Goal: Task Accomplishment & Management: Manage account settings

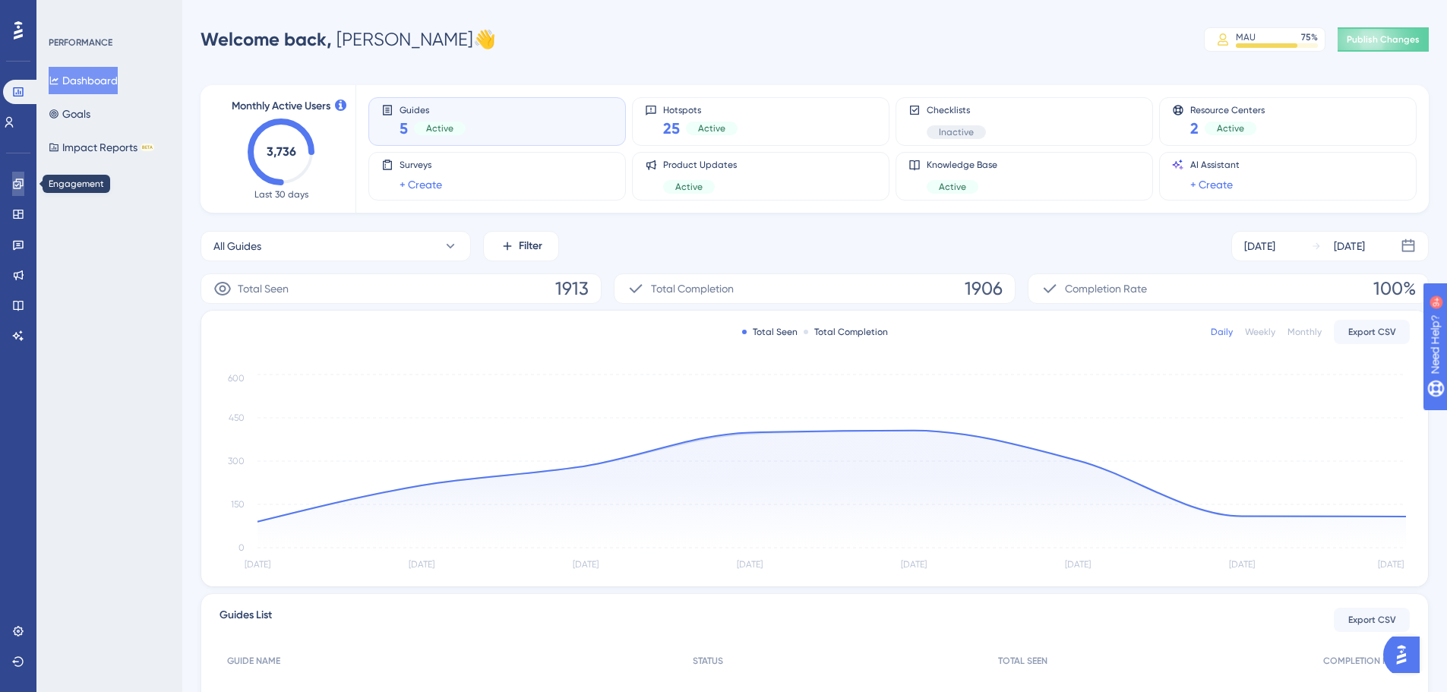
click at [19, 182] on icon at bounding box center [18, 184] width 10 height 10
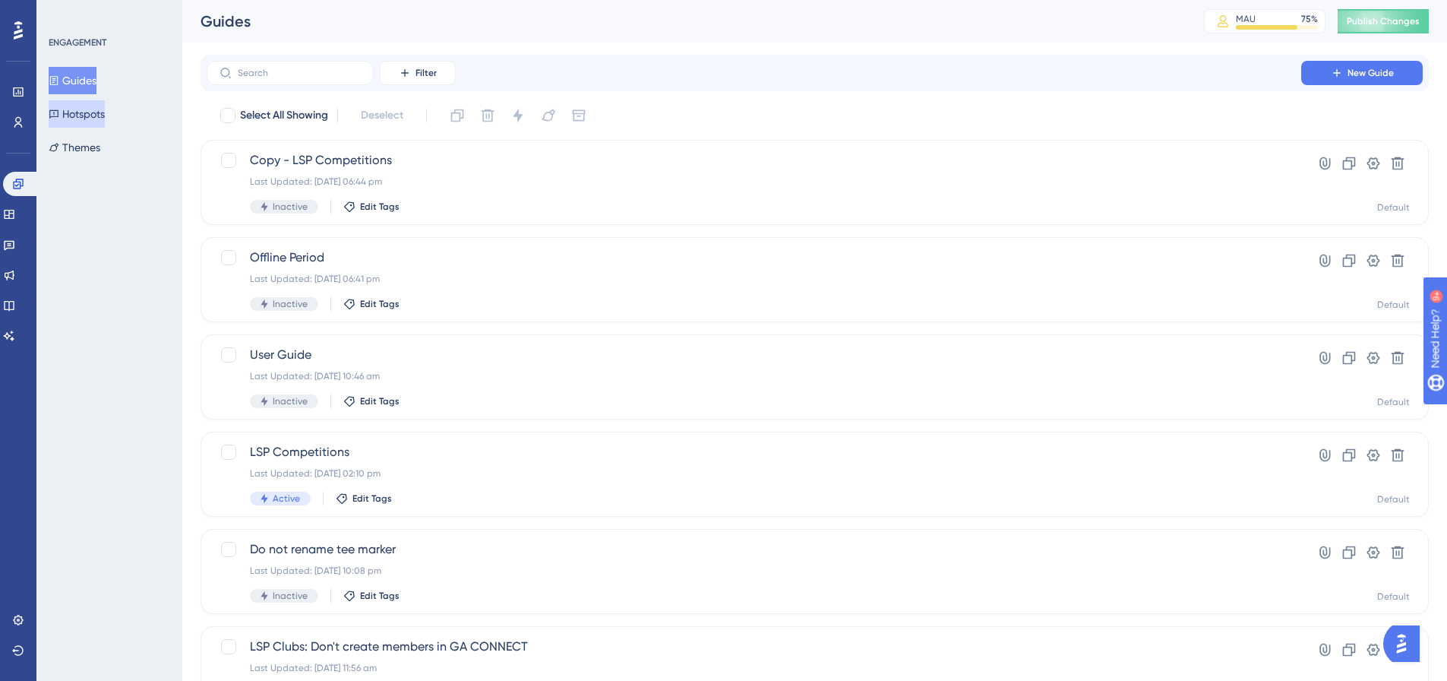
click at [99, 112] on button "Hotspots" at bounding box center [77, 113] width 56 height 27
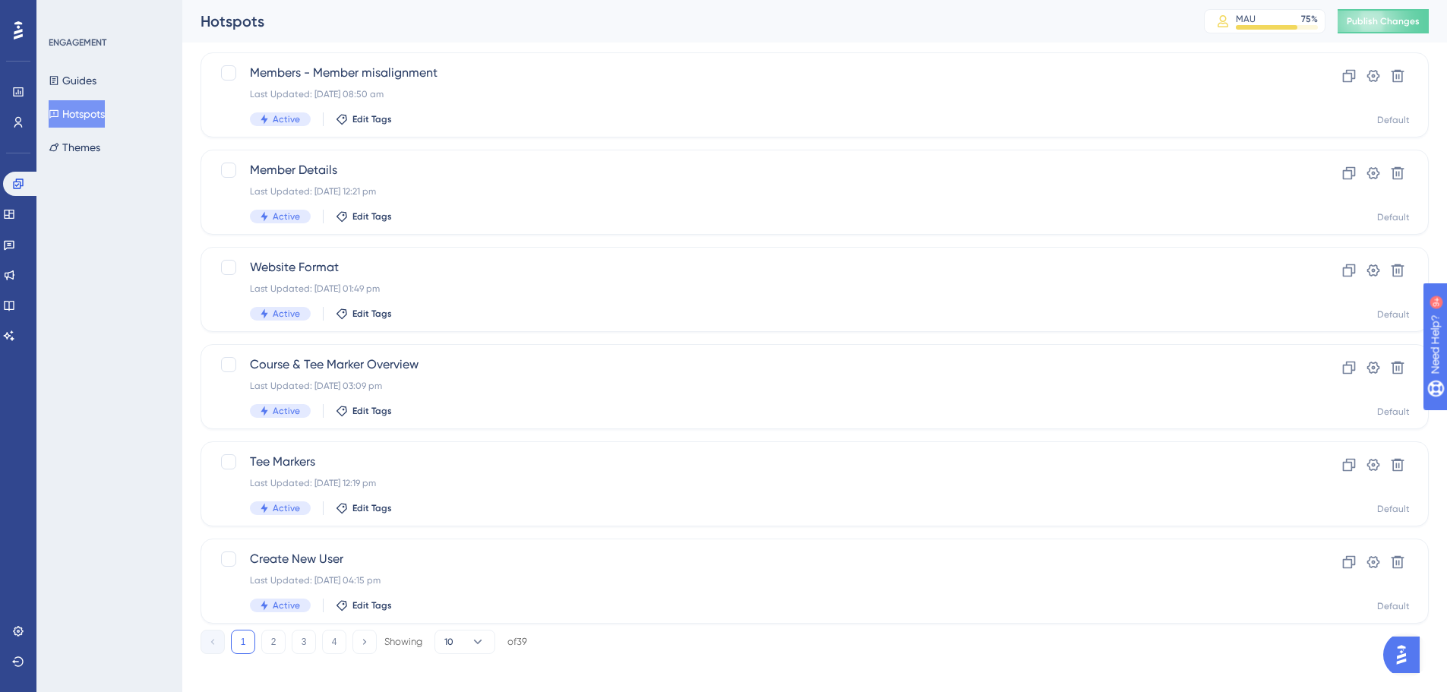
scroll to position [487, 0]
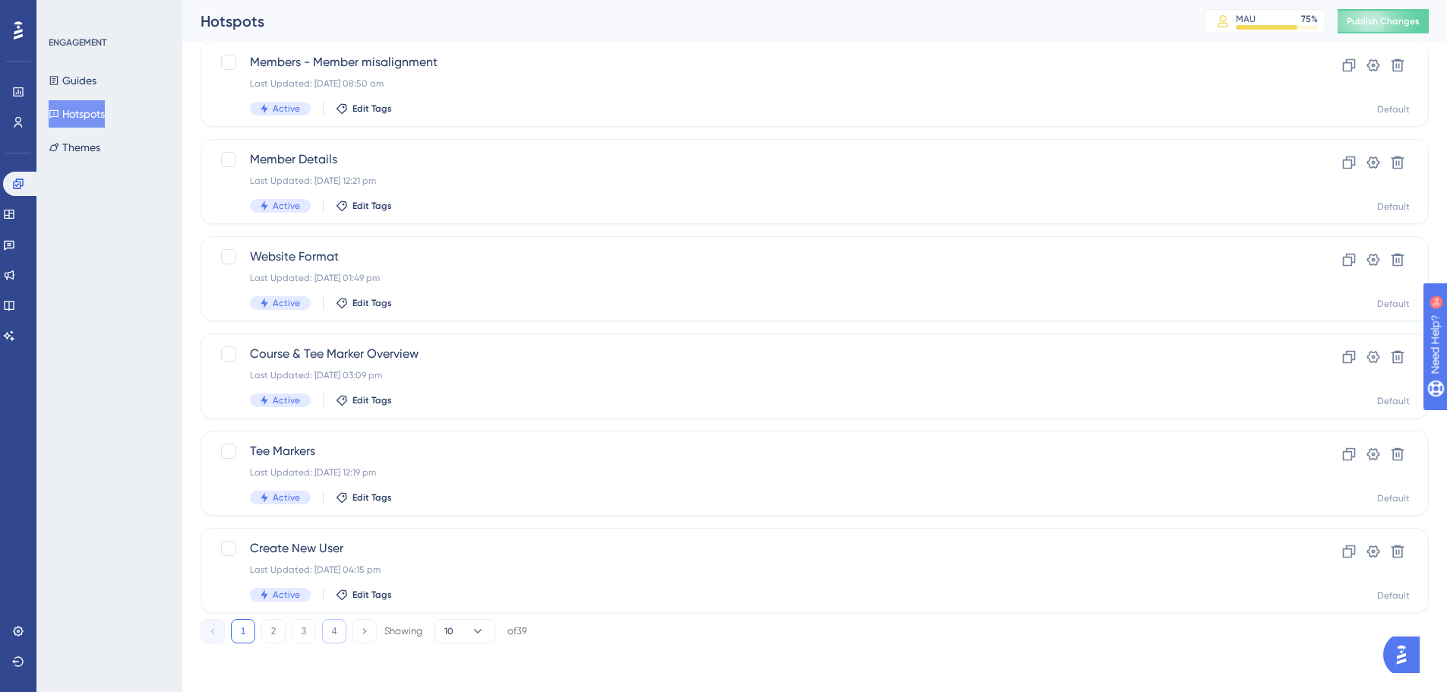
click at [337, 634] on button "4" at bounding box center [334, 631] width 24 height 24
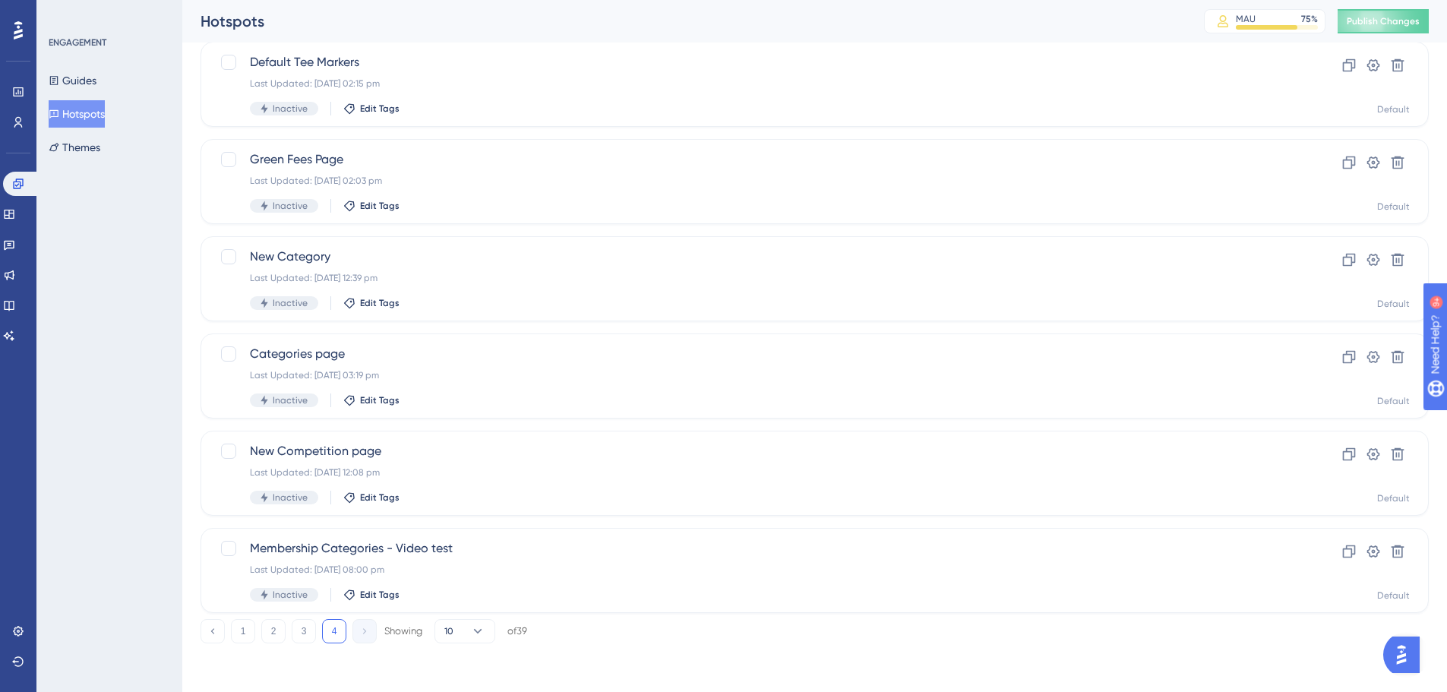
scroll to position [390, 0]
click at [300, 631] on button "3" at bounding box center [304, 631] width 24 height 24
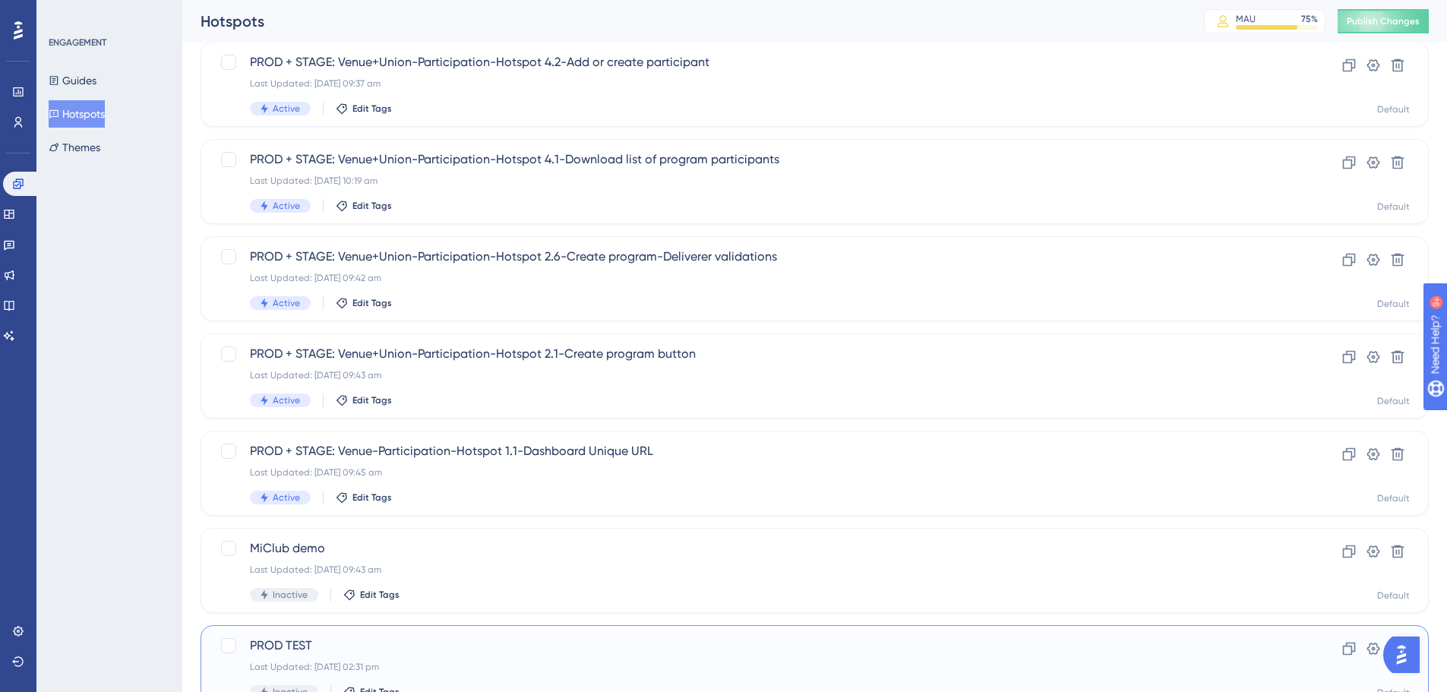
click at [281, 633] on div "PROD TEST Last Updated: 06 Nov 2024 02:31 pm Inactive Edit Tags Clone Settings …" at bounding box center [815, 667] width 1228 height 85
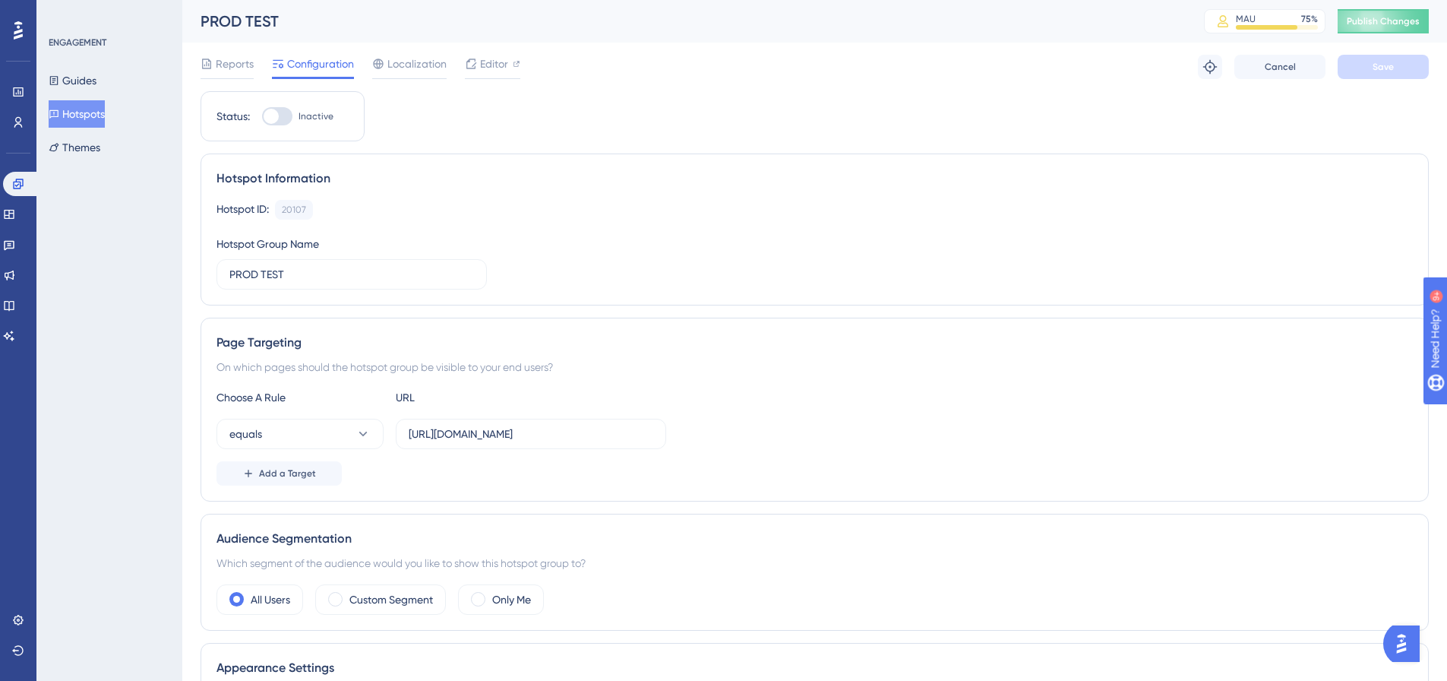
click at [89, 125] on button "Hotspots" at bounding box center [77, 113] width 56 height 27
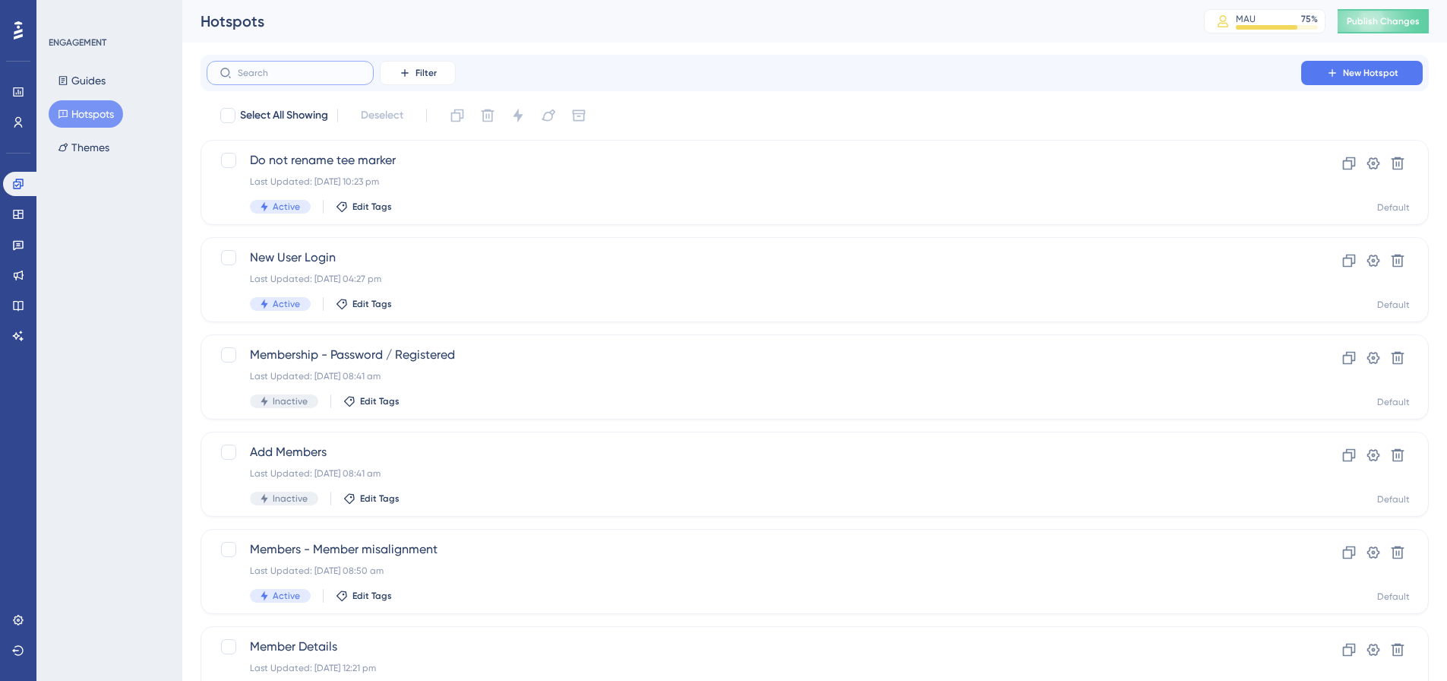
click at [295, 71] on input "text" at bounding box center [299, 73] width 123 height 11
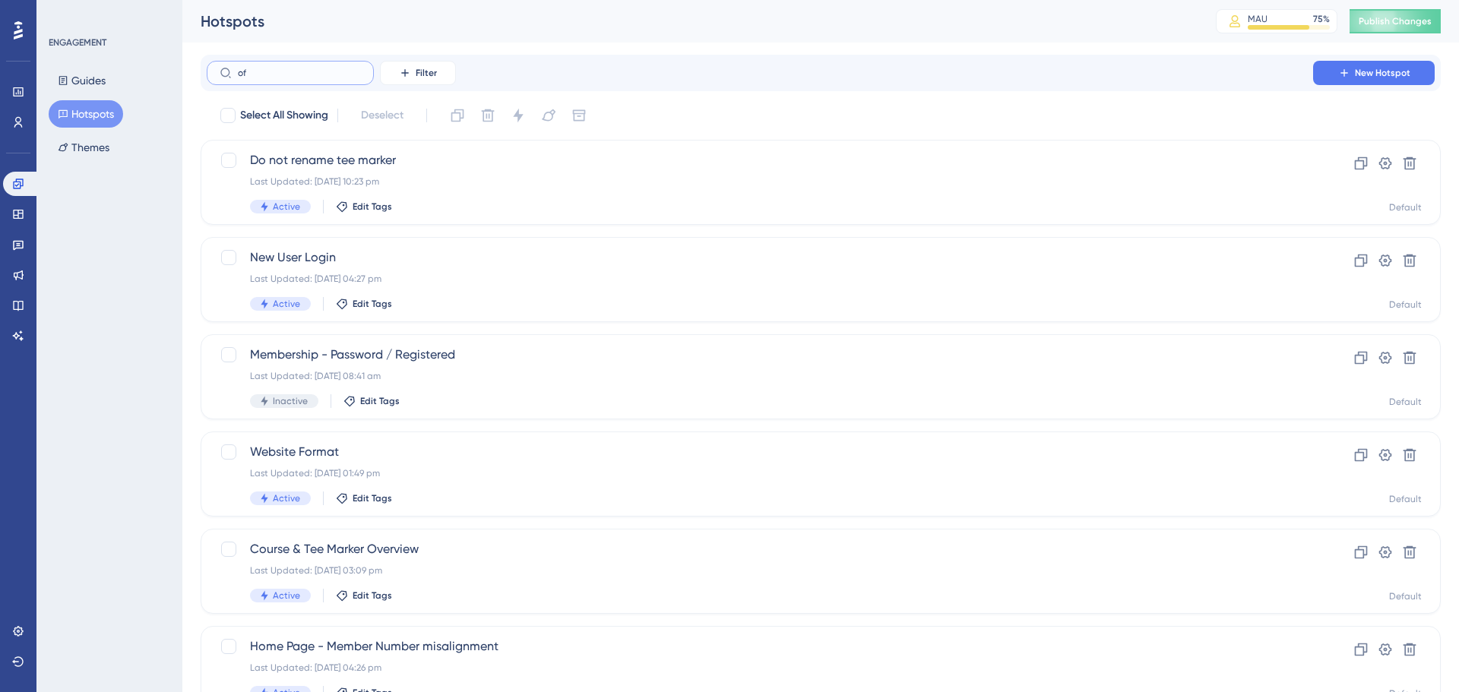
type input "off"
checkbox input "true"
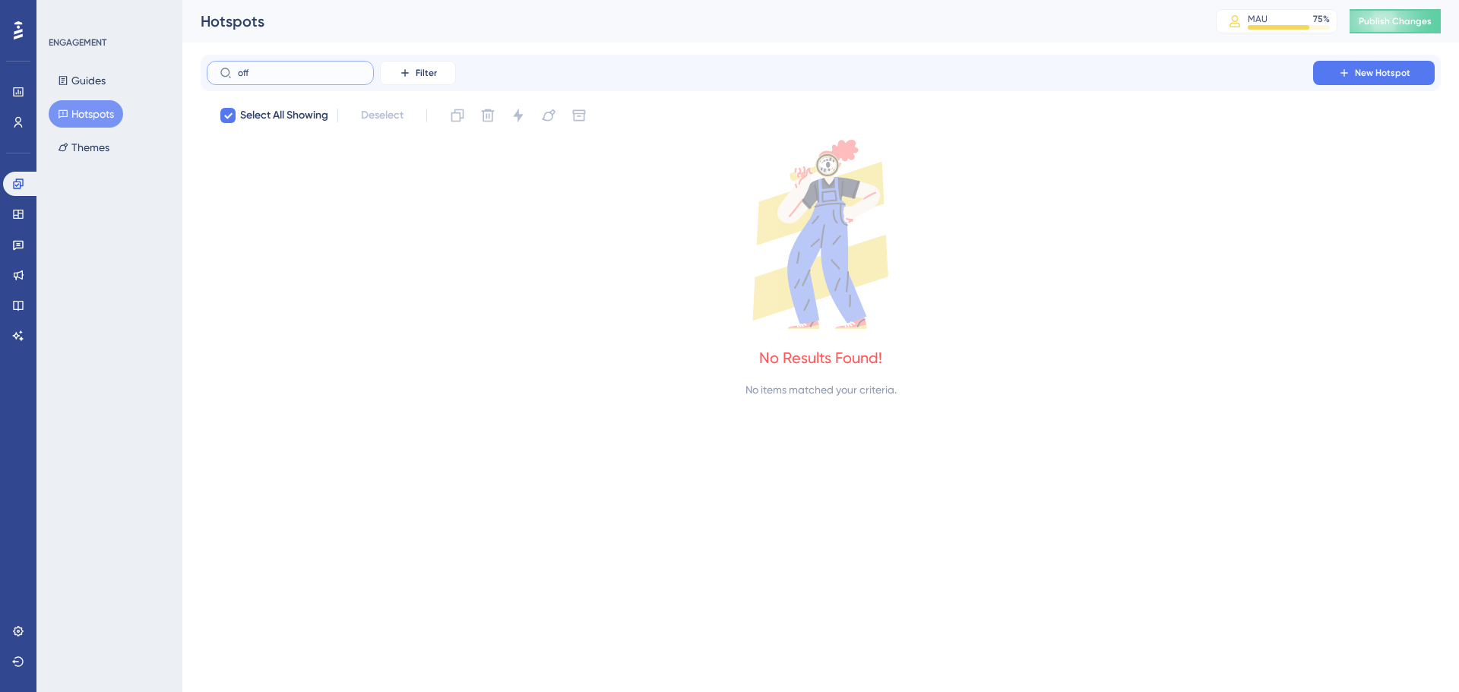
type input "of"
checkbox input "false"
type input "o"
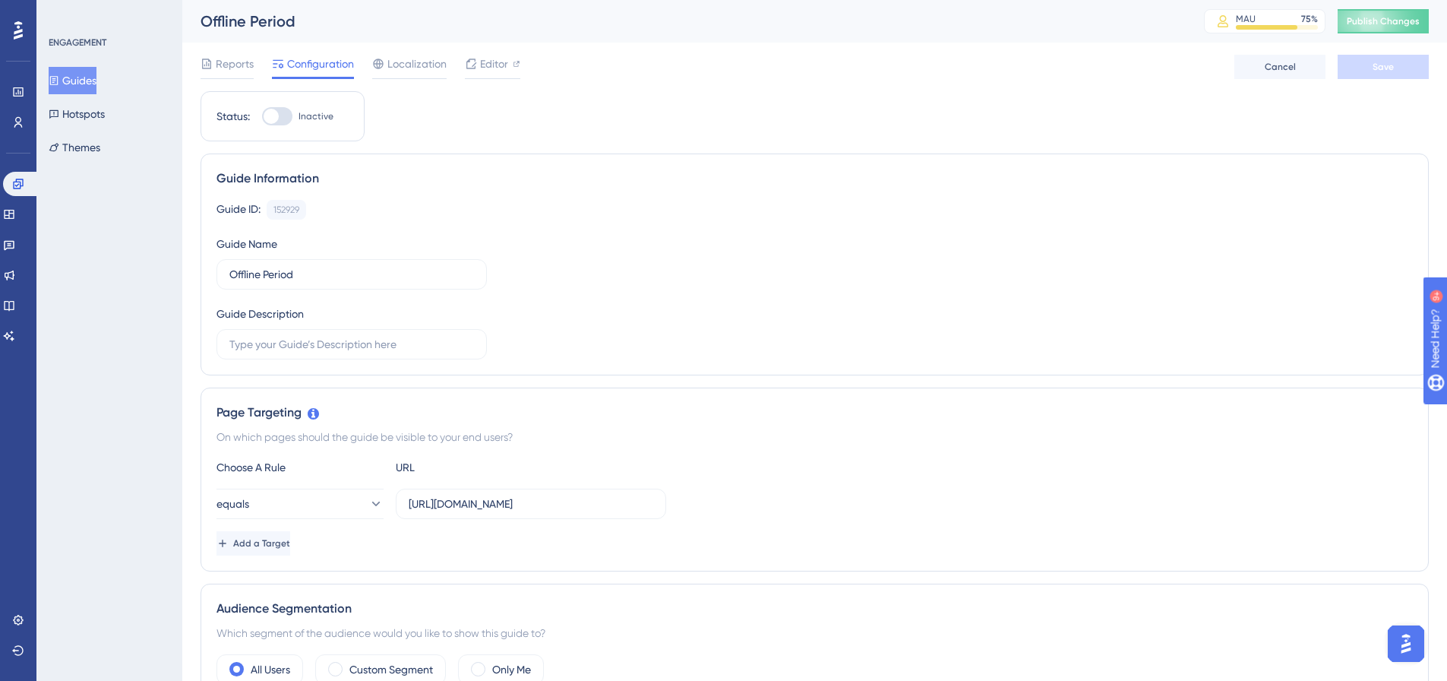
click at [292, 118] on div at bounding box center [277, 116] width 30 height 18
click at [262, 117] on input "Inactive" at bounding box center [261, 116] width 1 height 1
checkbox input "true"
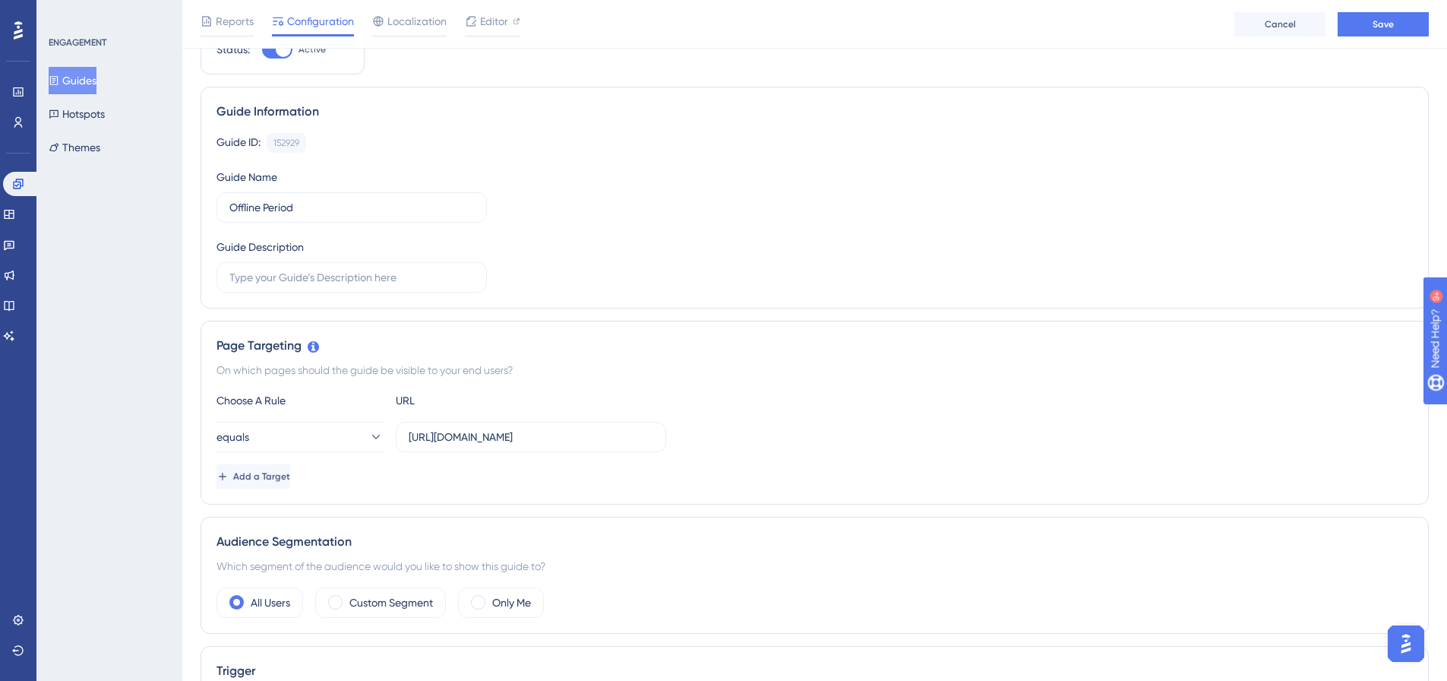
scroll to position [152, 0]
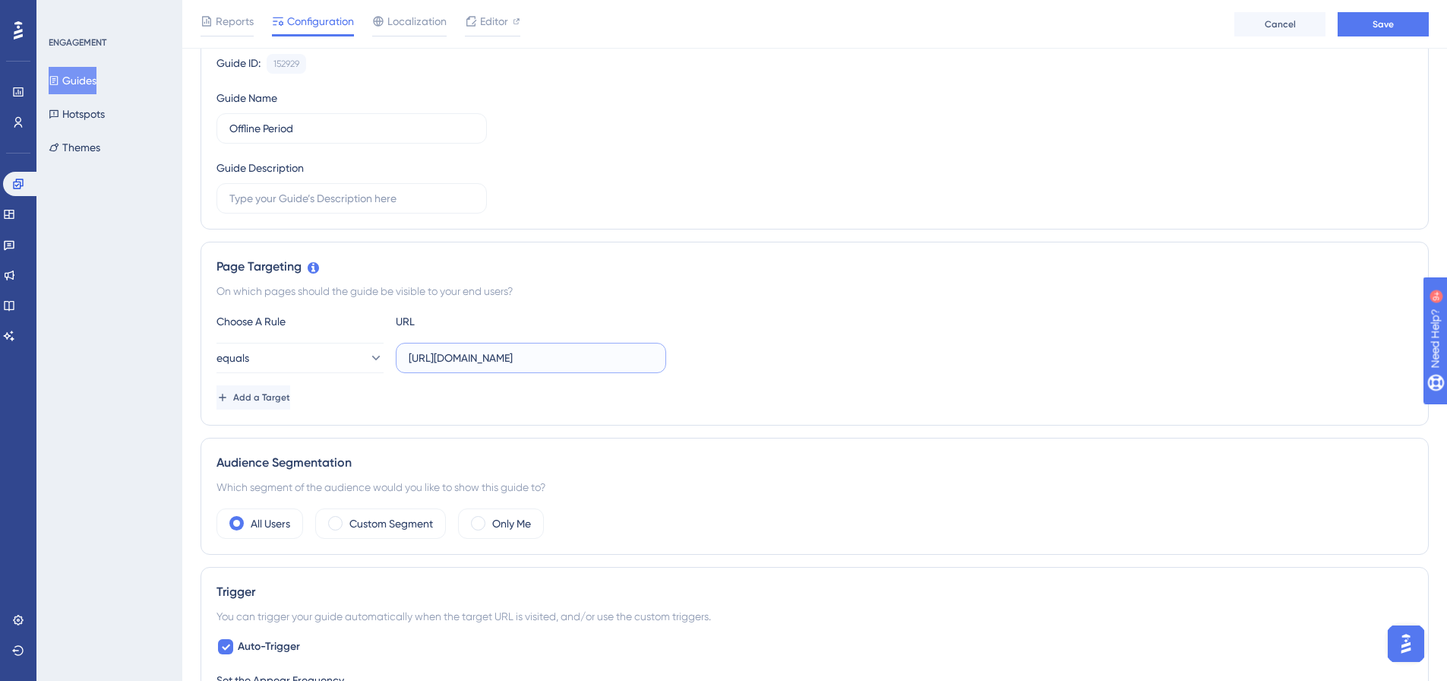
click at [584, 361] on input "https://live.gaconnect.golf.com.au/Default.aspx" at bounding box center [531, 357] width 245 height 17
type input "https://live.gaconnect.golf.com.au/"
click at [895, 334] on div "Choose A Rule URL equals https://live.gaconnect.golf.com.au/ Add a Target" at bounding box center [815, 360] width 1197 height 97
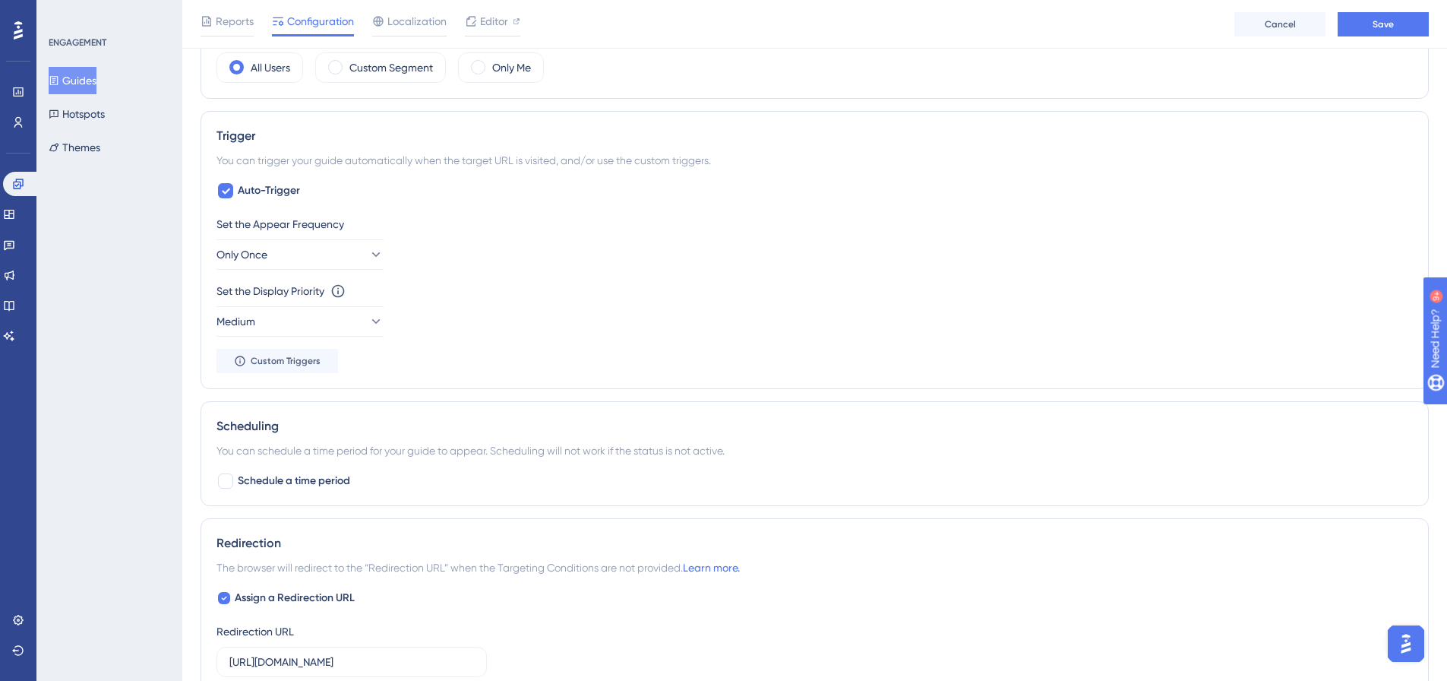
scroll to position [684, 0]
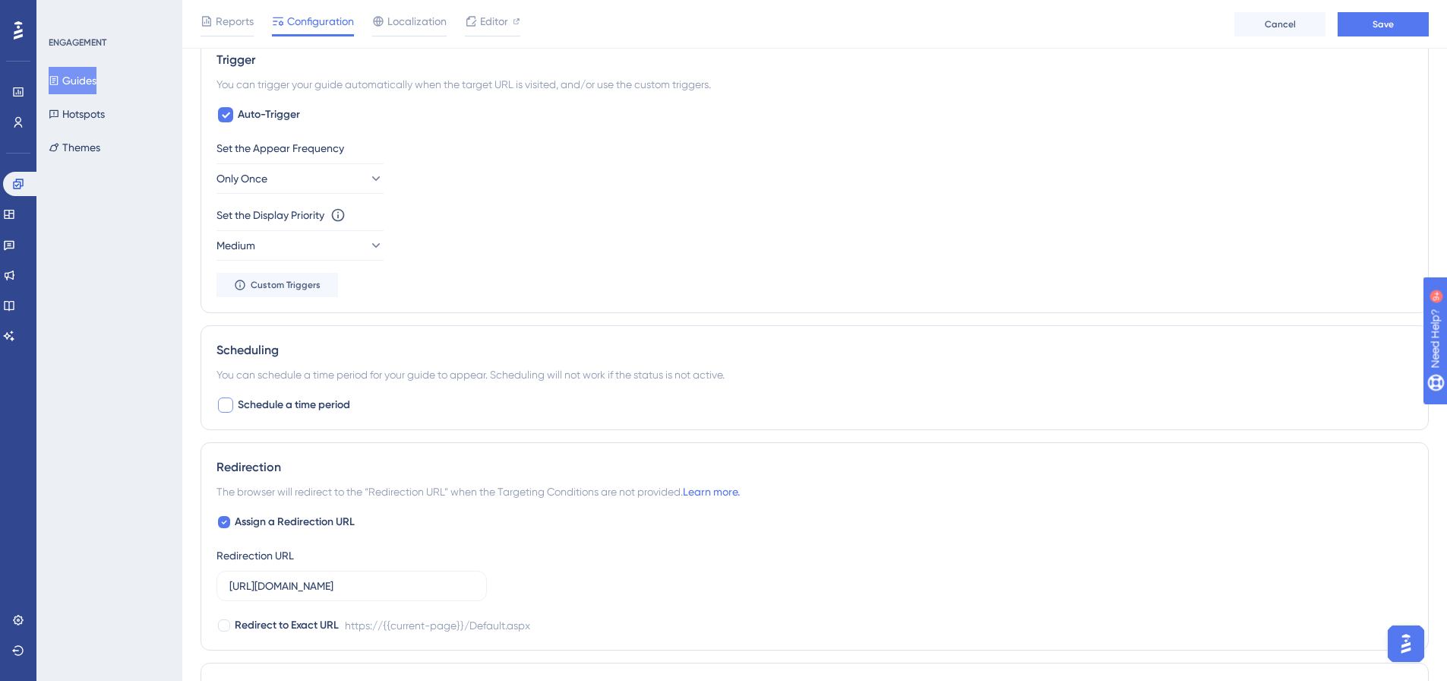
click at [286, 403] on span "Schedule a time period" at bounding box center [294, 405] width 112 height 18
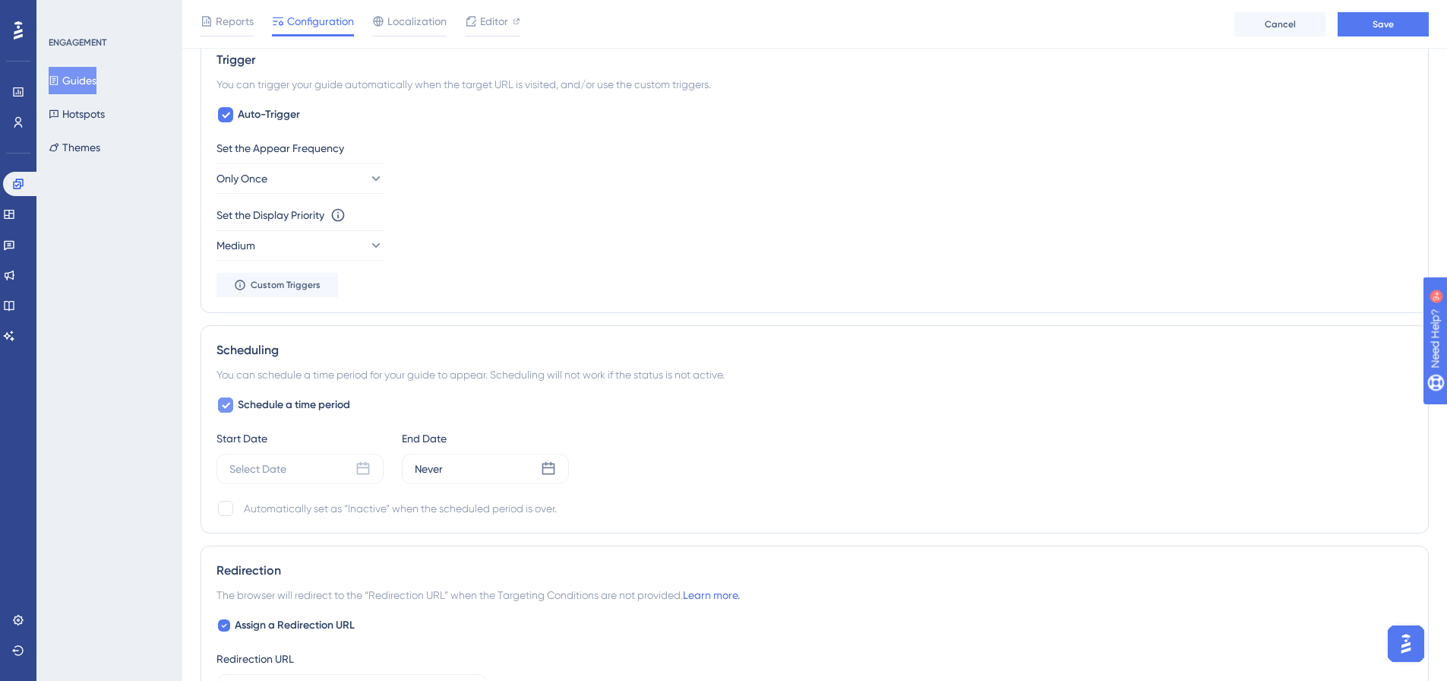
click at [286, 403] on span "Schedule a time period" at bounding box center [294, 405] width 112 height 18
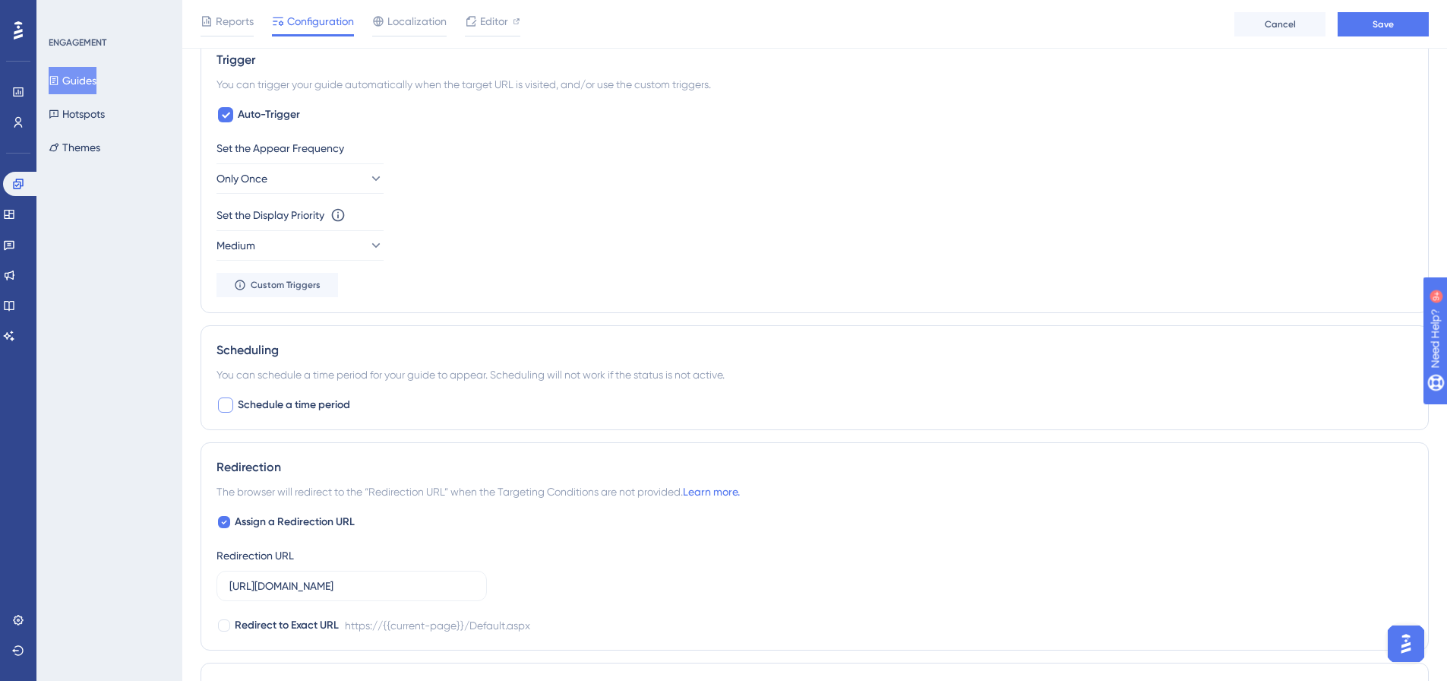
click at [284, 402] on span "Schedule a time period" at bounding box center [294, 405] width 112 height 18
checkbox input "true"
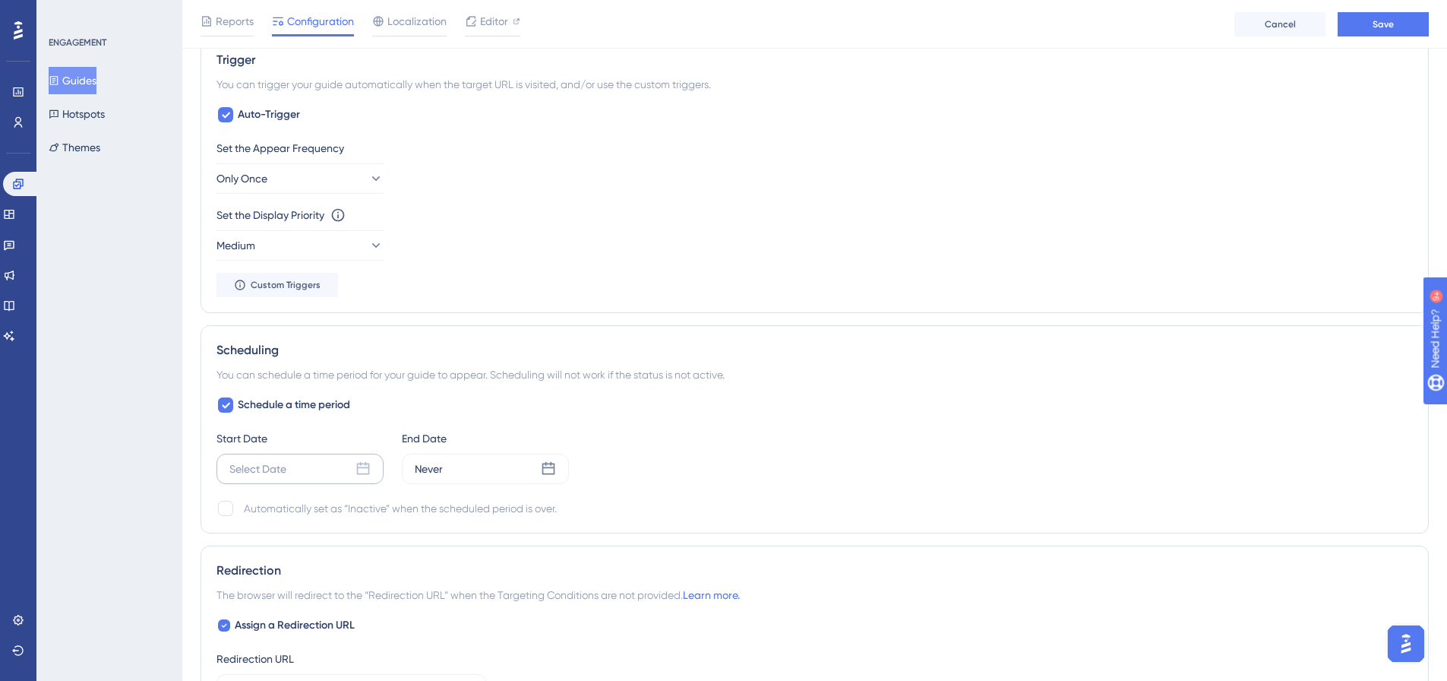
click at [330, 469] on div "Select Date" at bounding box center [300, 469] width 167 height 30
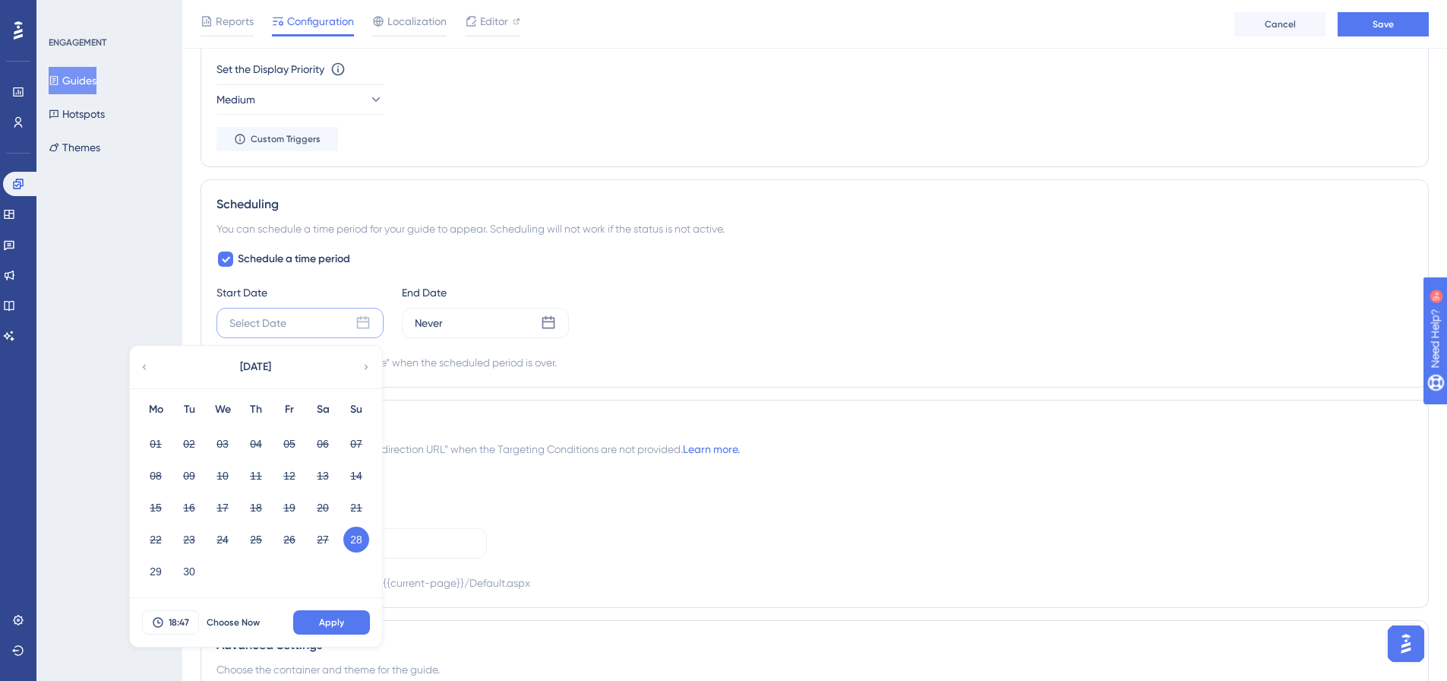
scroll to position [836, 0]
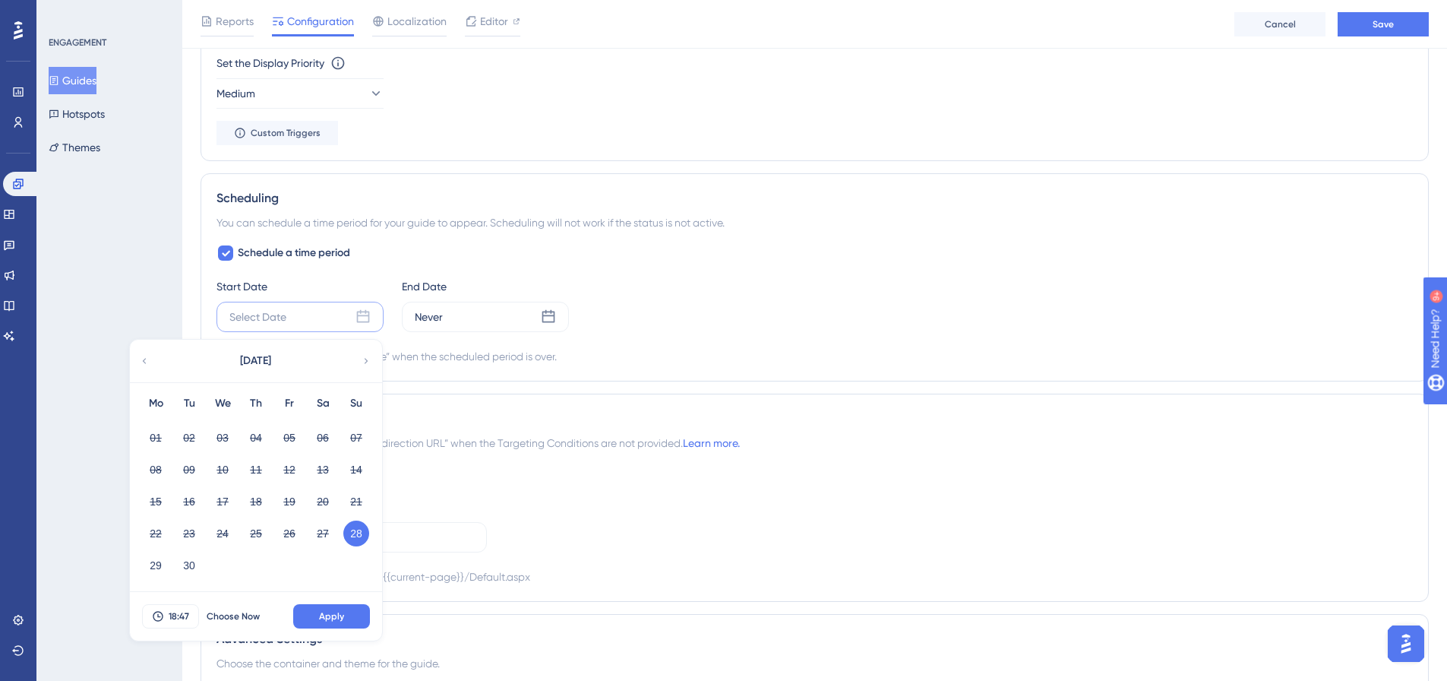
click at [363, 531] on button "28" at bounding box center [356, 533] width 26 height 26
click at [344, 609] on button "Apply" at bounding box center [331, 616] width 77 height 24
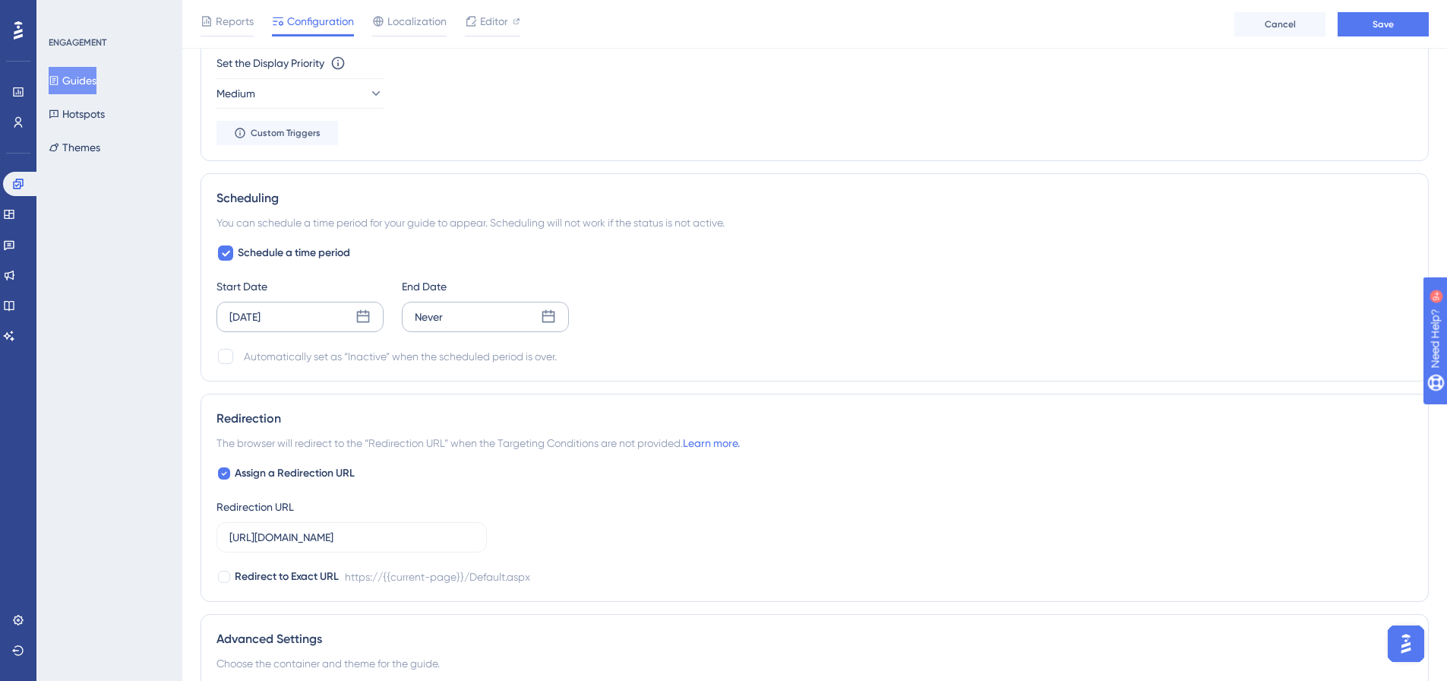
click at [476, 316] on div "Never" at bounding box center [485, 317] width 167 height 30
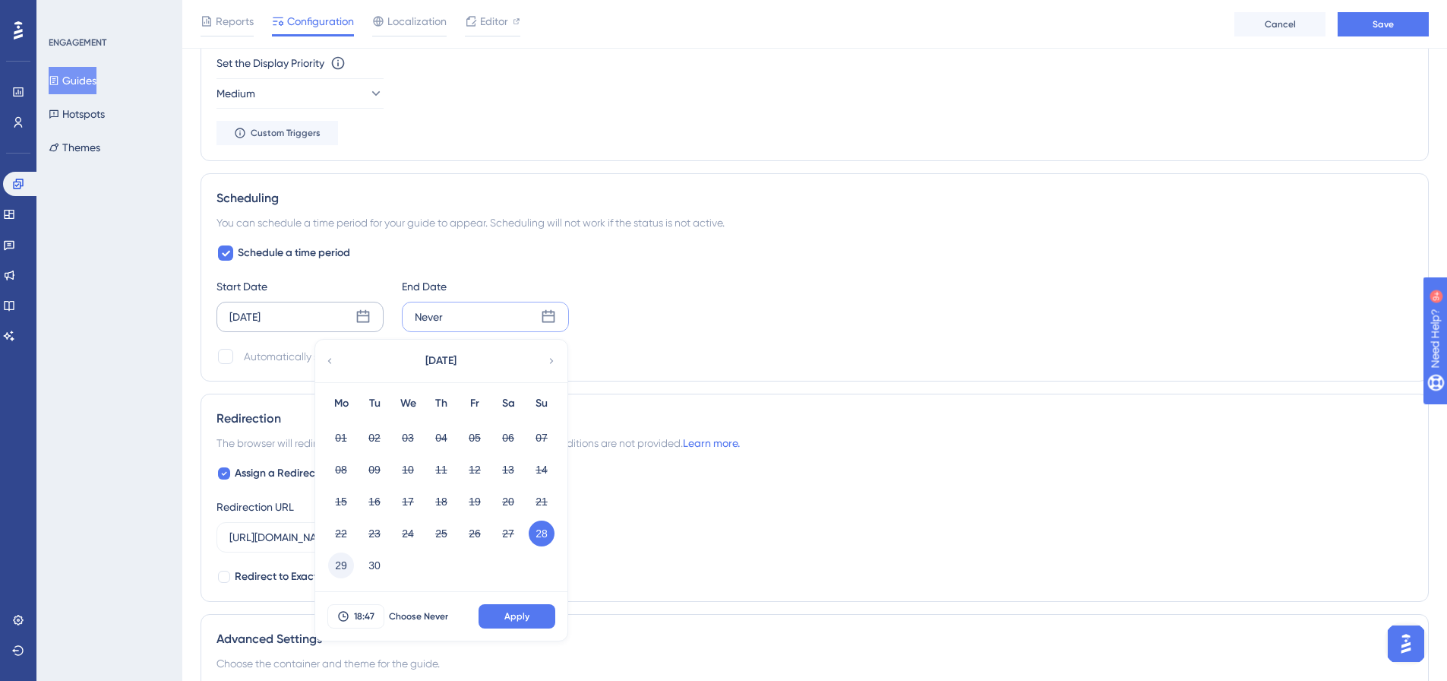
click at [339, 566] on button "29" at bounding box center [341, 565] width 26 height 26
click at [530, 618] on button "Apply" at bounding box center [517, 616] width 77 height 24
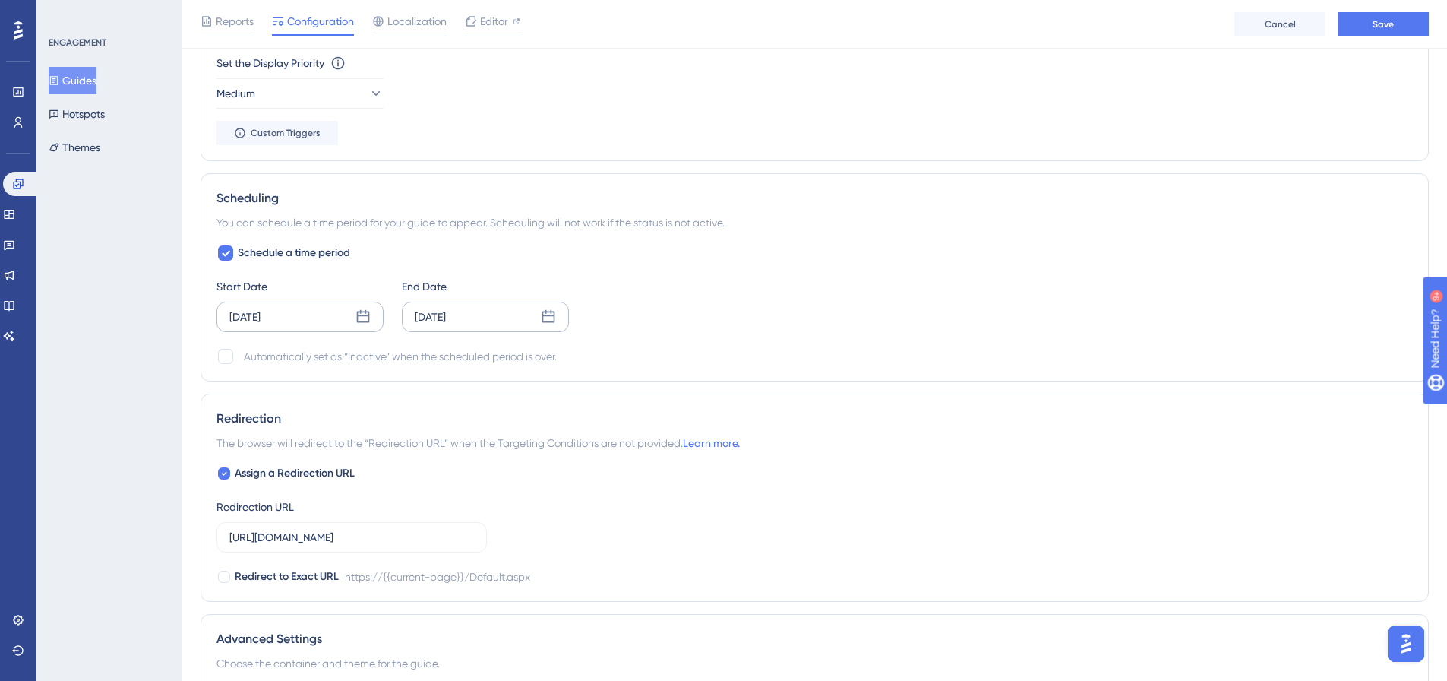
click at [500, 332] on div "Schedule a time period Start Date Sep 28 2025 End Date Sep 29 2025 Automaticall…" at bounding box center [815, 305] width 1197 height 122
click at [230, 353] on div at bounding box center [225, 356] width 15 height 15
checkbox input "true"
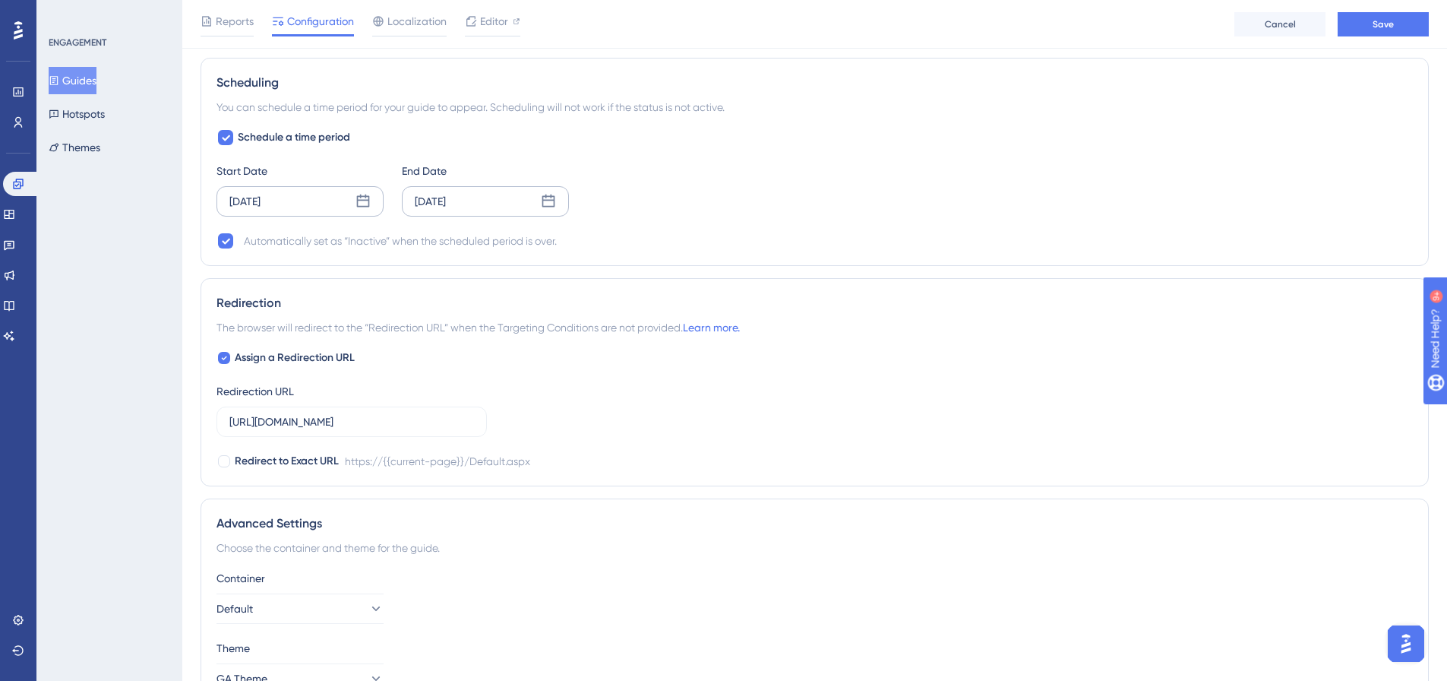
scroll to position [988, 0]
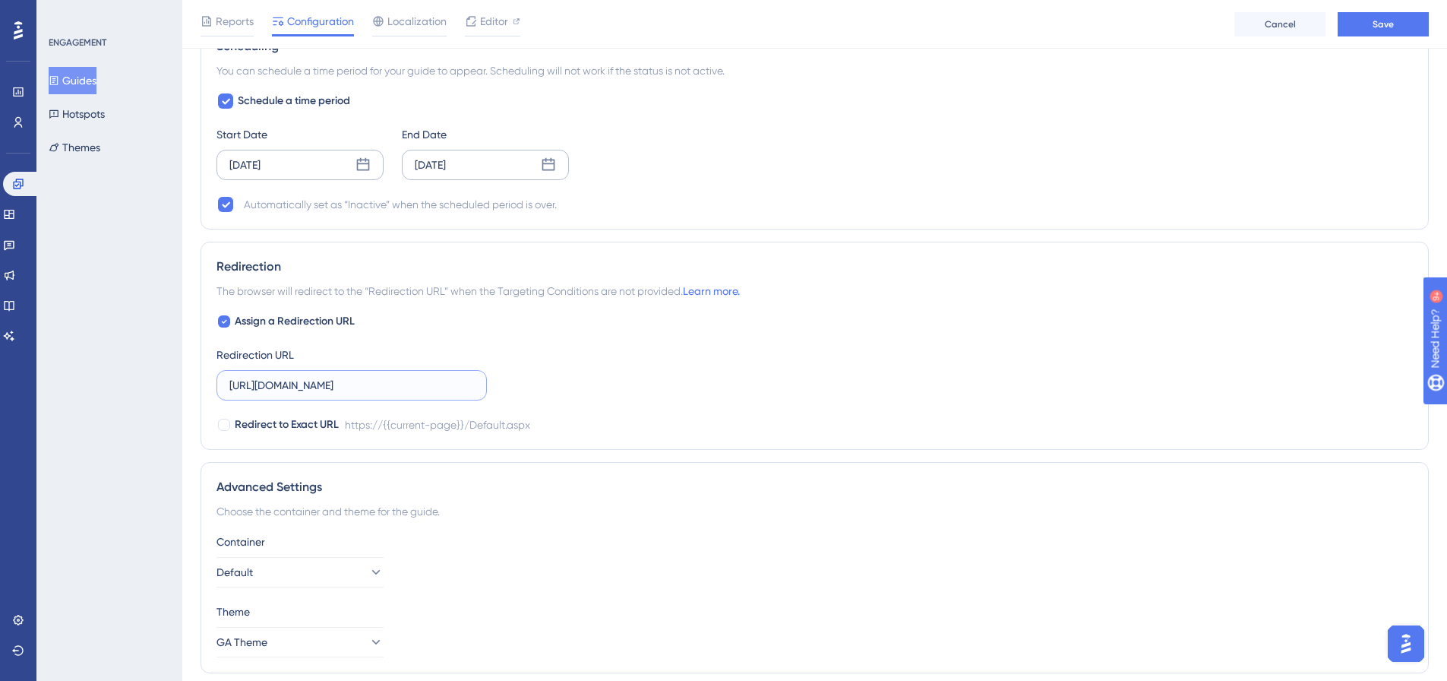
click at [402, 385] on input "https://live.gaconnect.golf.com.au/Default.aspx" at bounding box center [351, 385] width 245 height 17
type input "https://live.gaconnect.golf.com.au/"
click at [729, 419] on div "Redirect to Exact URL https://{{current-page}}/" at bounding box center [815, 425] width 1197 height 18
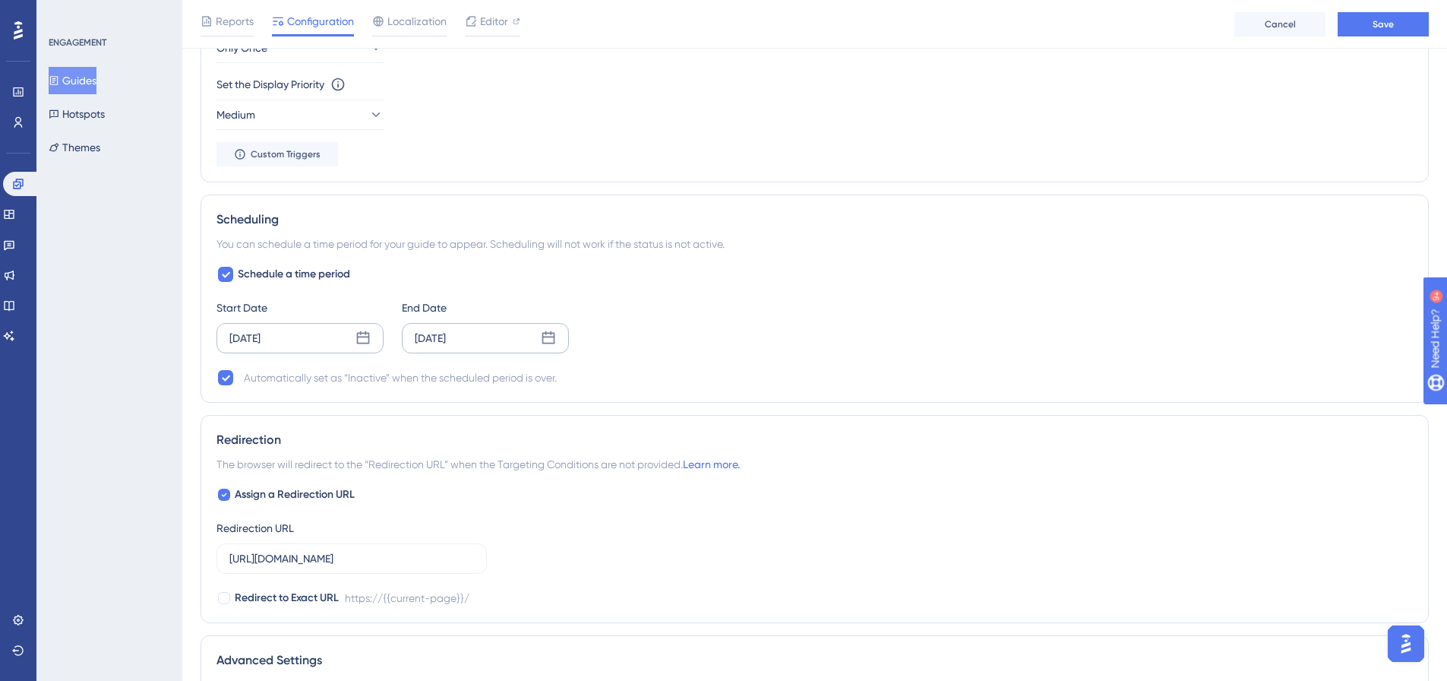
scroll to position [813, 0]
click at [1364, 27] on button "Save" at bounding box center [1383, 24] width 91 height 24
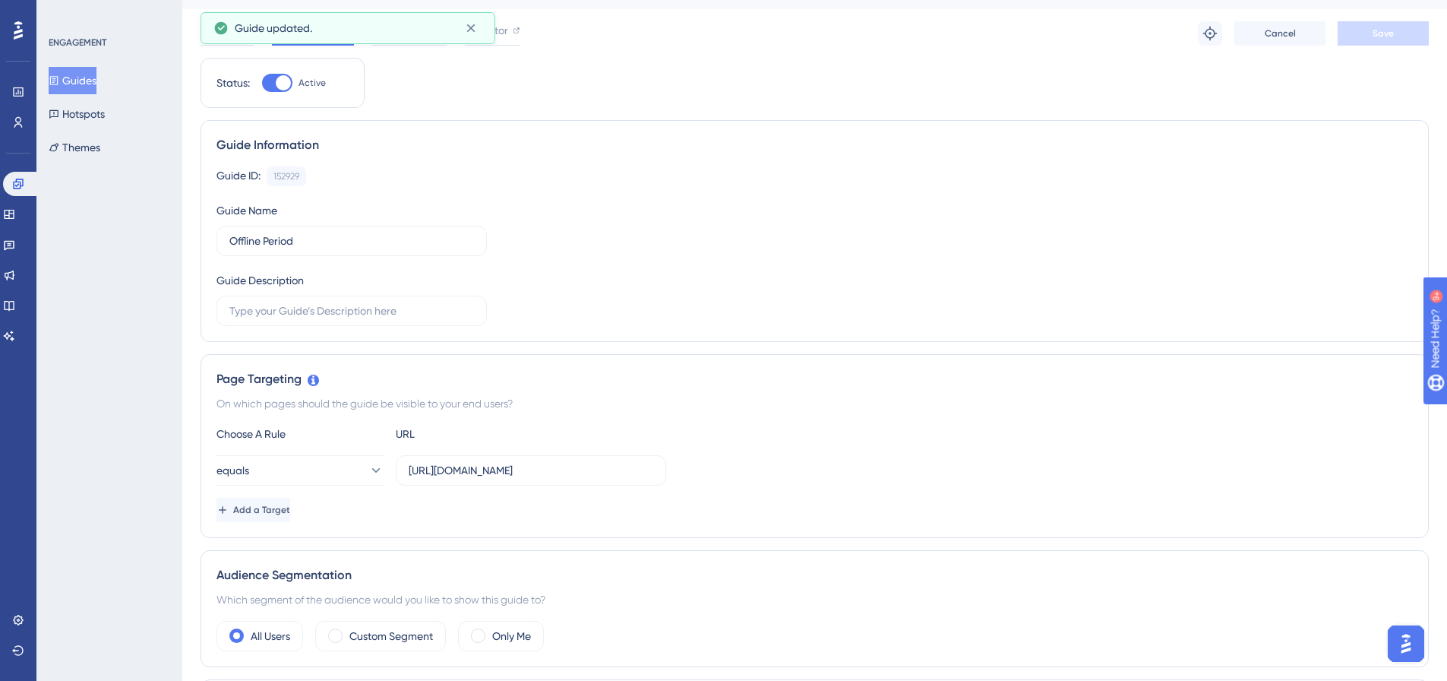
scroll to position [0, 0]
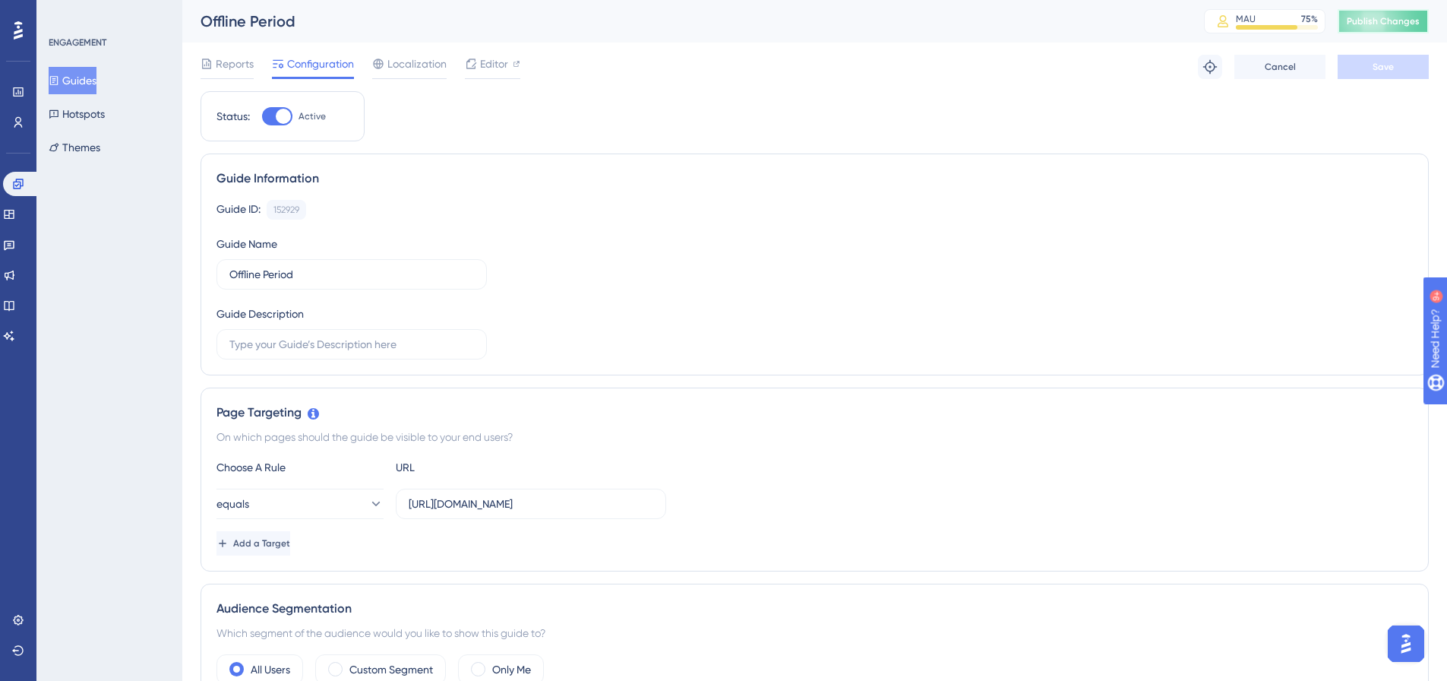
click at [1393, 27] on span "Publish Changes" at bounding box center [1383, 21] width 73 height 12
click at [368, 508] on icon at bounding box center [375, 503] width 15 height 15
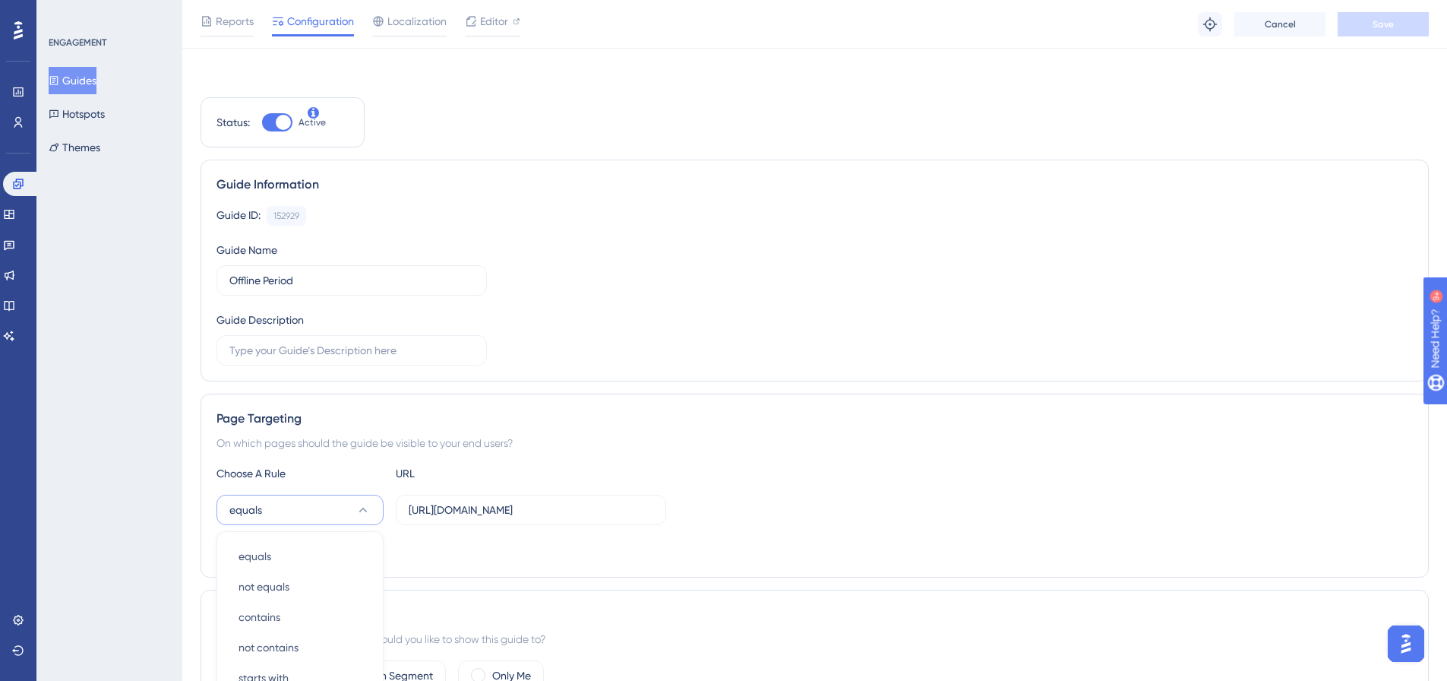
scroll to position [307, 0]
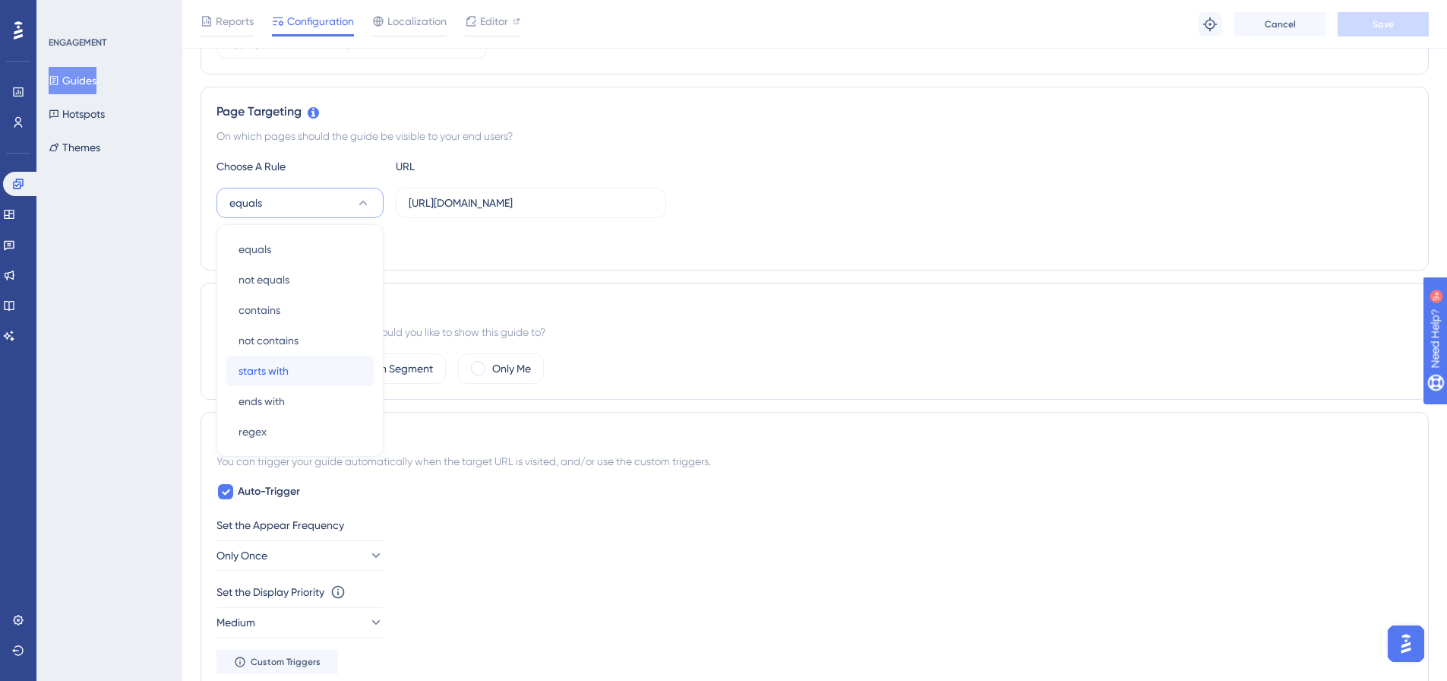
click at [262, 365] on span "starts with" at bounding box center [264, 371] width 50 height 18
click at [877, 269] on div "Page Targeting On which pages should the guide be visible to your end users? Ch…" at bounding box center [815, 179] width 1228 height 184
click at [1379, 26] on span "Save" at bounding box center [1383, 24] width 21 height 12
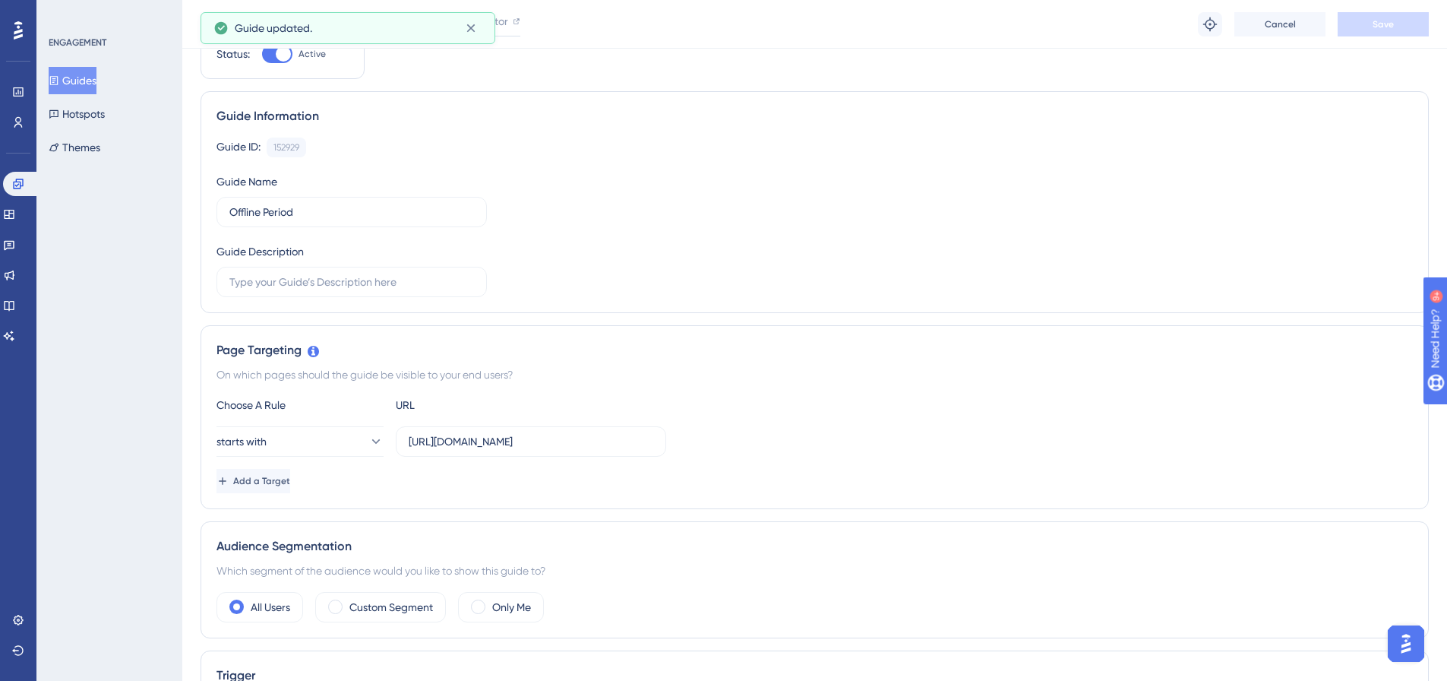
scroll to position [0, 0]
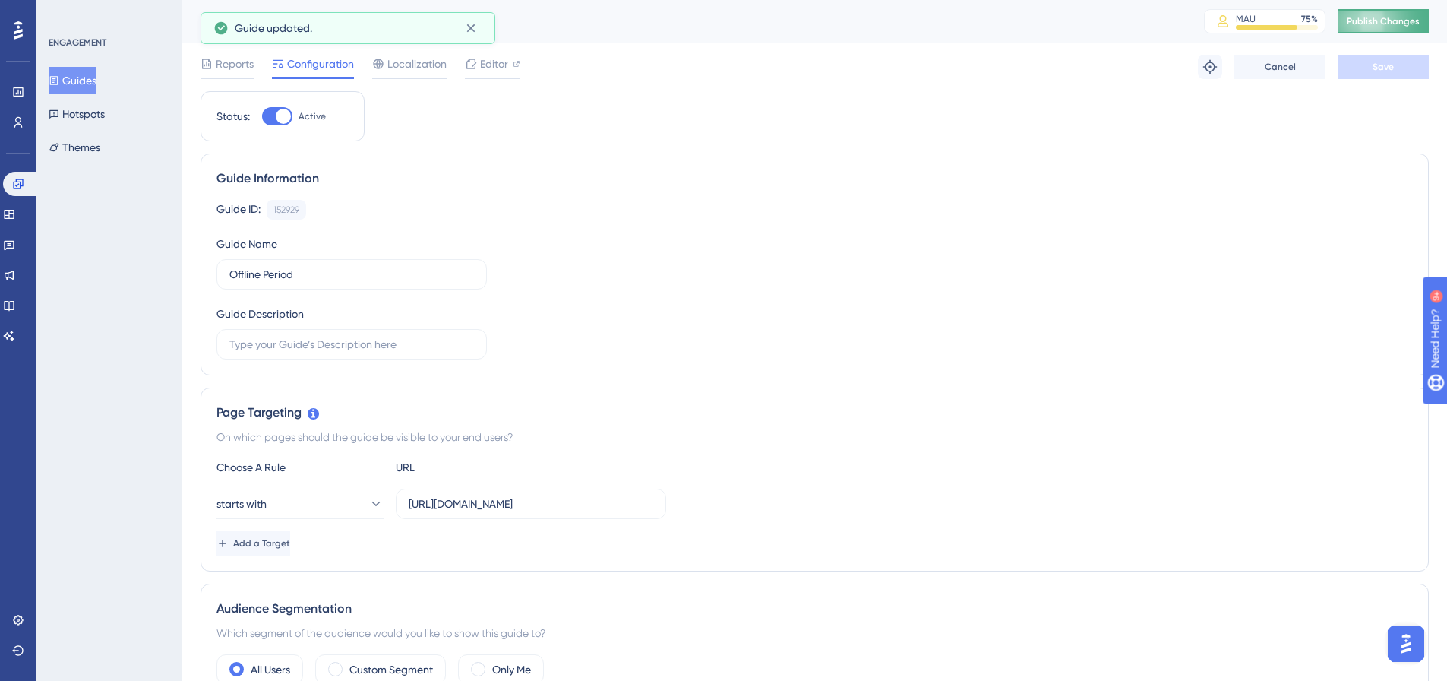
click at [1399, 17] on span "Publish Changes" at bounding box center [1383, 21] width 73 height 12
click at [260, 116] on div "Status: Active" at bounding box center [283, 116] width 132 height 18
click at [260, 115] on div "Status: Active" at bounding box center [283, 116] width 132 height 18
click at [271, 115] on div at bounding box center [277, 116] width 30 height 18
click at [262, 116] on input "Active" at bounding box center [261, 116] width 1 height 1
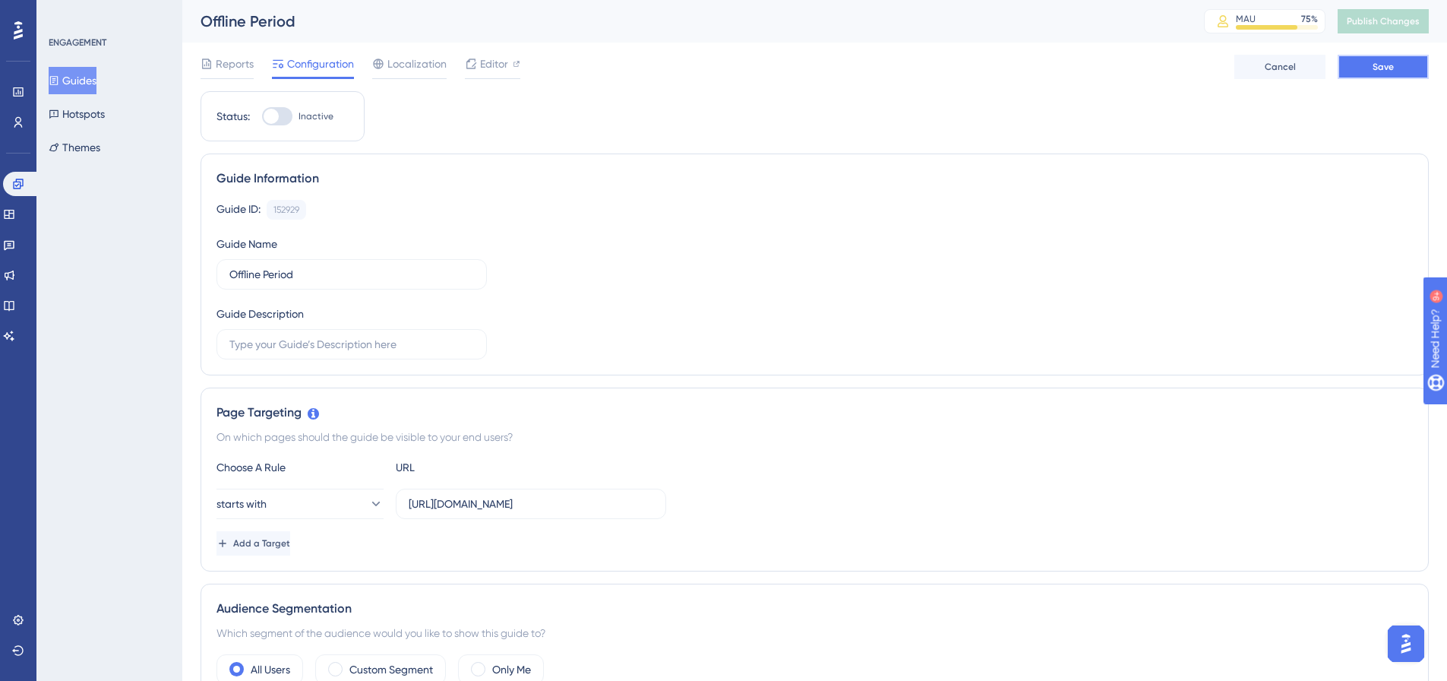
click at [1377, 68] on span "Save" at bounding box center [1383, 67] width 21 height 12
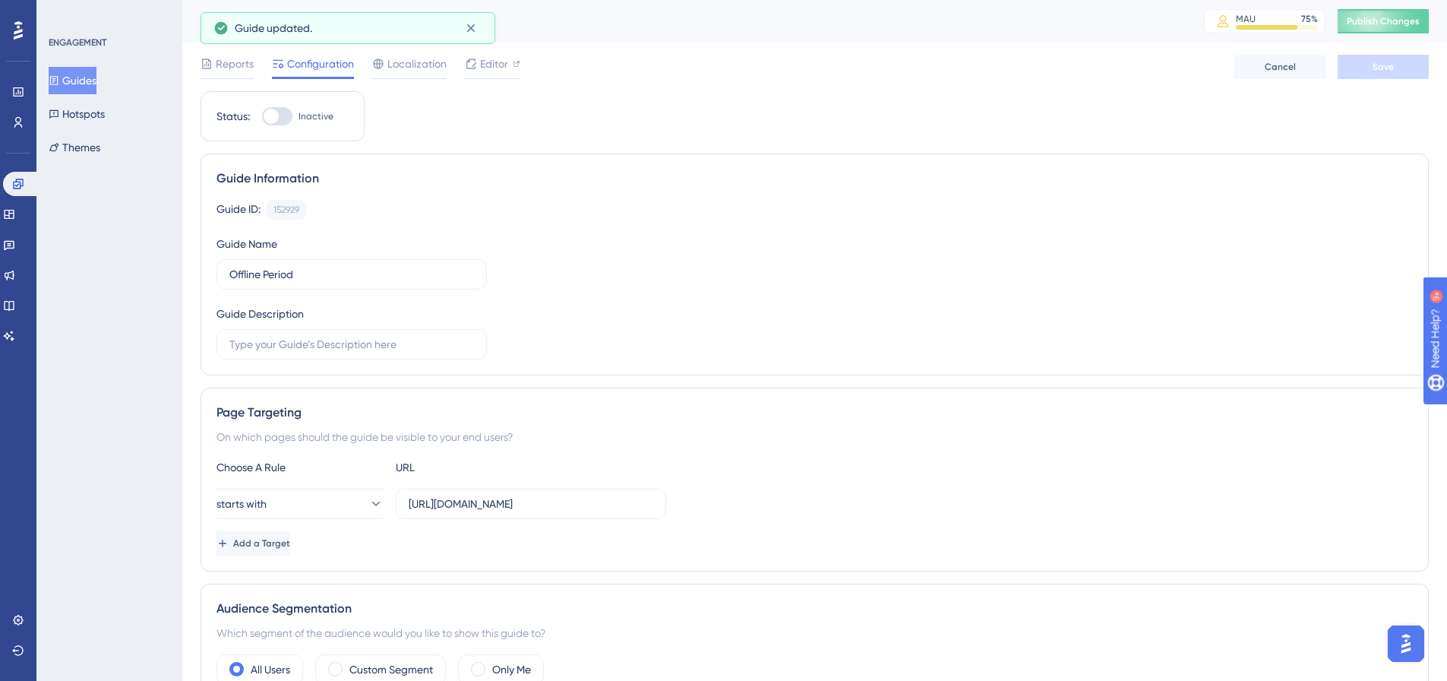
click at [283, 112] on div at bounding box center [277, 116] width 30 height 18
click at [262, 116] on input "Inactive" at bounding box center [261, 116] width 1 height 1
checkbox input "true"
click at [1381, 71] on span "Save" at bounding box center [1383, 67] width 21 height 12
click at [1386, 19] on button "Publish Changes" at bounding box center [1383, 21] width 91 height 24
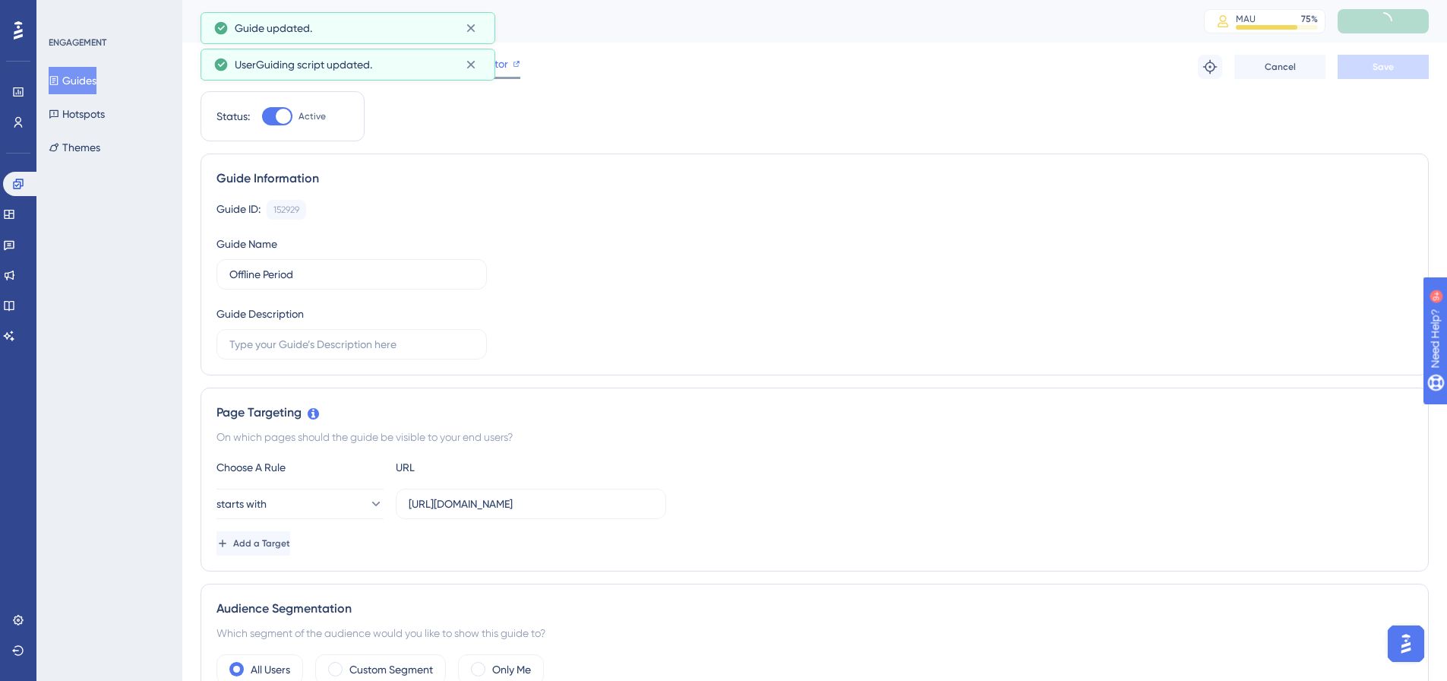
click at [493, 74] on div "UserGuiding script updated." at bounding box center [348, 65] width 295 height 32
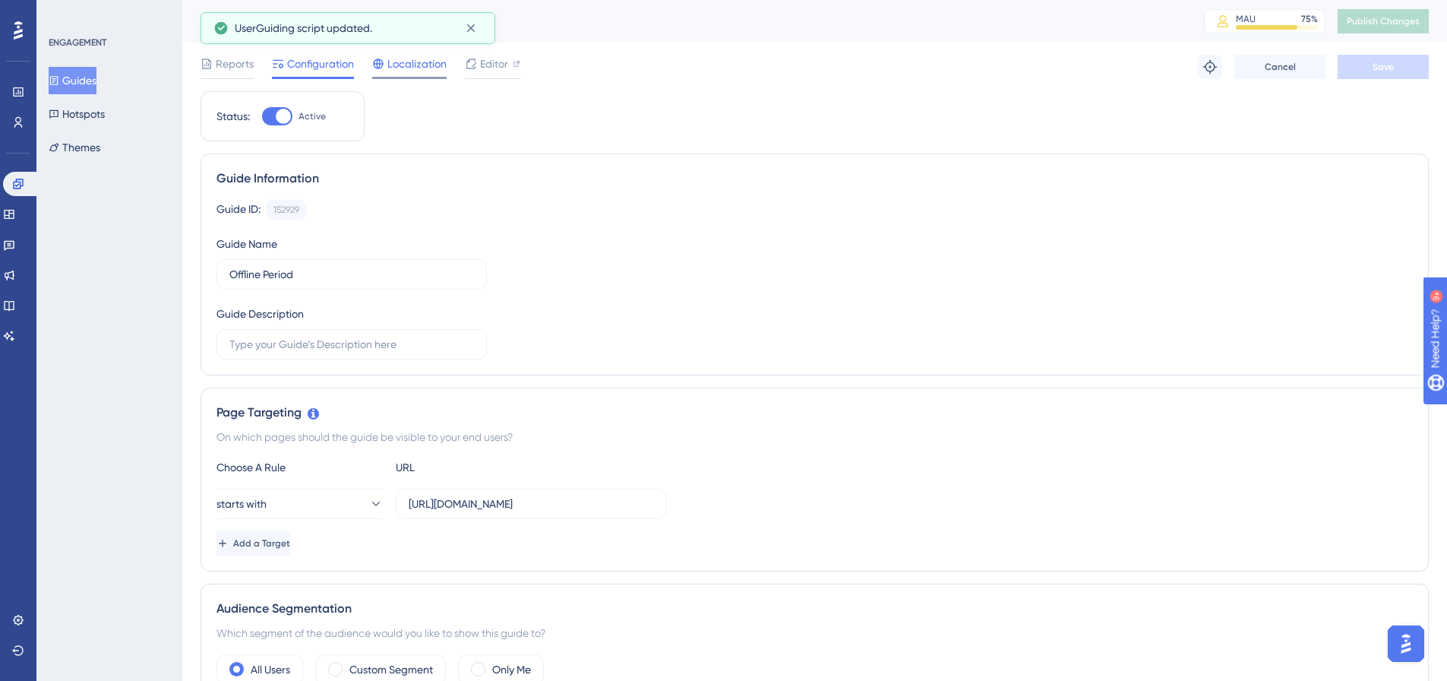
click at [428, 68] on span "Localization" at bounding box center [416, 64] width 59 height 18
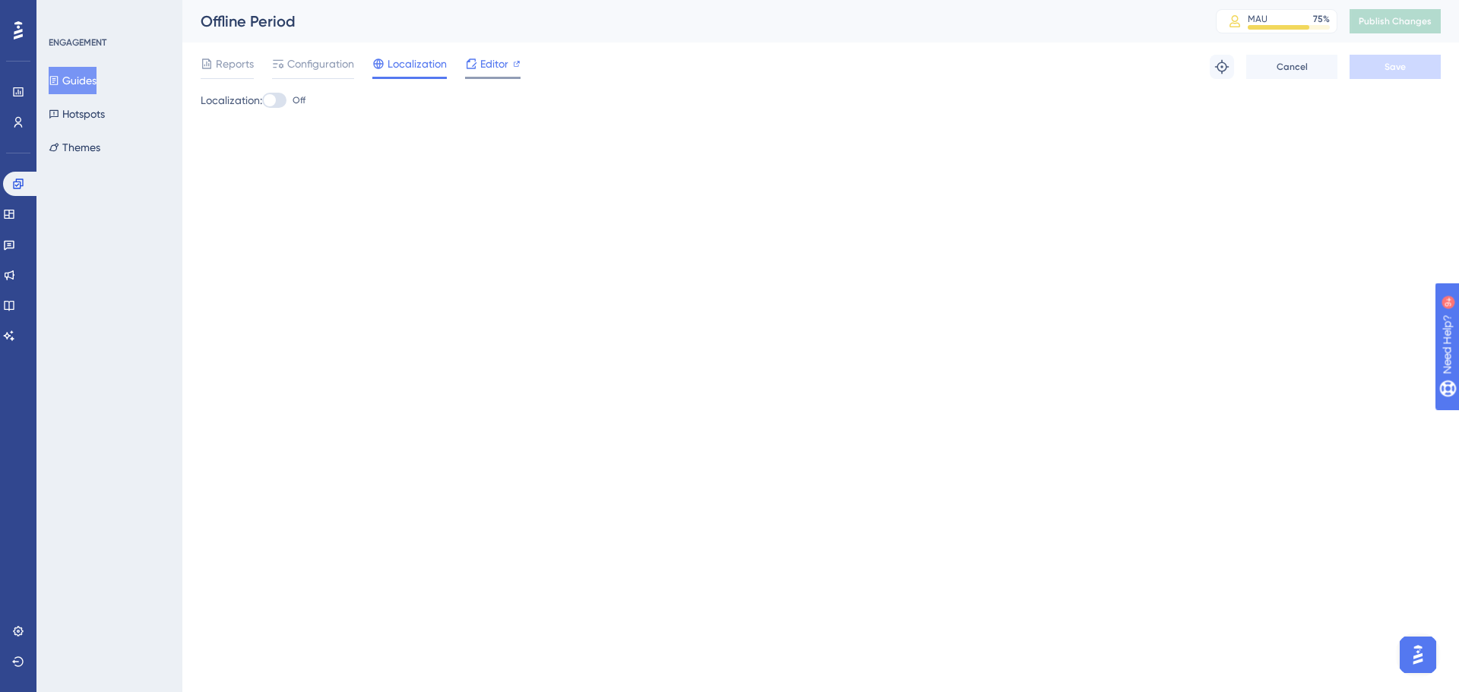
click at [484, 67] on span "Editor" at bounding box center [494, 64] width 28 height 18
click at [504, 61] on span "Editor" at bounding box center [494, 64] width 28 height 18
click at [329, 61] on span "Configuration" at bounding box center [320, 64] width 67 height 18
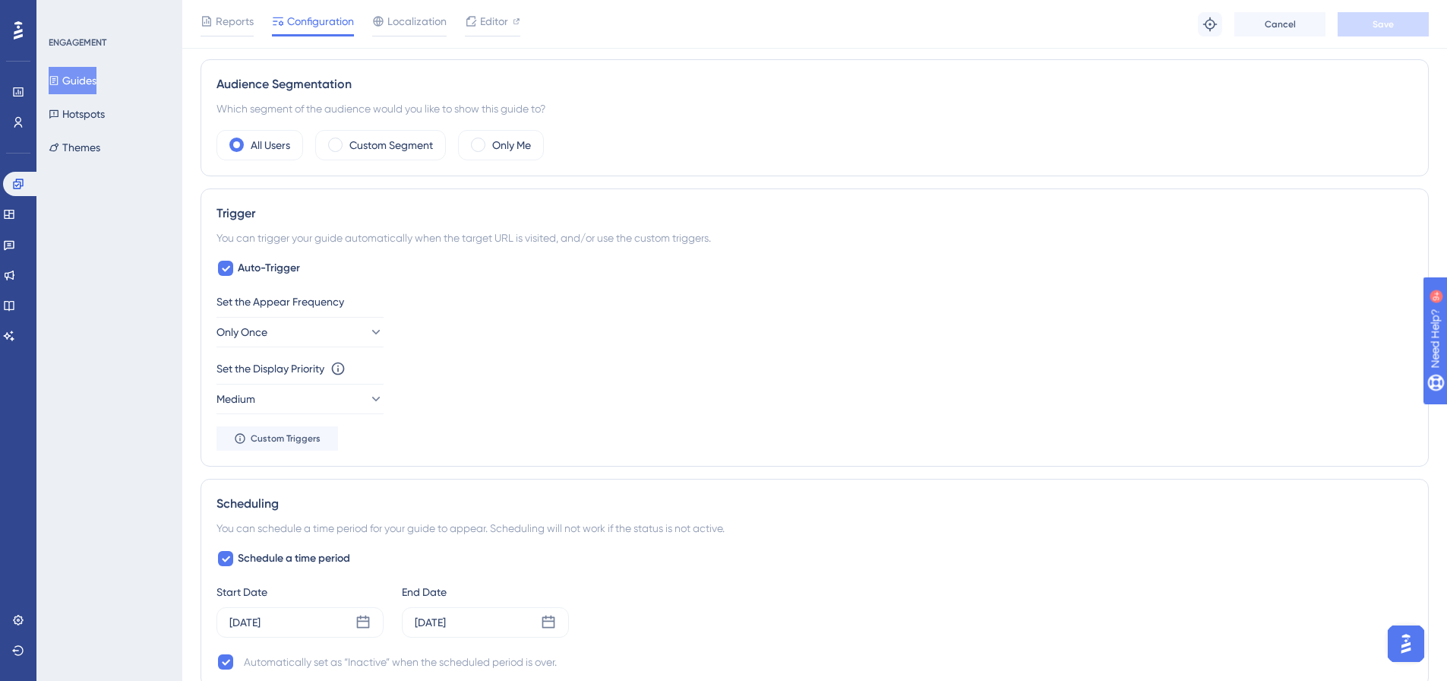
scroll to position [509, 0]
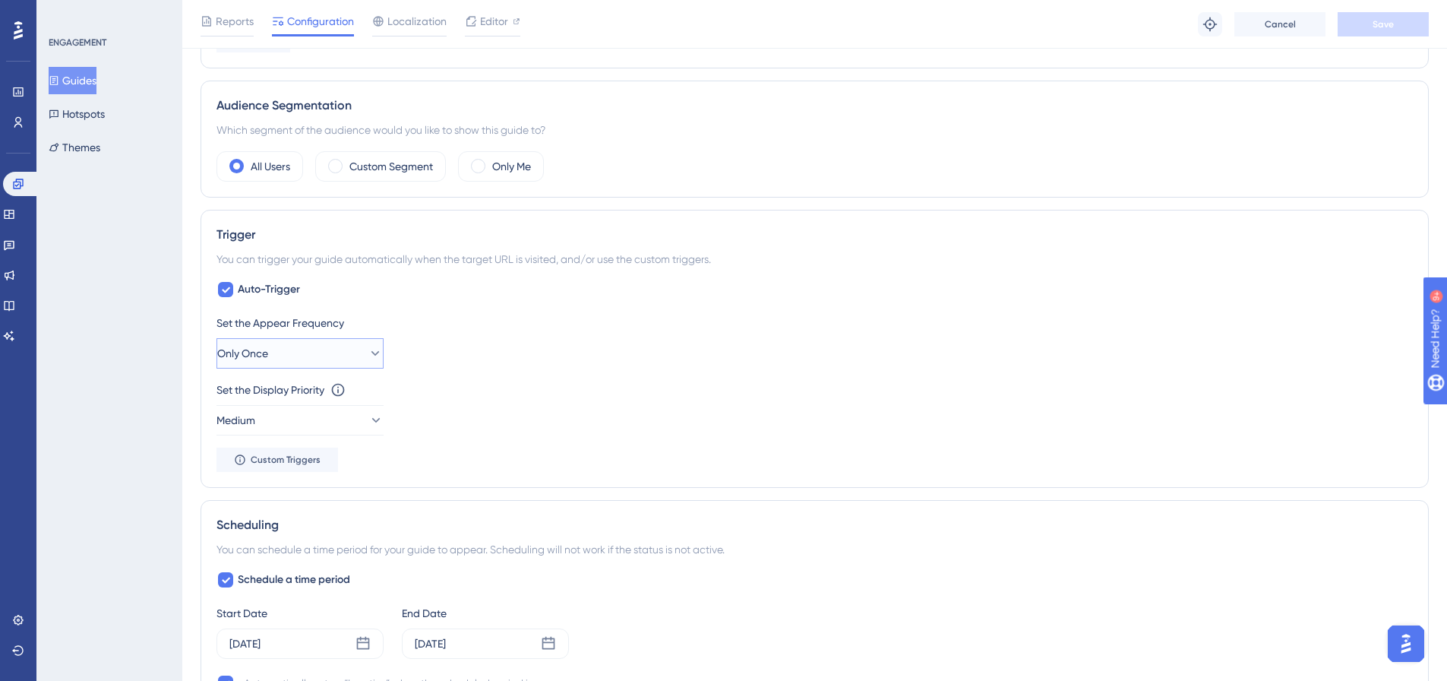
click at [368, 350] on icon at bounding box center [375, 353] width 15 height 15
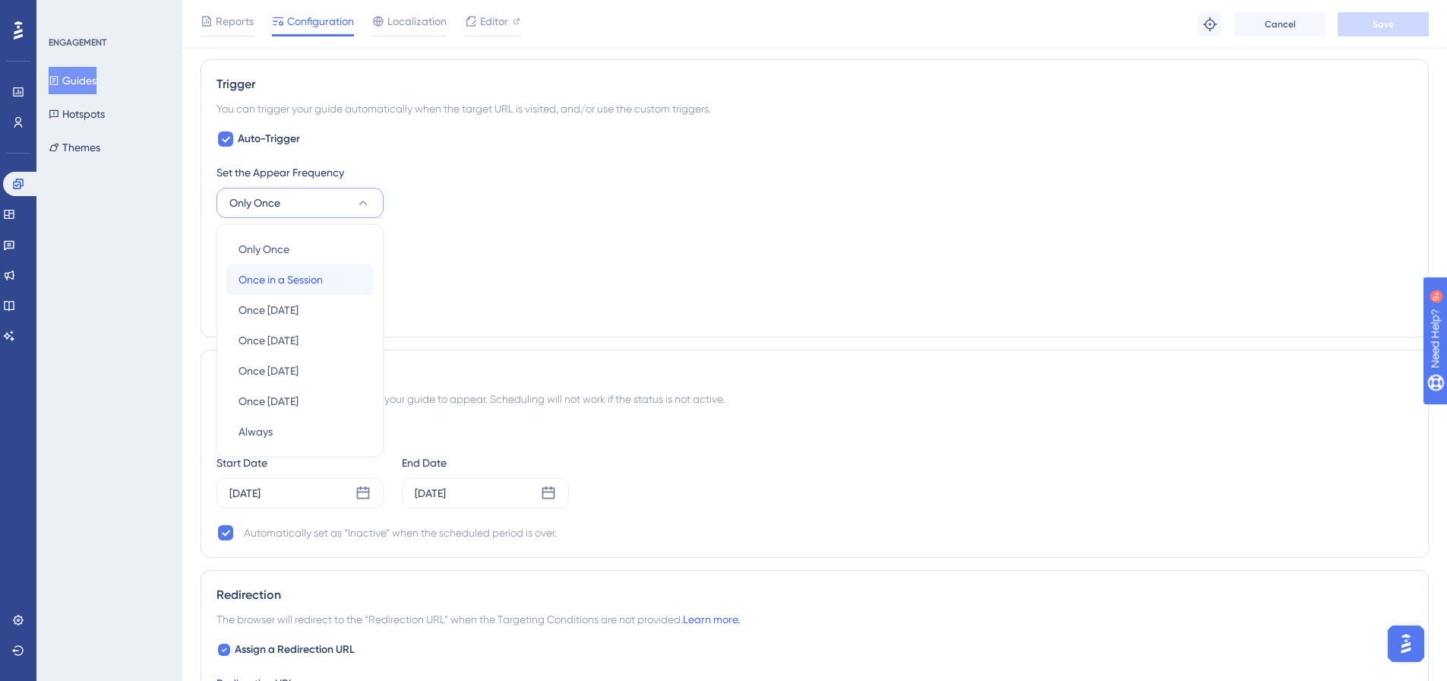
click at [289, 274] on span "Once in a Session" at bounding box center [281, 279] width 84 height 18
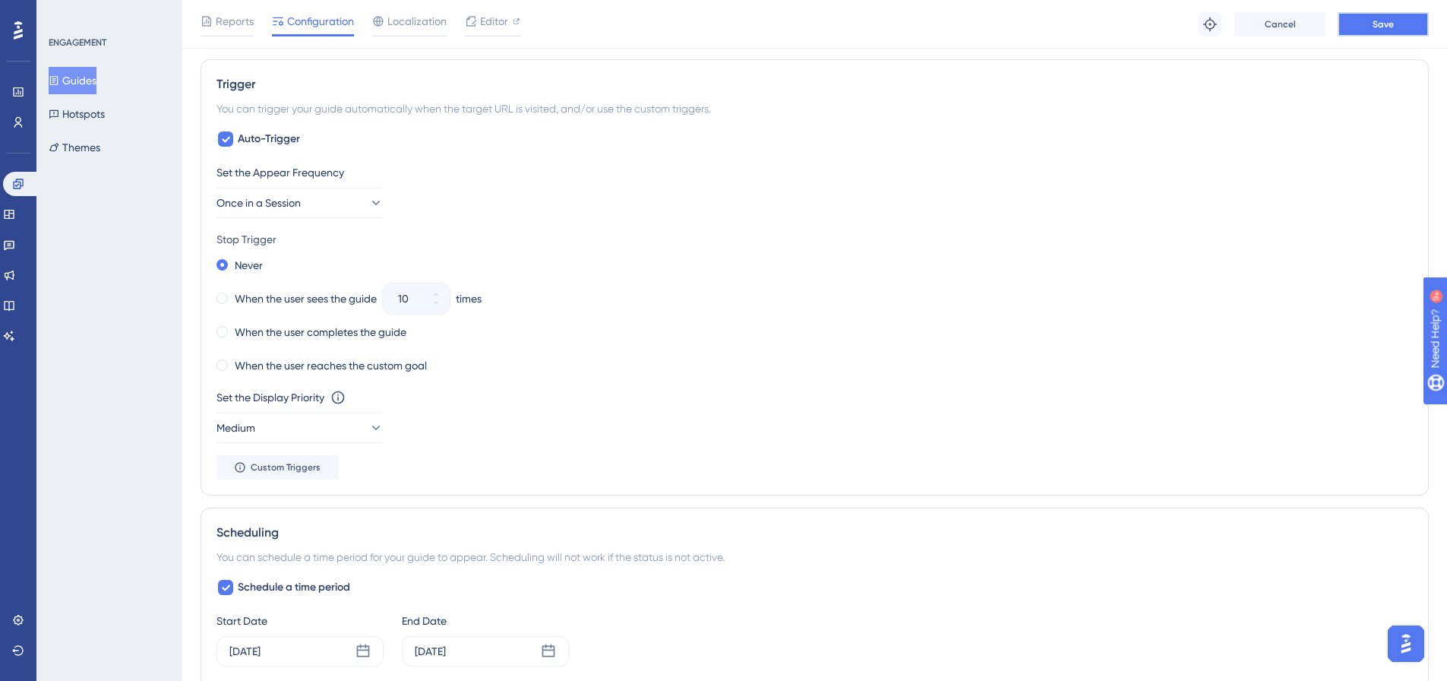
click at [1407, 21] on button "Save" at bounding box center [1383, 24] width 91 height 24
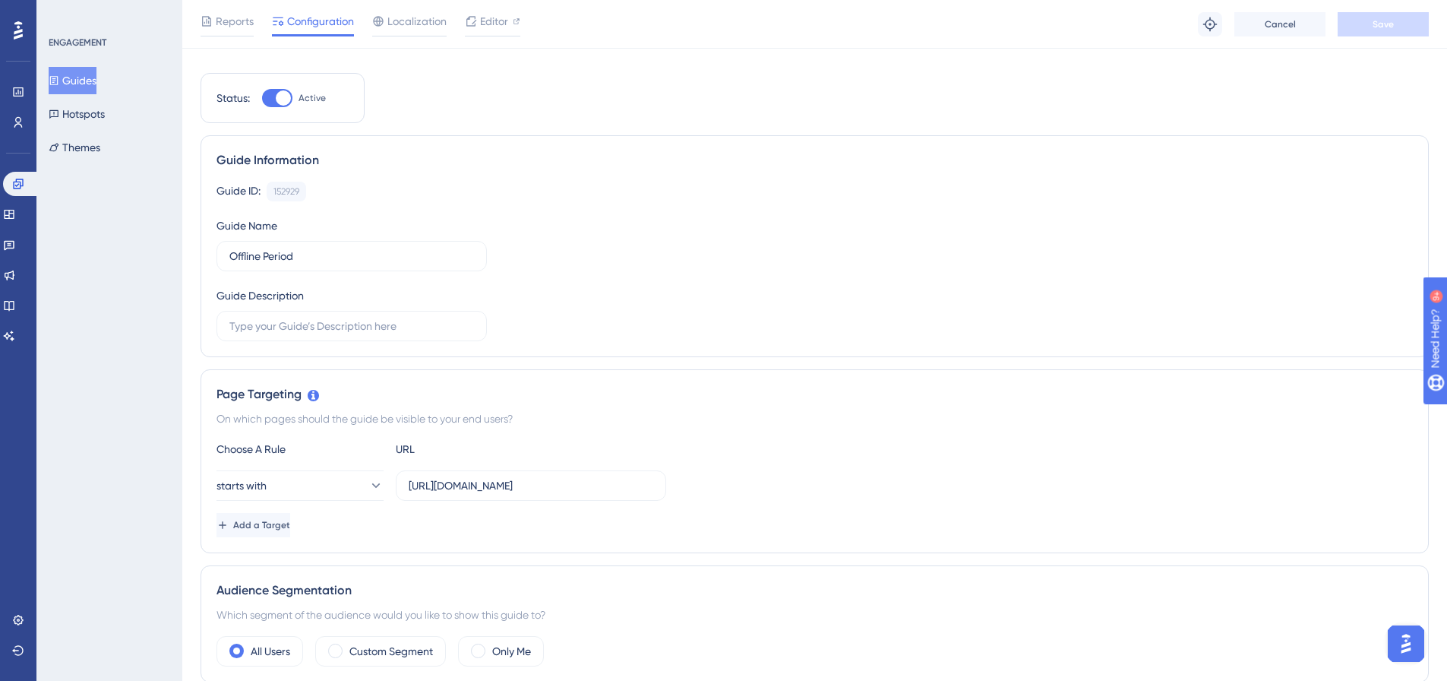
scroll to position [0, 0]
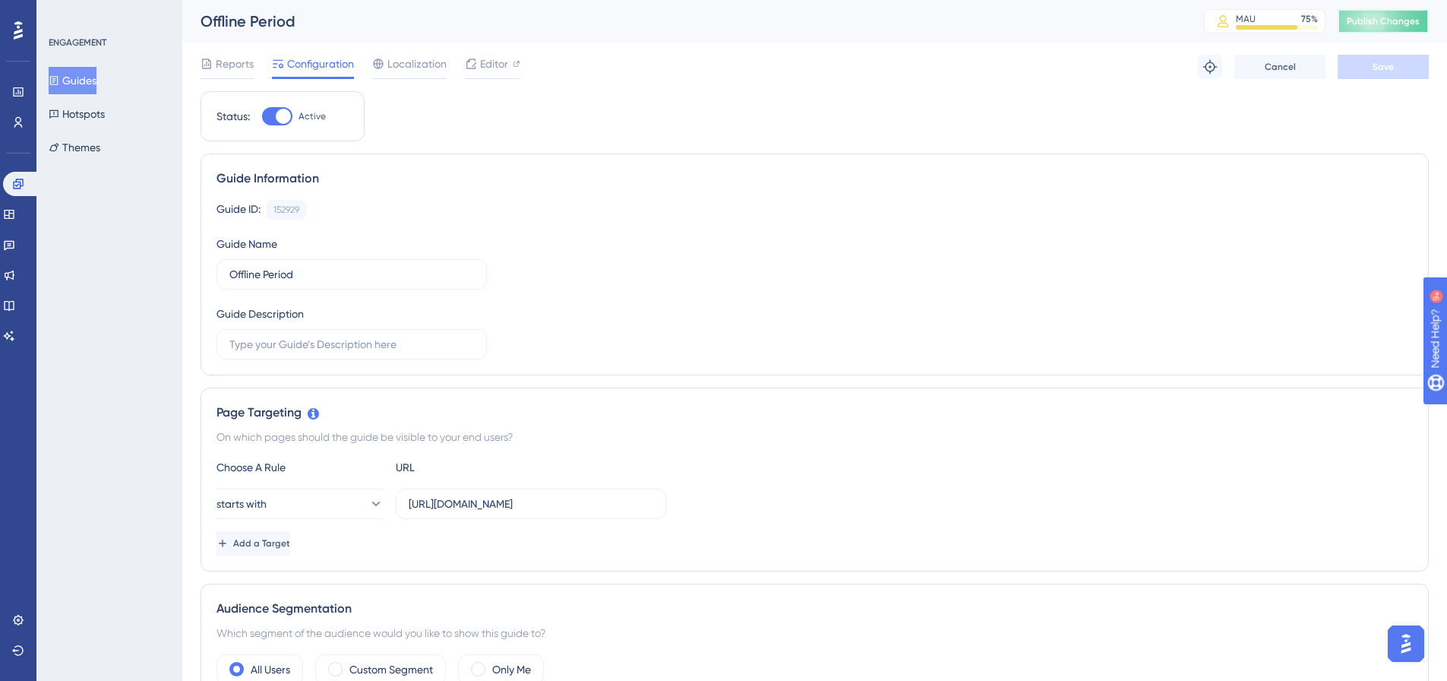
click at [1381, 14] on button "Publish Changes" at bounding box center [1383, 21] width 91 height 24
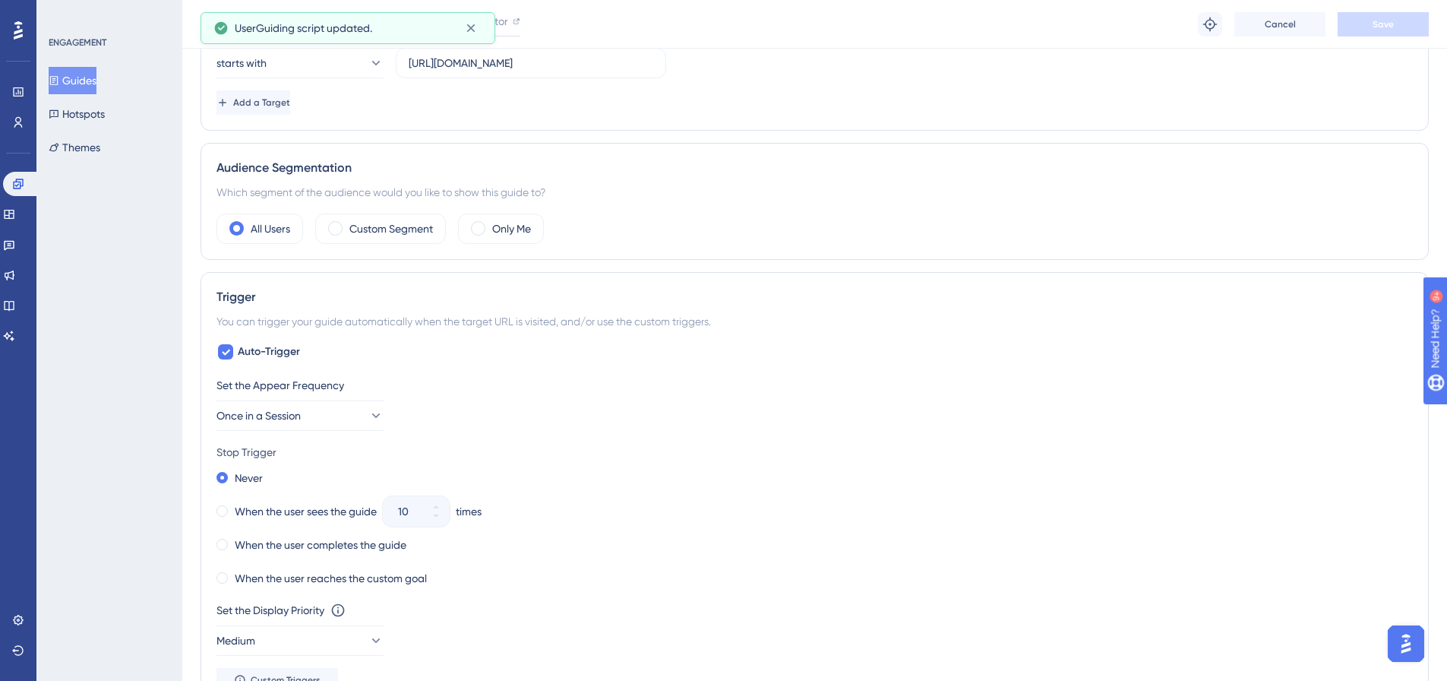
scroll to position [532, 0]
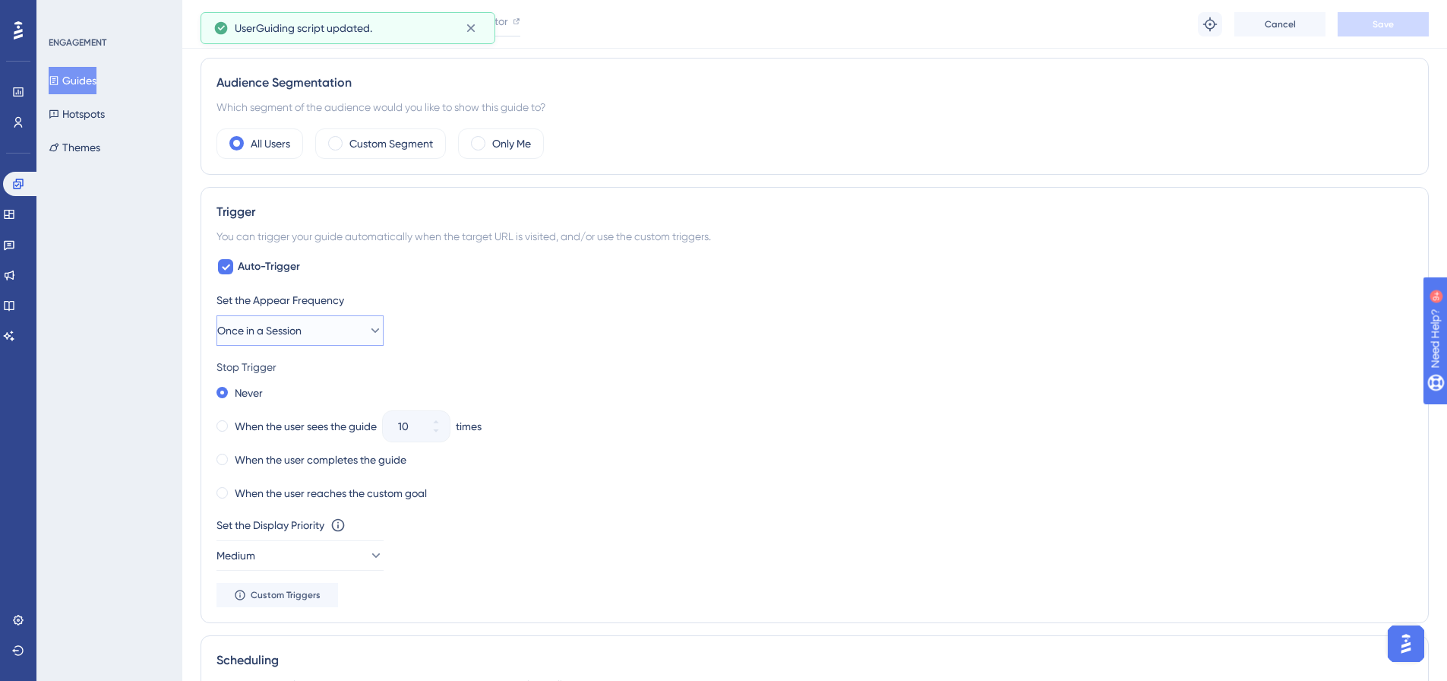
click at [368, 337] on icon at bounding box center [375, 330] width 15 height 15
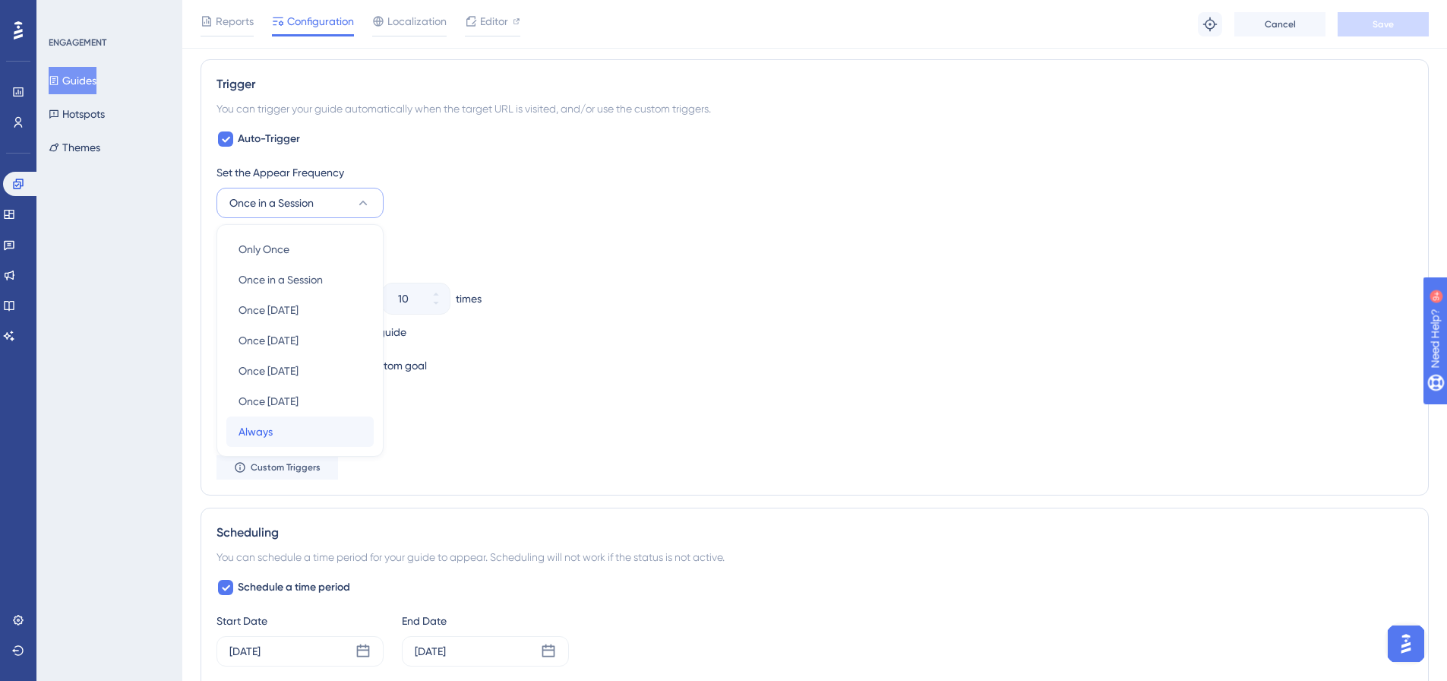
click at [267, 429] on span "Always" at bounding box center [256, 431] width 34 height 18
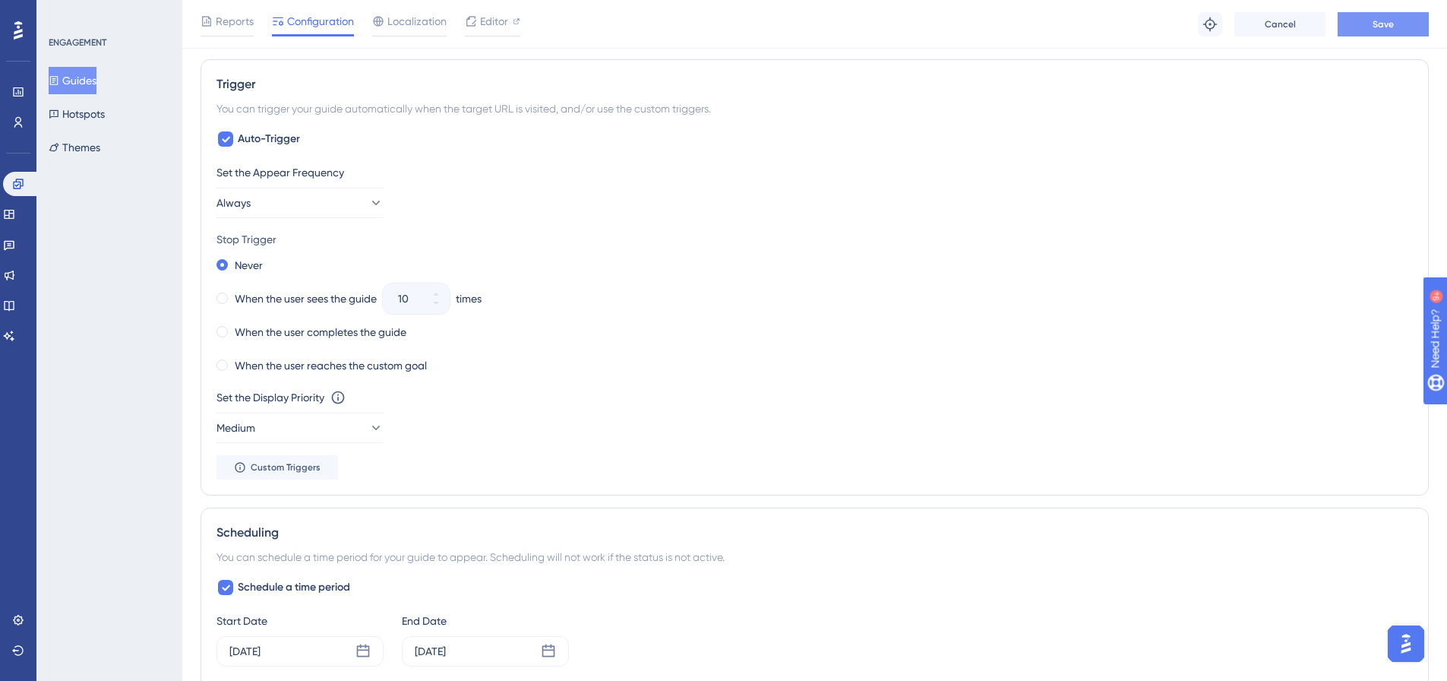
click at [1393, 17] on button "Save" at bounding box center [1383, 24] width 91 height 24
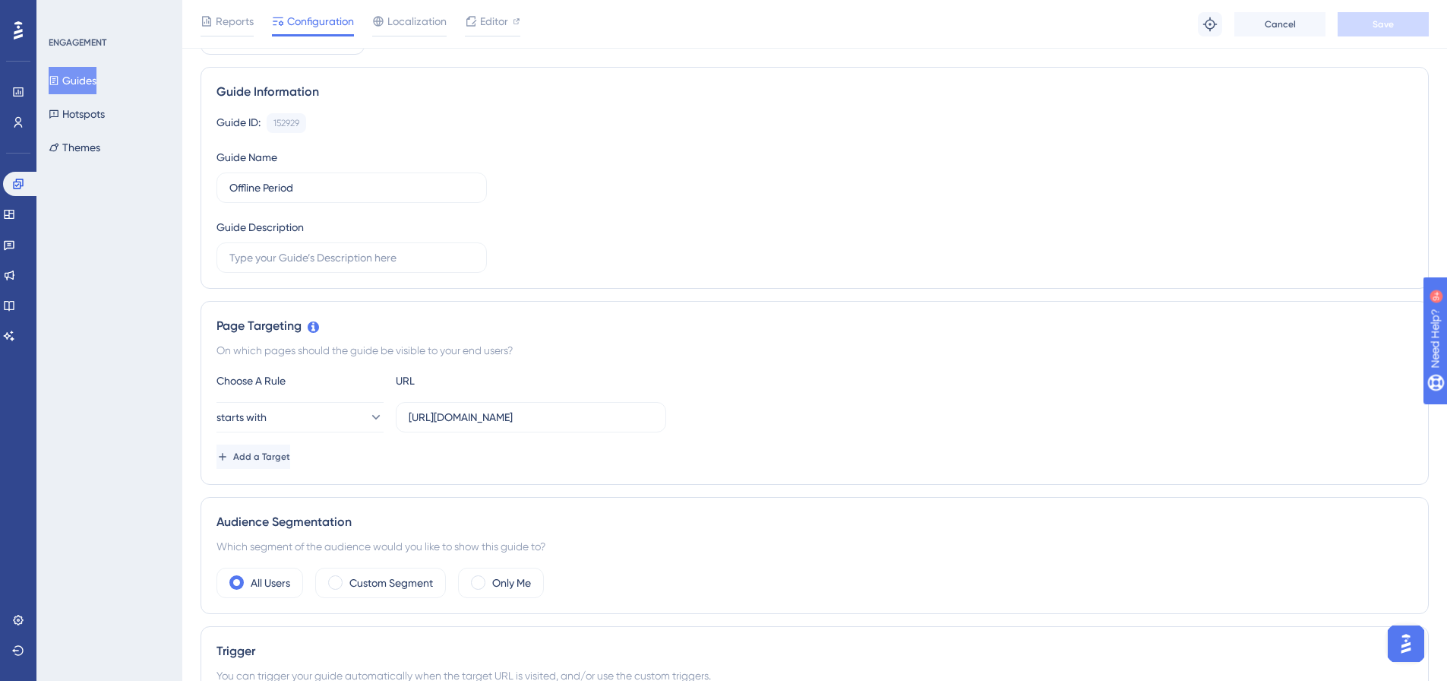
scroll to position [0, 0]
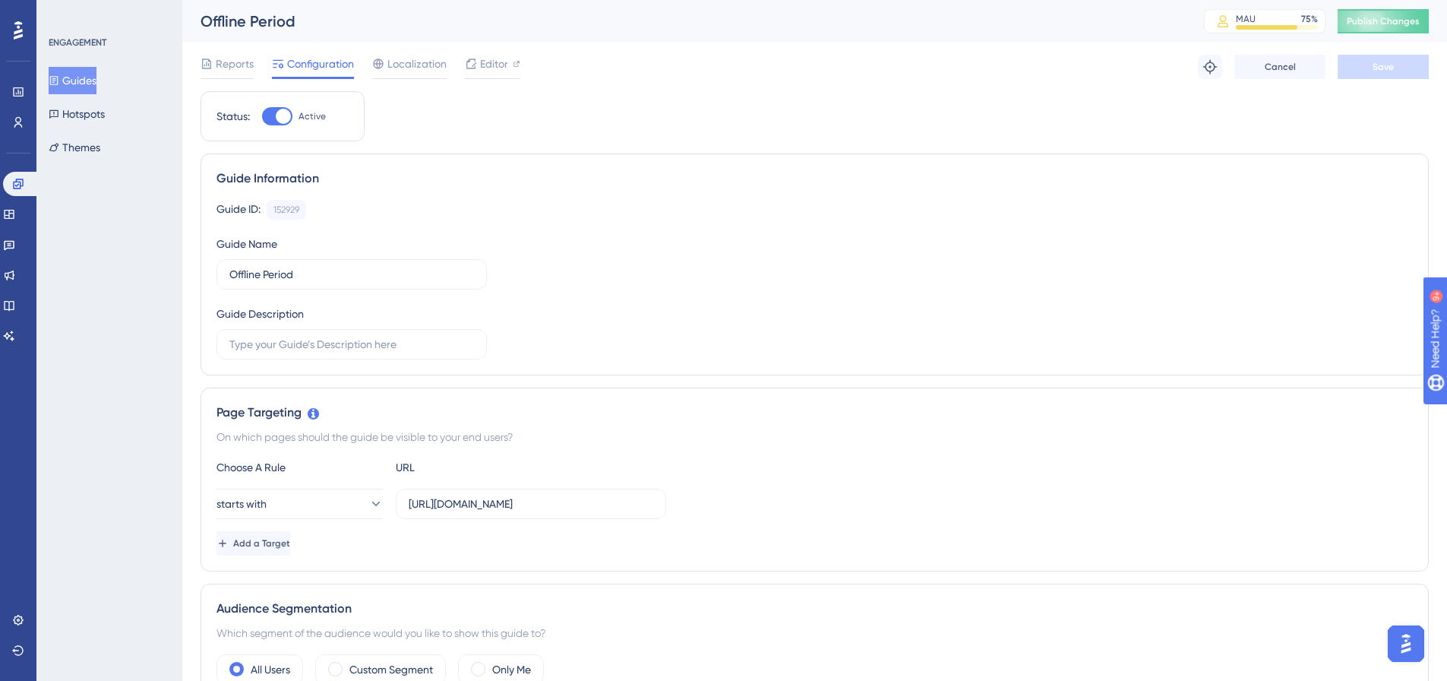
click at [269, 121] on div at bounding box center [277, 116] width 30 height 18
click at [262, 117] on input "Active" at bounding box center [261, 116] width 1 height 1
click at [1402, 62] on button "Save" at bounding box center [1383, 67] width 91 height 24
click at [288, 115] on div at bounding box center [277, 116] width 30 height 18
click at [262, 116] on input "Inactive" at bounding box center [261, 116] width 1 height 1
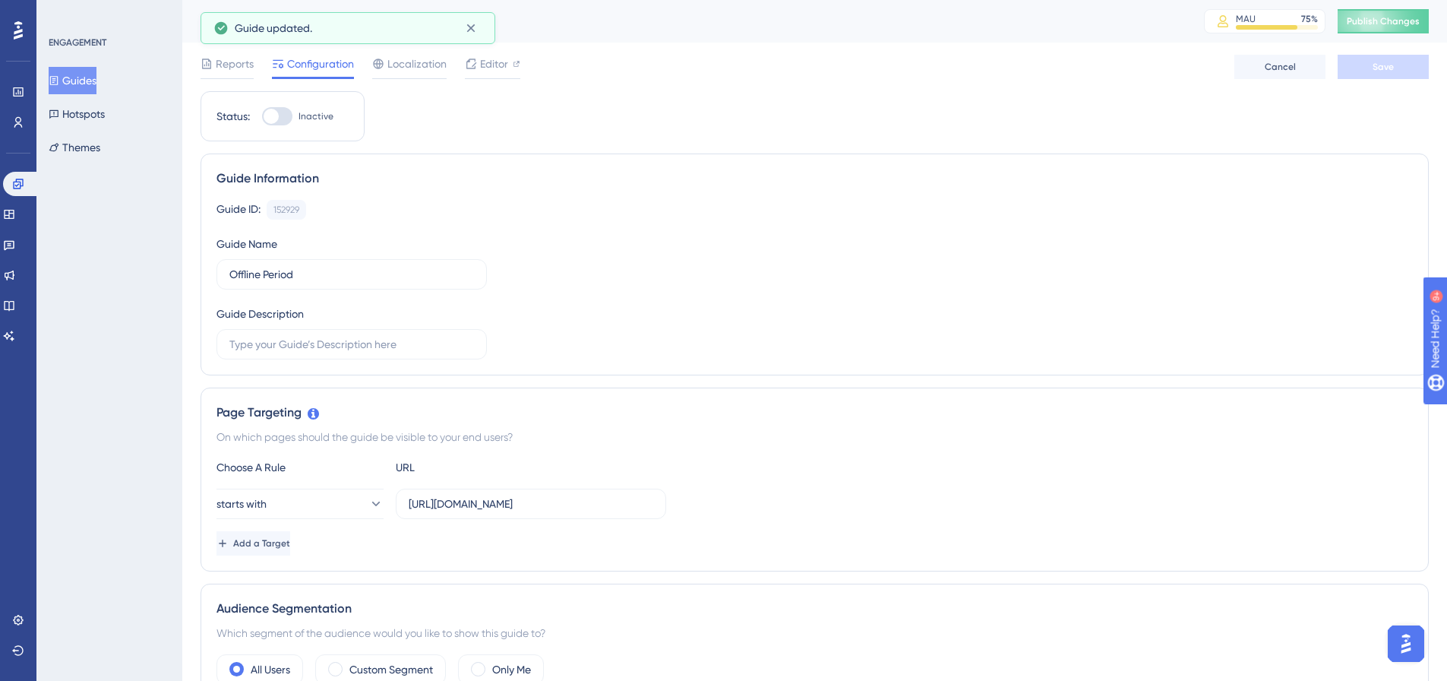
checkbox input "true"
click at [1401, 65] on button "Save" at bounding box center [1383, 67] width 91 height 24
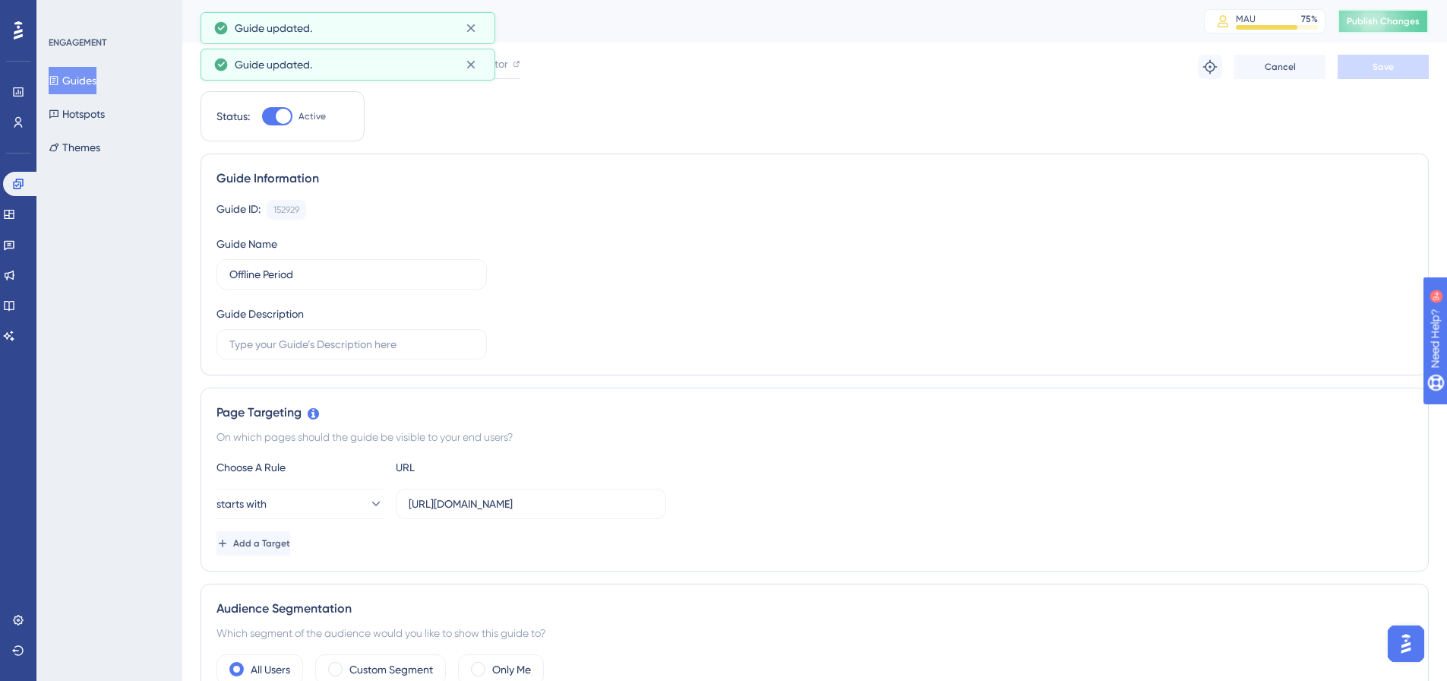
click at [1402, 24] on span "Publish Changes" at bounding box center [1383, 21] width 73 height 12
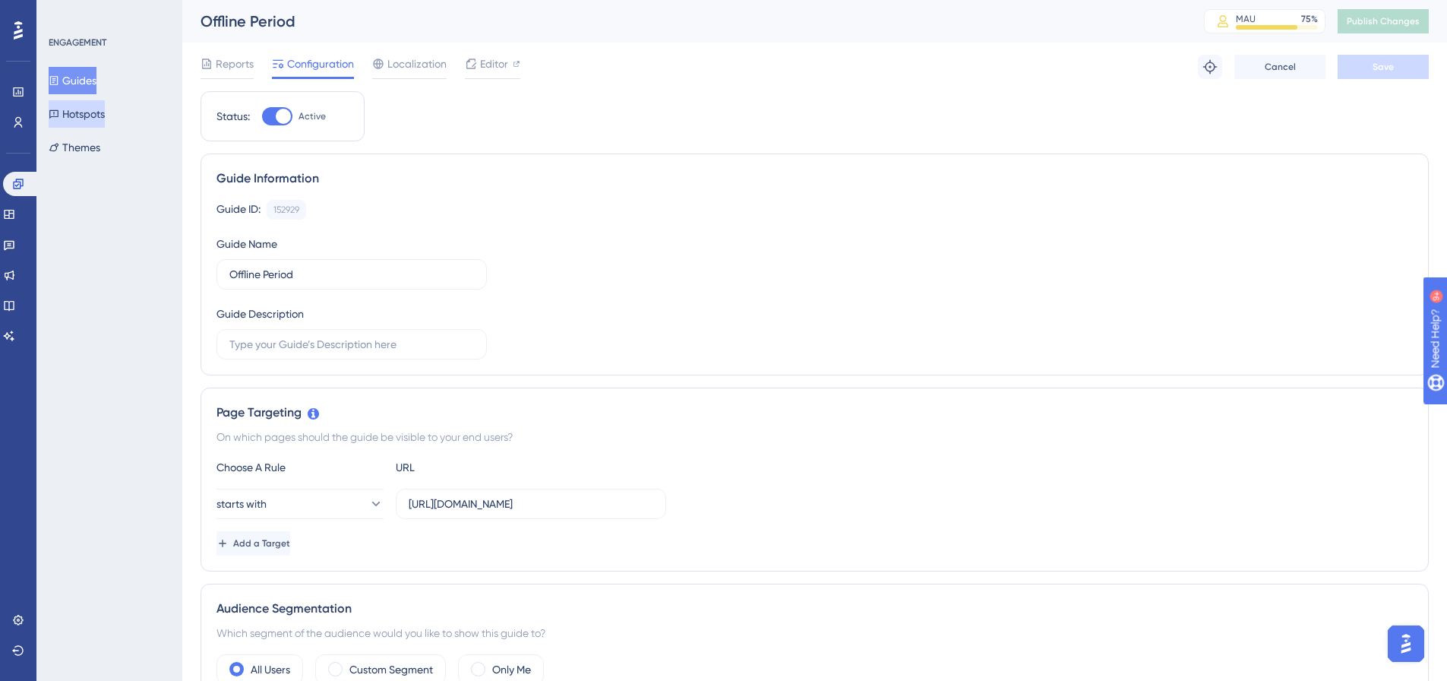
click at [82, 115] on button "Hotspots" at bounding box center [77, 113] width 56 height 27
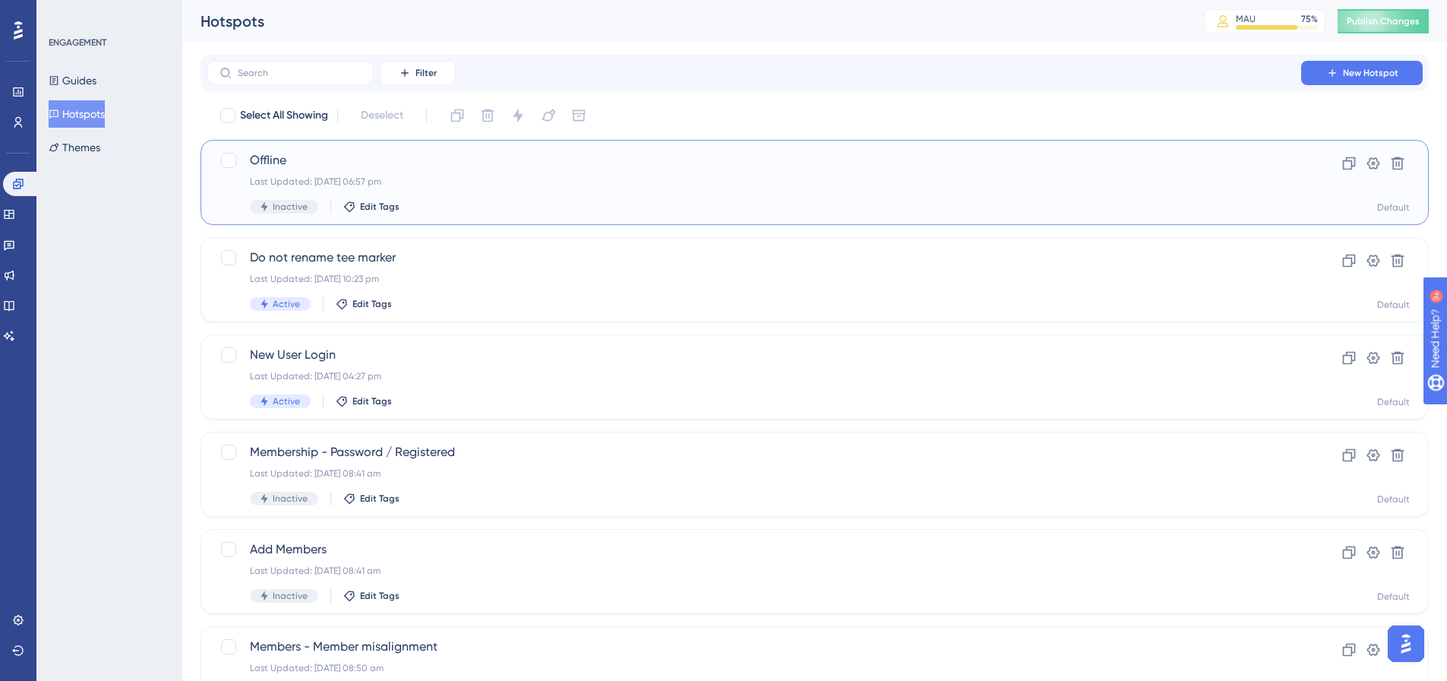
click at [246, 155] on div "Offline Last Updated: 28 Sept 2025 06:57 pm Inactive Edit Tags" at bounding box center [739, 182] width 1039 height 62
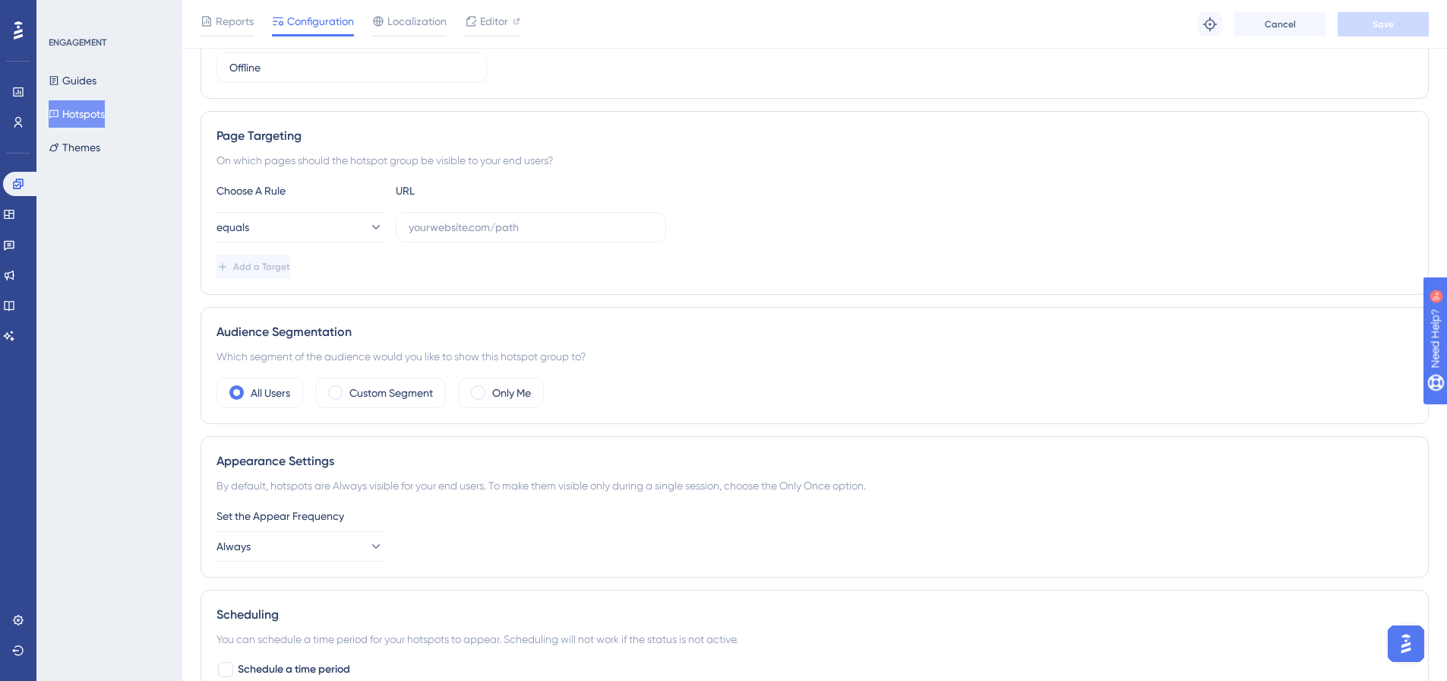
scroll to position [182, 0]
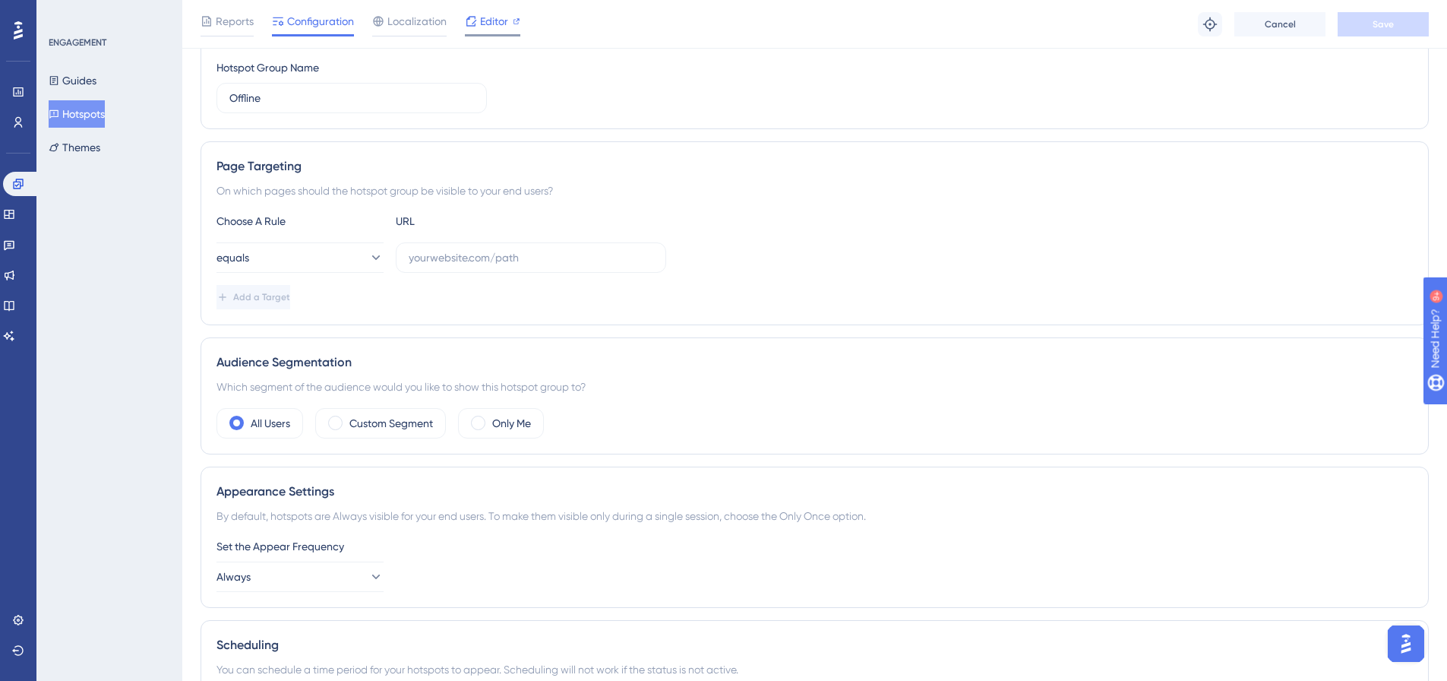
click at [476, 27] on div at bounding box center [471, 21] width 12 height 18
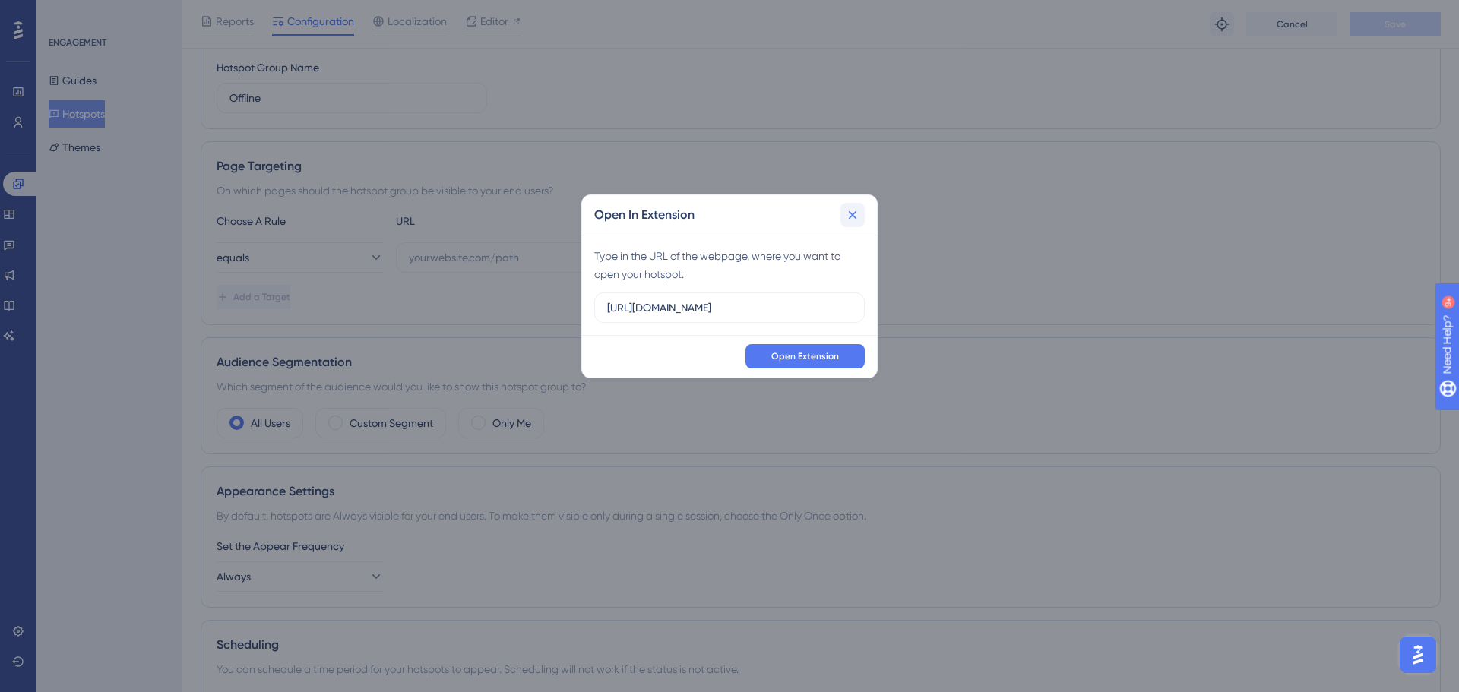
click at [859, 221] on icon at bounding box center [852, 214] width 15 height 15
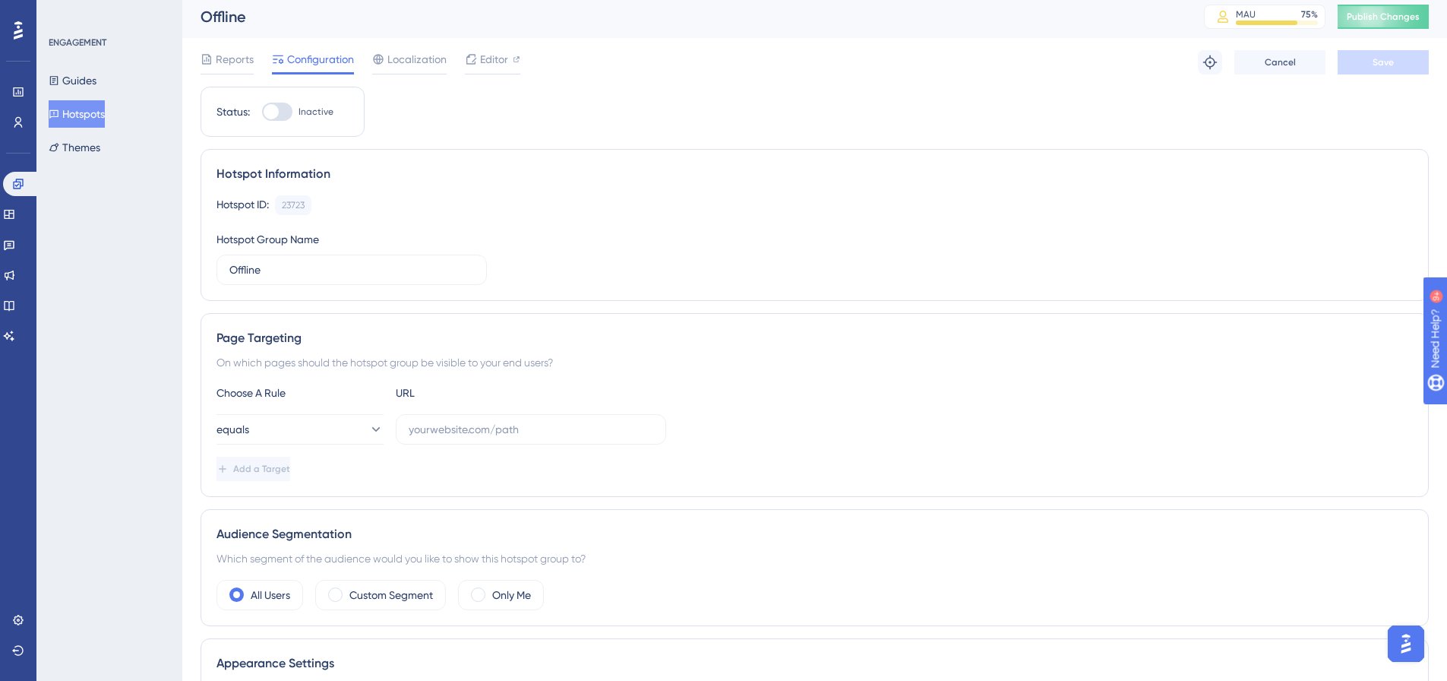
scroll to position [0, 0]
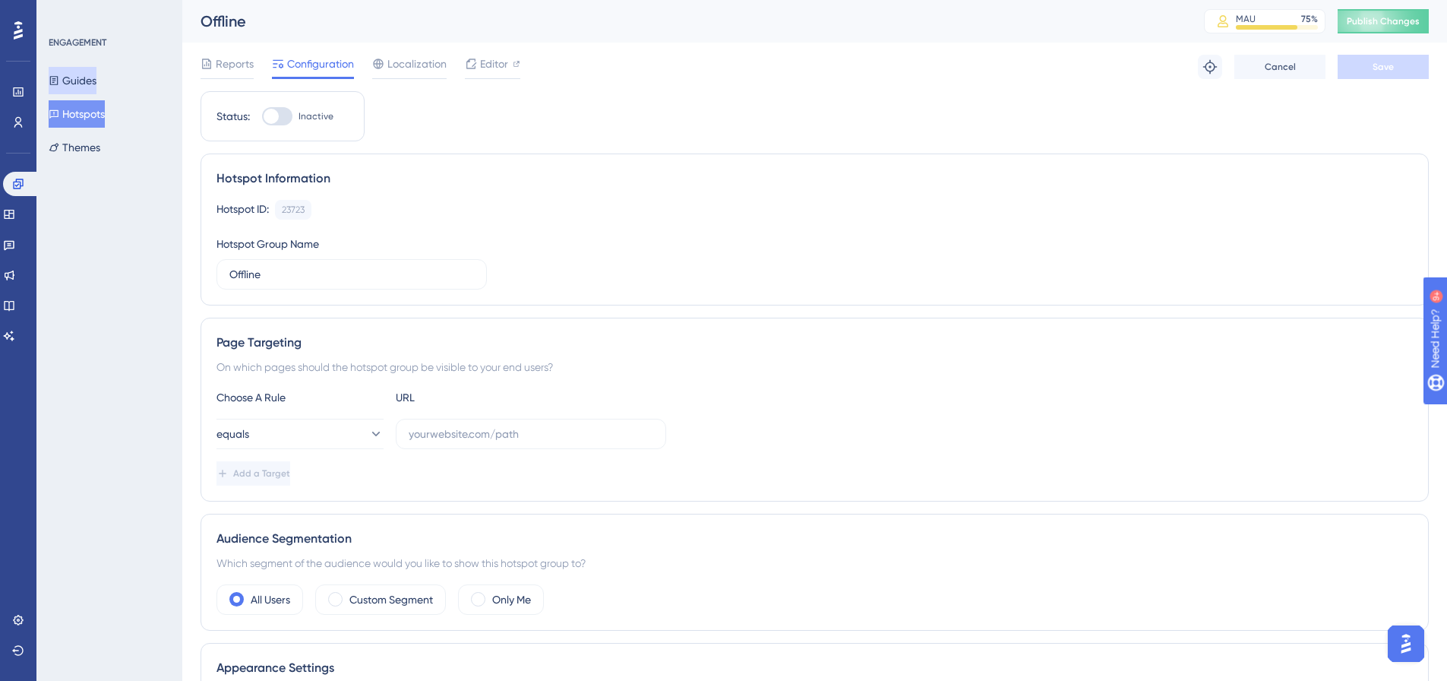
click at [74, 76] on button "Guides" at bounding box center [73, 80] width 48 height 27
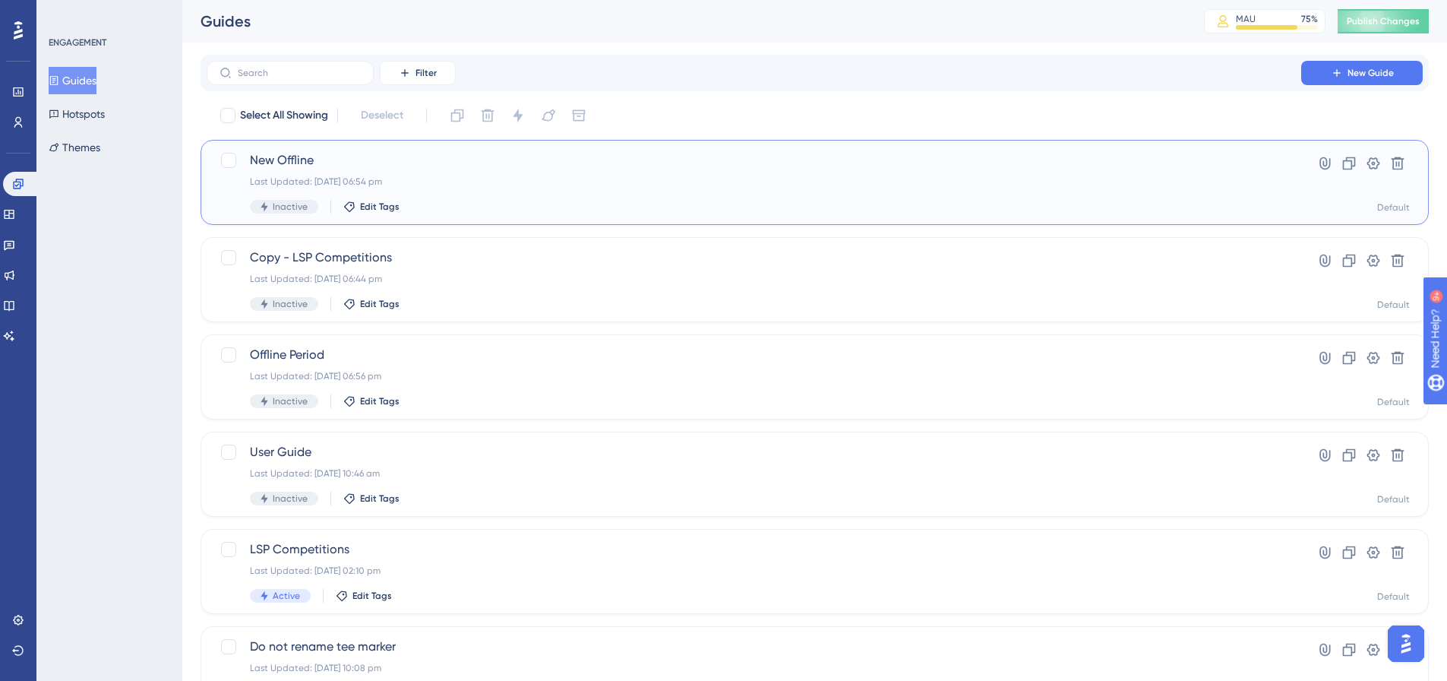
click at [295, 166] on span "New Offline" at bounding box center [754, 160] width 1008 height 18
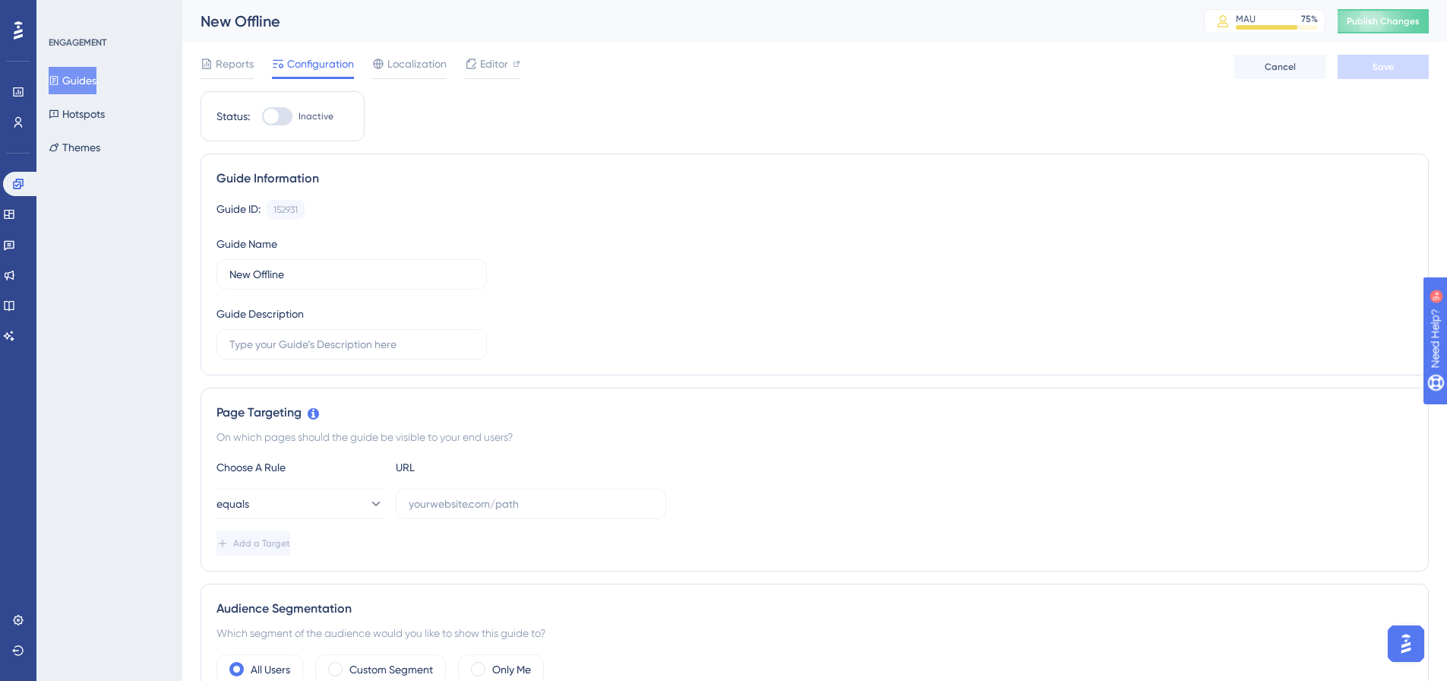
click at [96, 81] on button "Guides" at bounding box center [73, 80] width 48 height 27
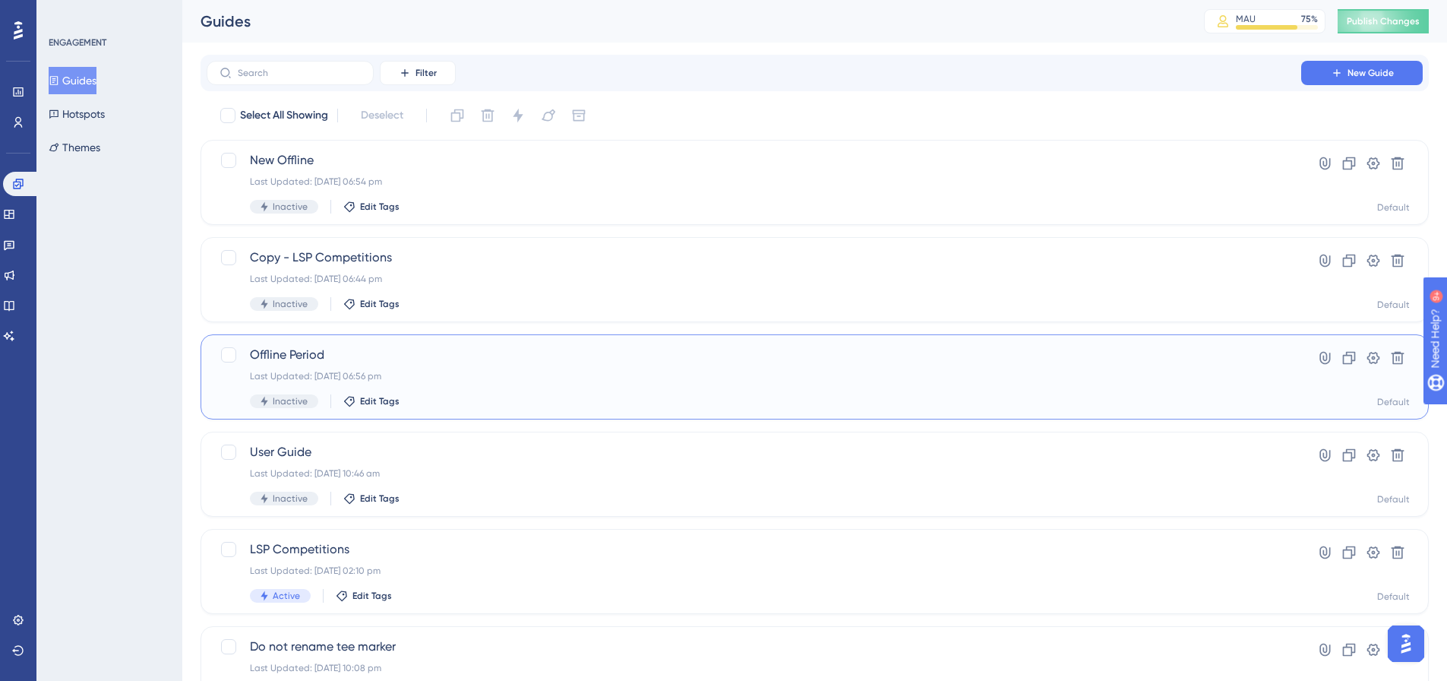
click at [297, 350] on span "Offline Period" at bounding box center [754, 355] width 1008 height 18
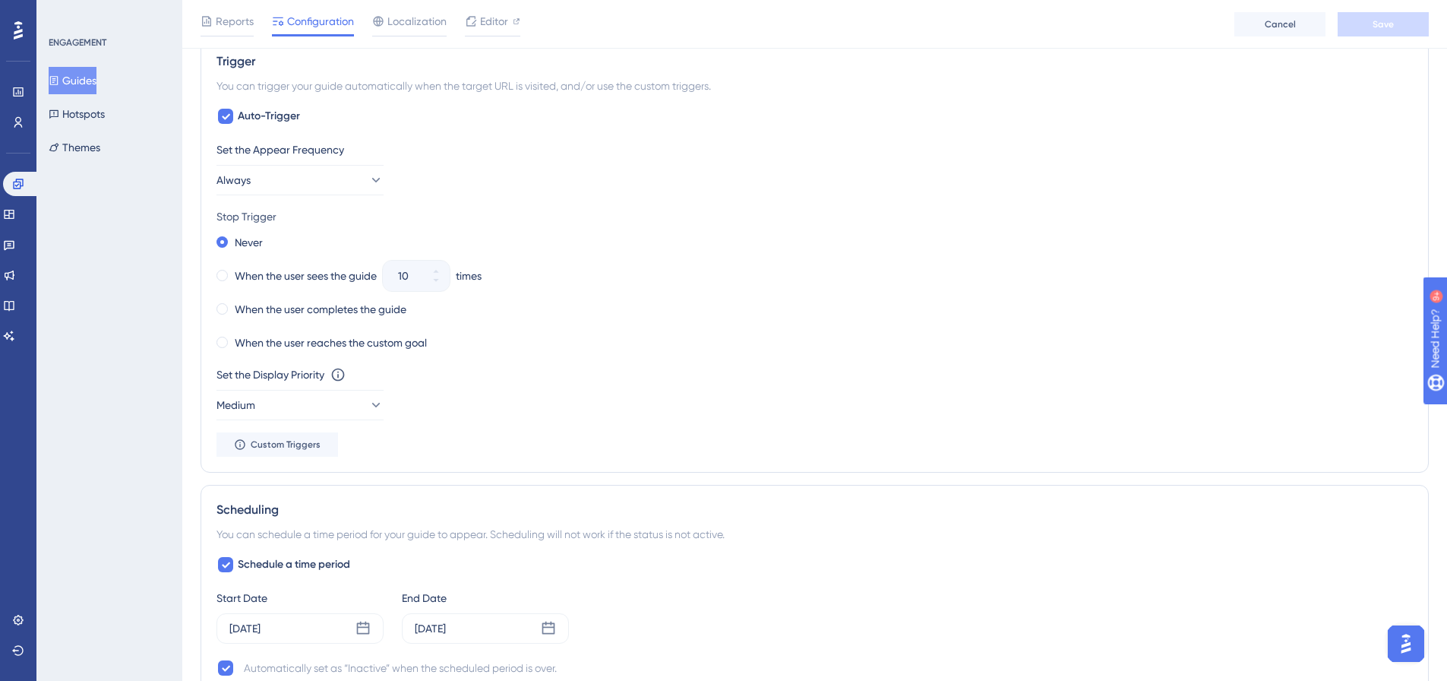
scroll to position [591, 0]
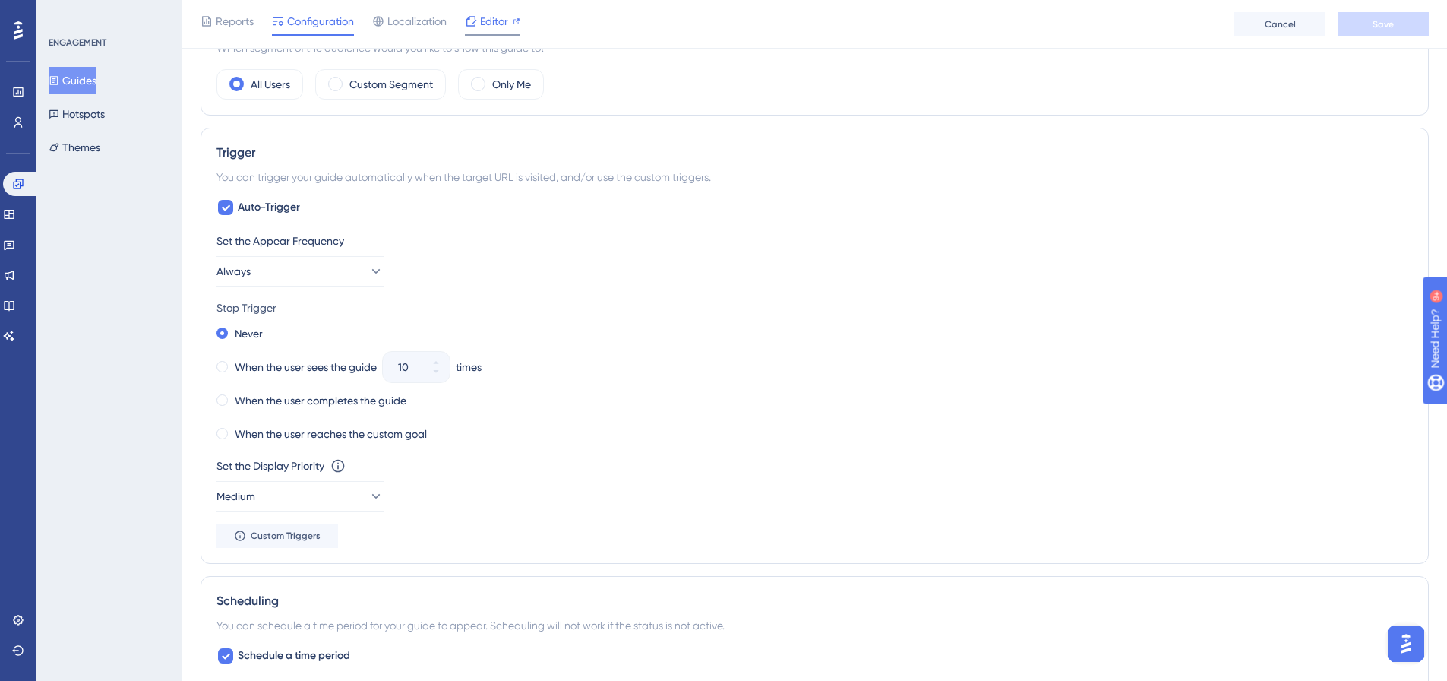
click at [486, 18] on span "Editor" at bounding box center [494, 21] width 28 height 18
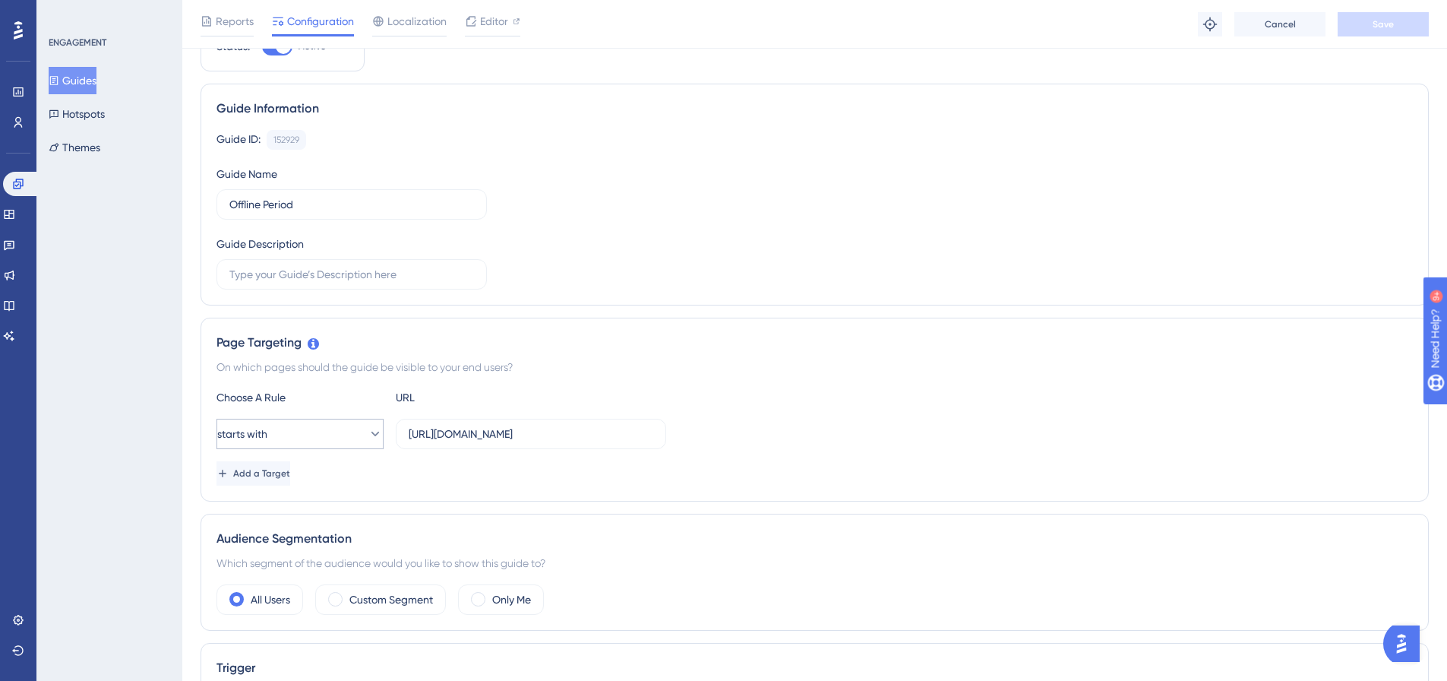
scroll to position [152, 0]
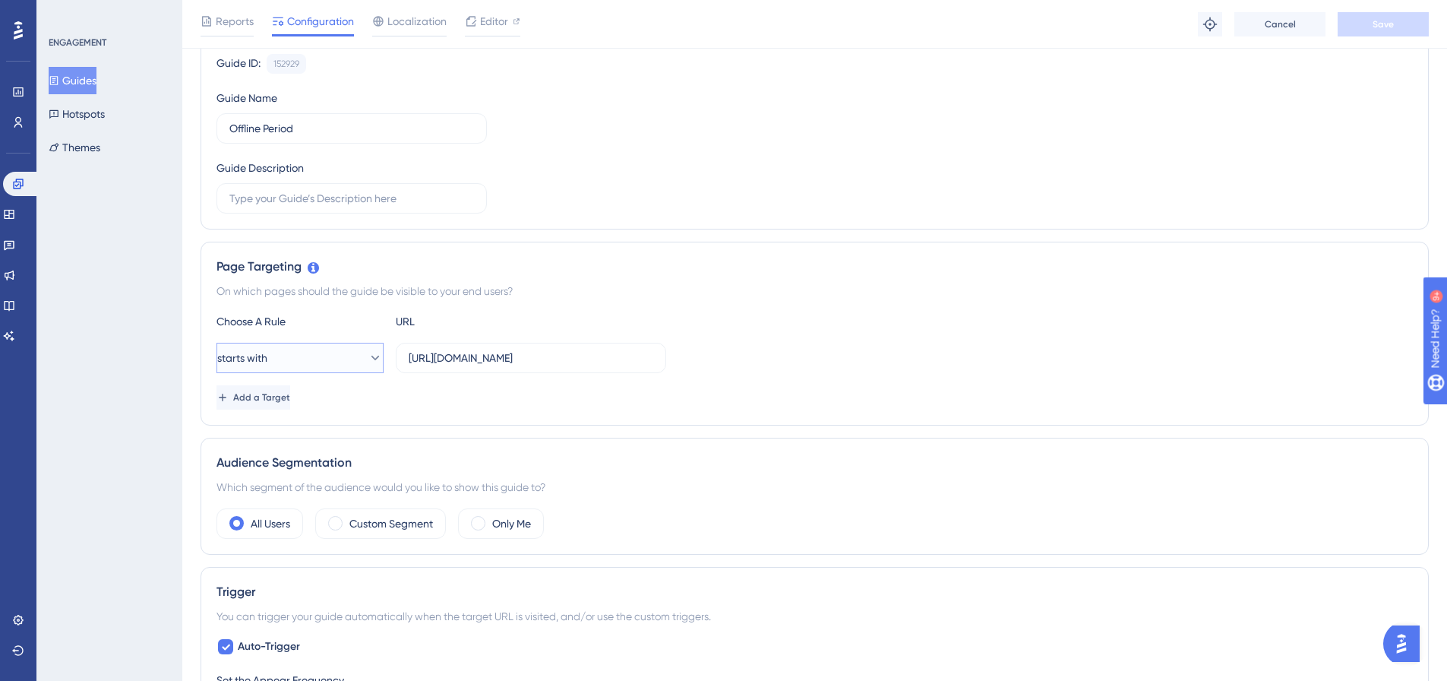
click at [368, 356] on icon at bounding box center [375, 357] width 15 height 15
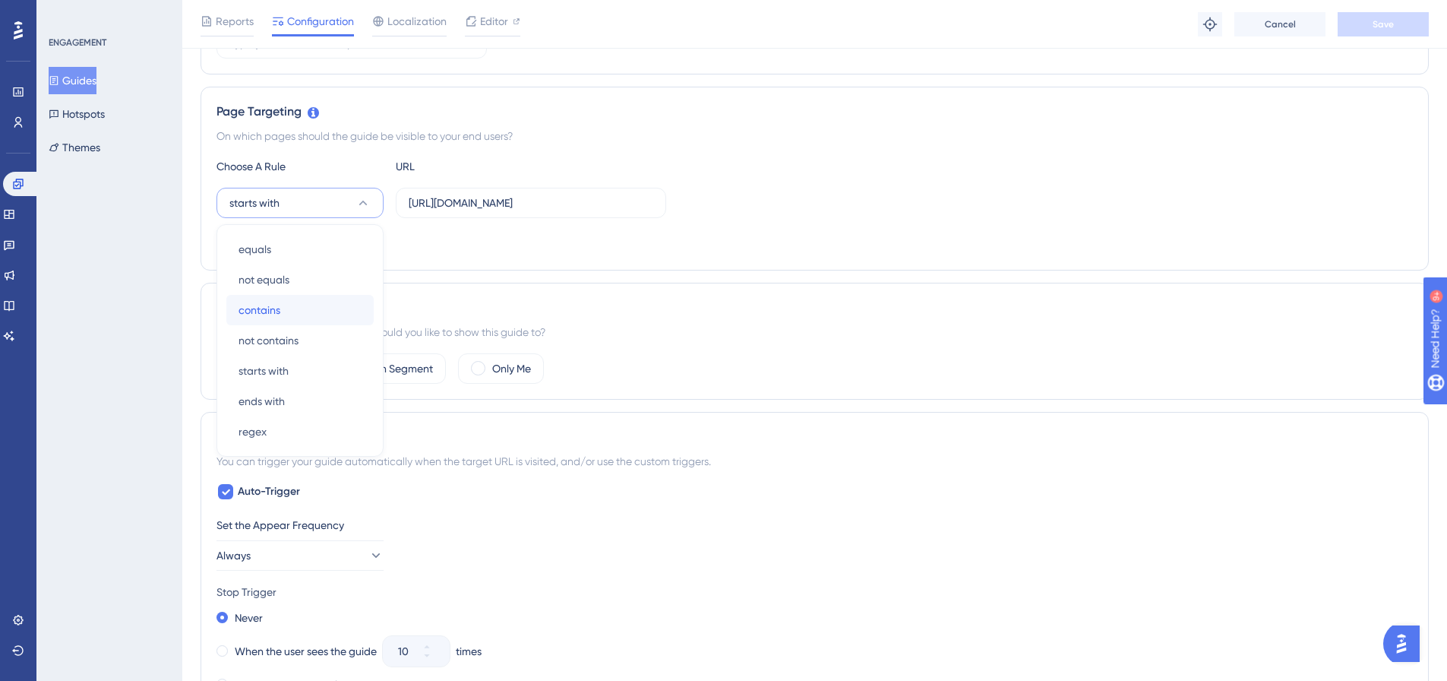
click at [286, 313] on div "contains contains" at bounding box center [300, 310] width 123 height 30
click at [1364, 32] on button "Save" at bounding box center [1383, 24] width 91 height 24
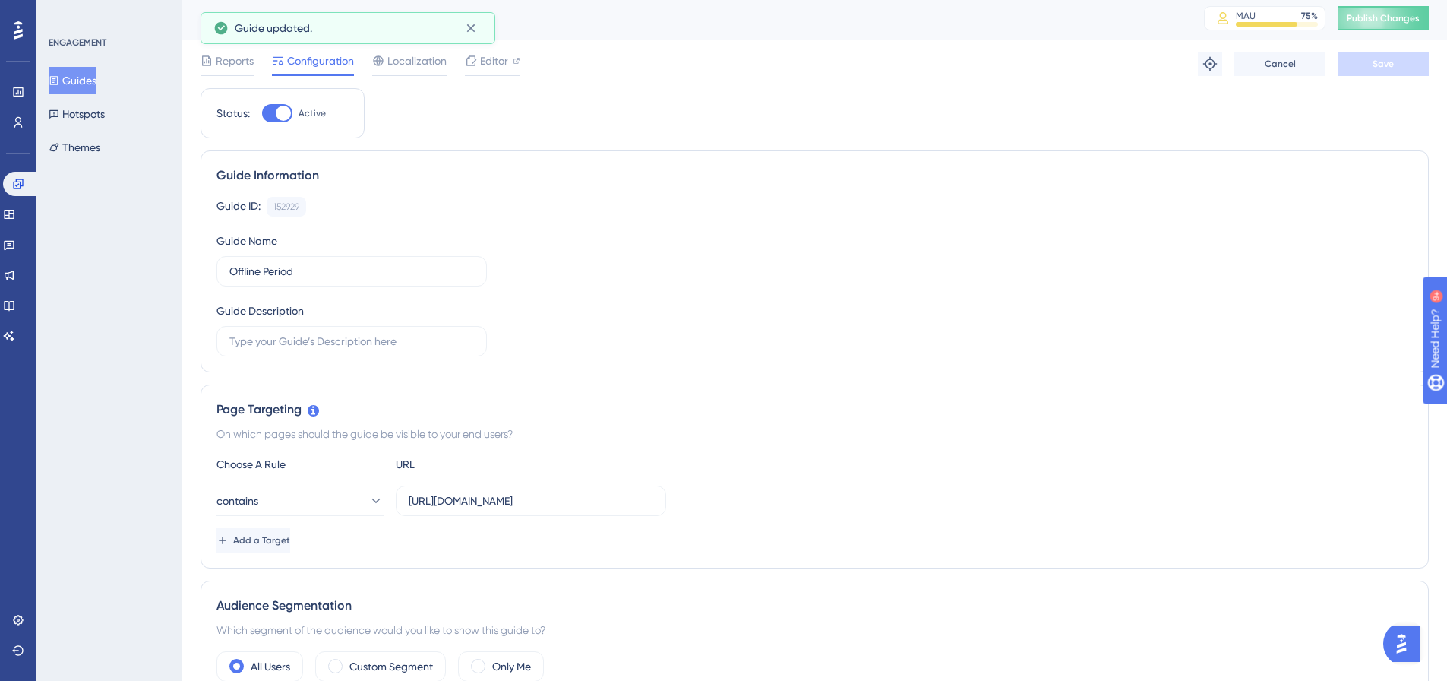
scroll to position [0, 0]
click at [1396, 21] on span "Publish Changes" at bounding box center [1383, 21] width 73 height 12
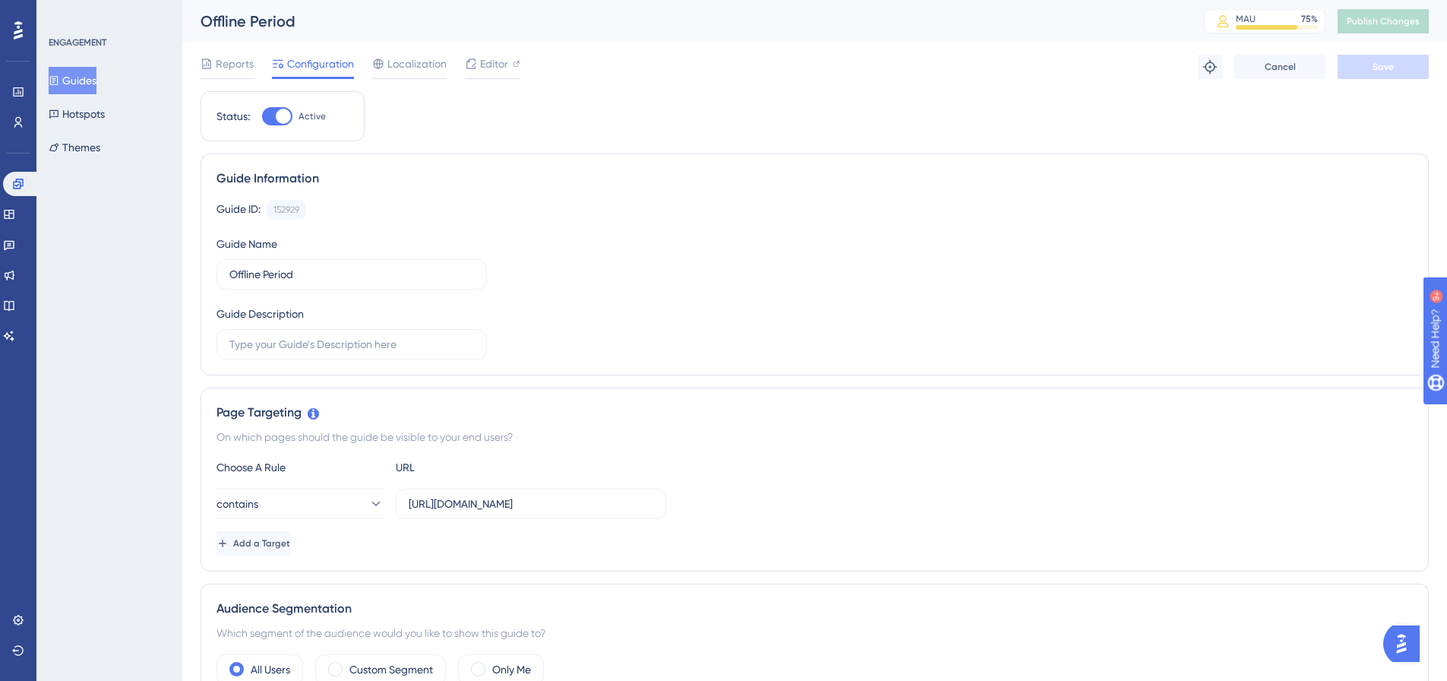
click at [273, 119] on div at bounding box center [277, 116] width 30 height 18
click at [262, 117] on input "Active" at bounding box center [261, 116] width 1 height 1
checkbox input "false"
click at [1400, 68] on button "Save" at bounding box center [1383, 67] width 91 height 24
click at [1399, 26] on span "Publish Changes" at bounding box center [1383, 21] width 73 height 12
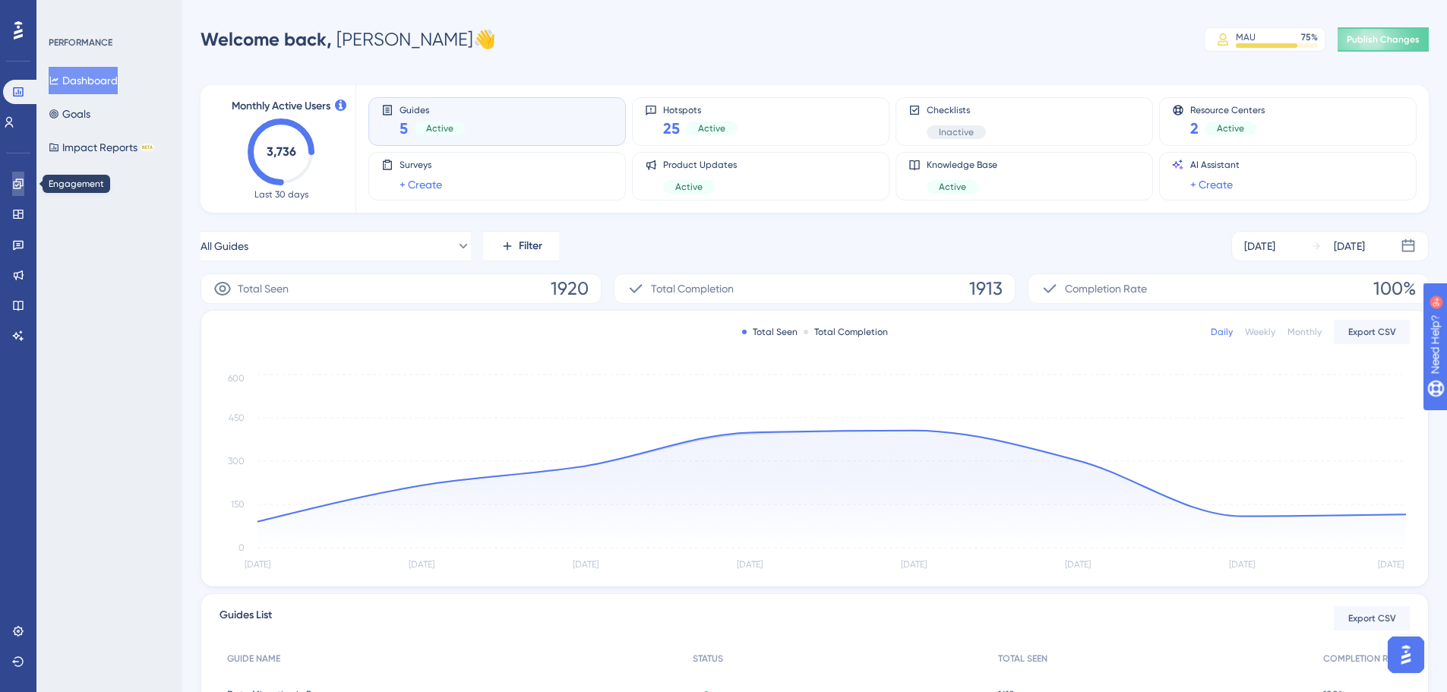
click at [24, 184] on icon at bounding box center [18, 184] width 12 height 12
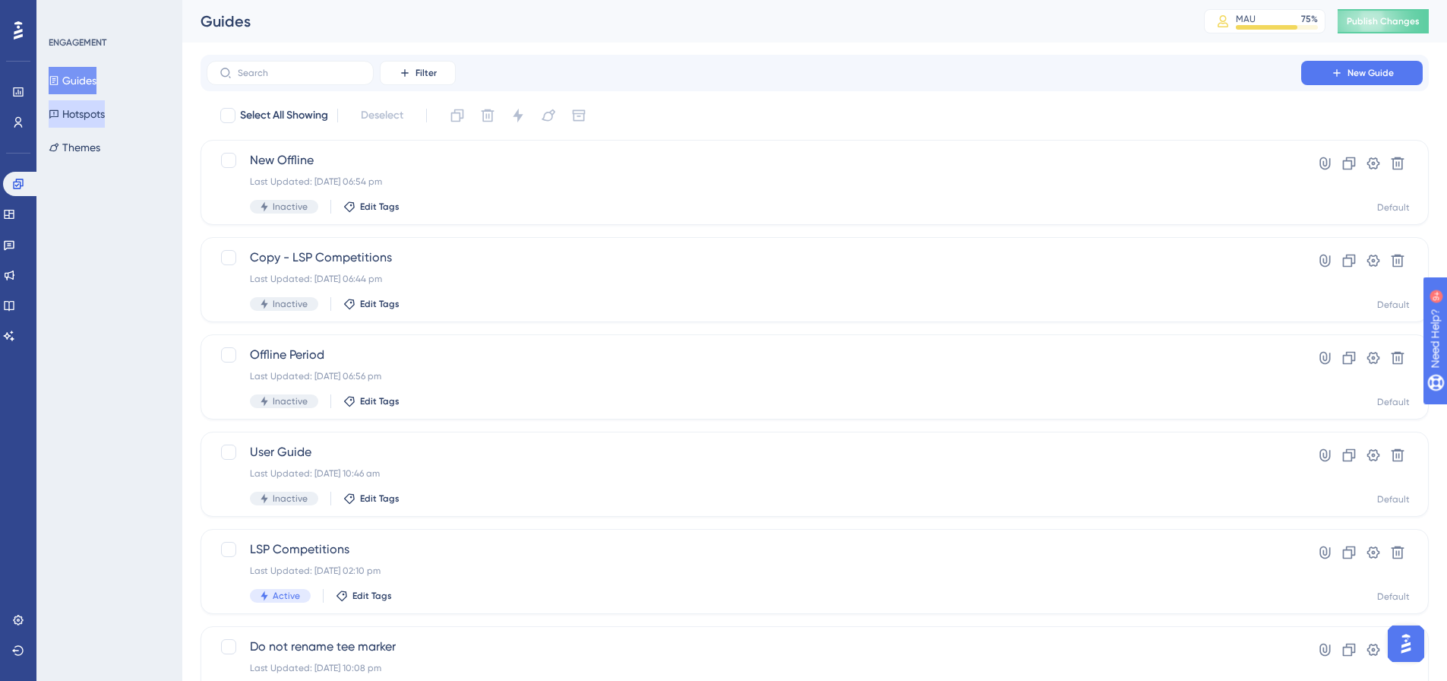
click at [87, 115] on button "Hotspots" at bounding box center [77, 113] width 56 height 27
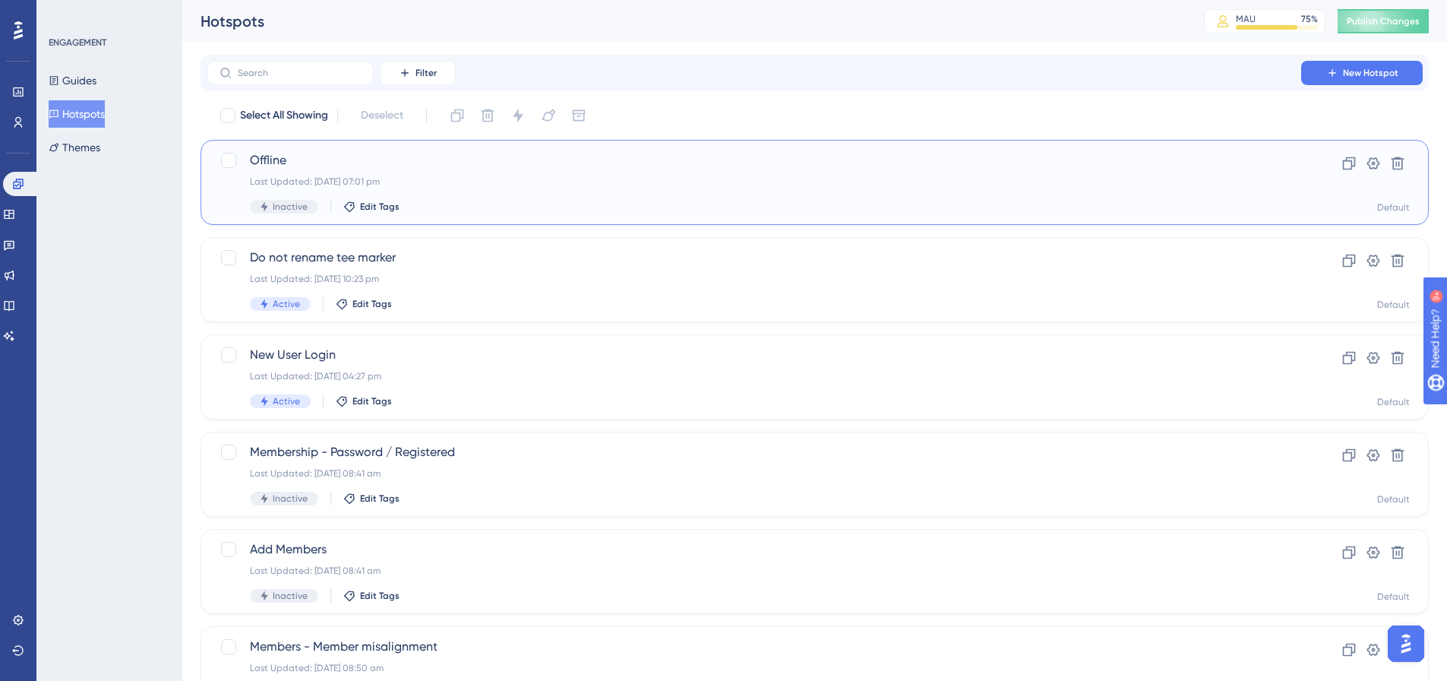
click at [280, 153] on span "Offline" at bounding box center [754, 160] width 1008 height 18
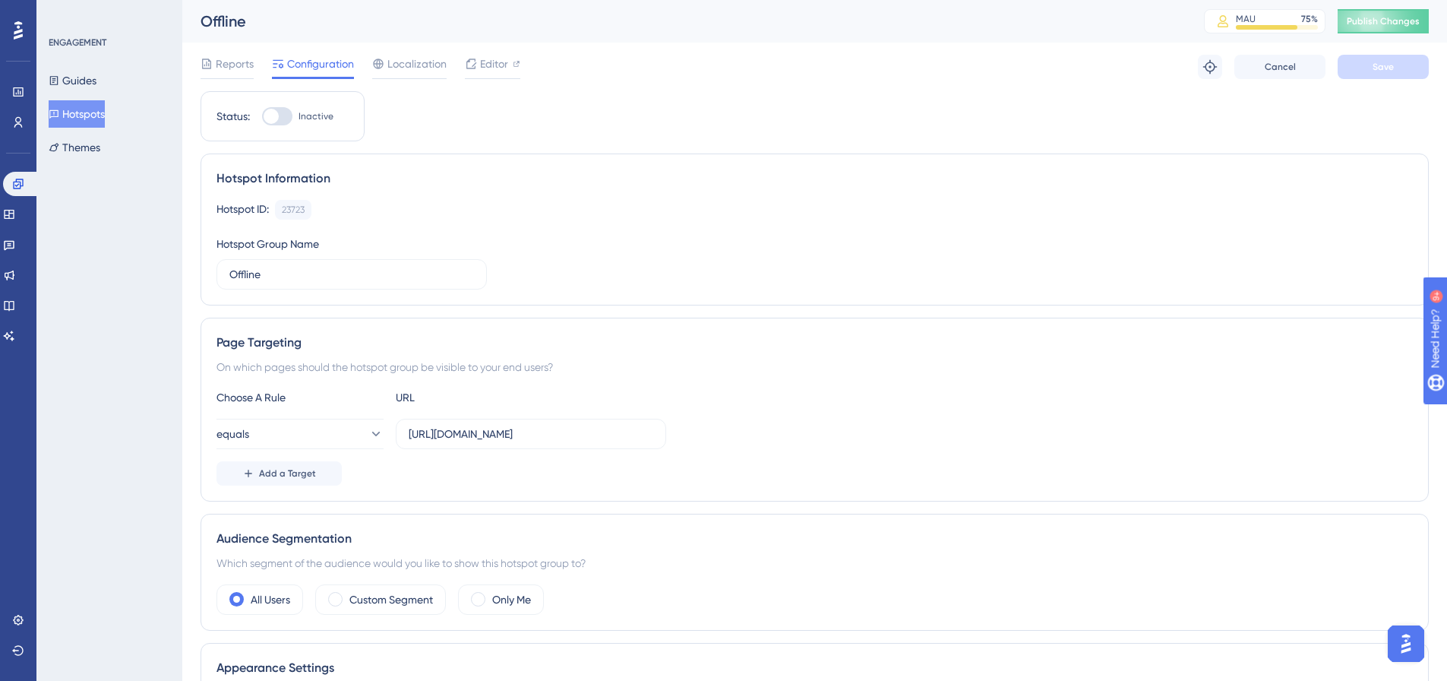
click at [295, 117] on label "Inactive" at bounding box center [297, 116] width 71 height 18
click at [262, 117] on input "Inactive" at bounding box center [261, 116] width 1 height 1
checkbox input "true"
click at [368, 431] on icon at bounding box center [375, 433] width 15 height 15
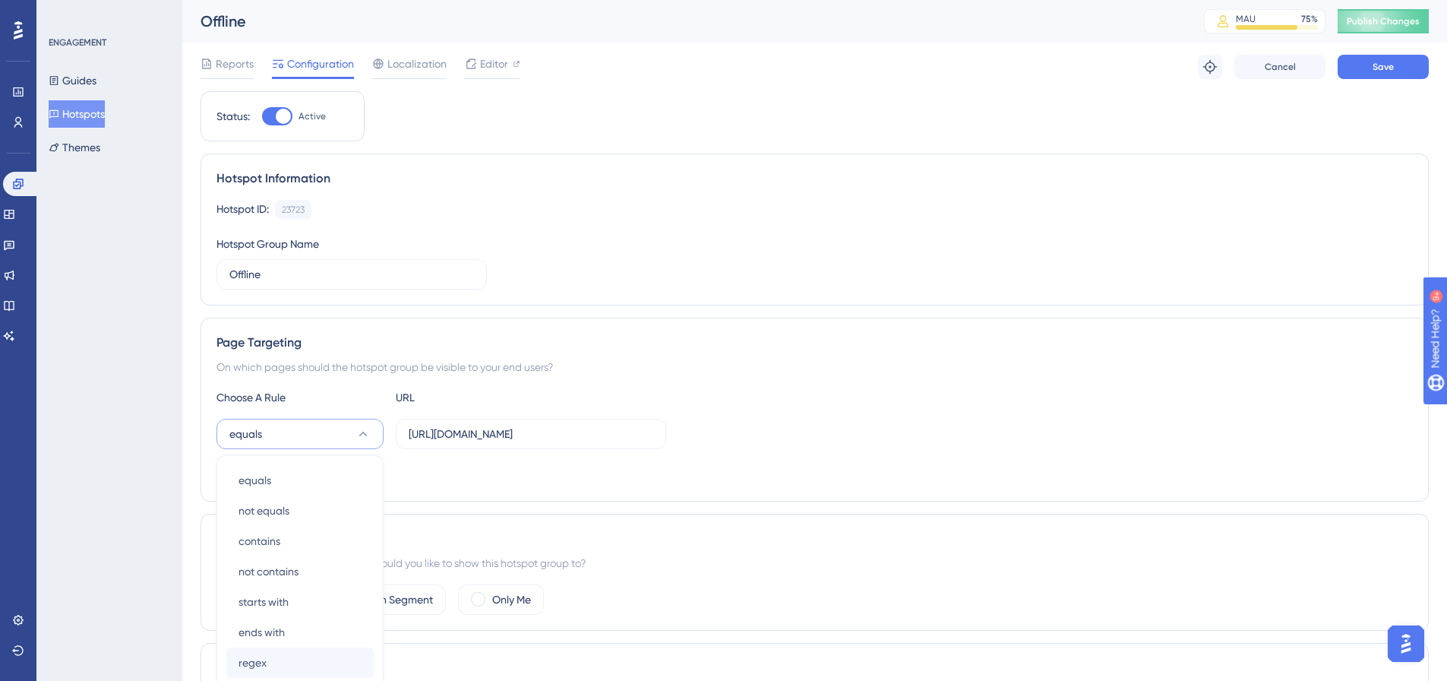
scroll to position [231, 0]
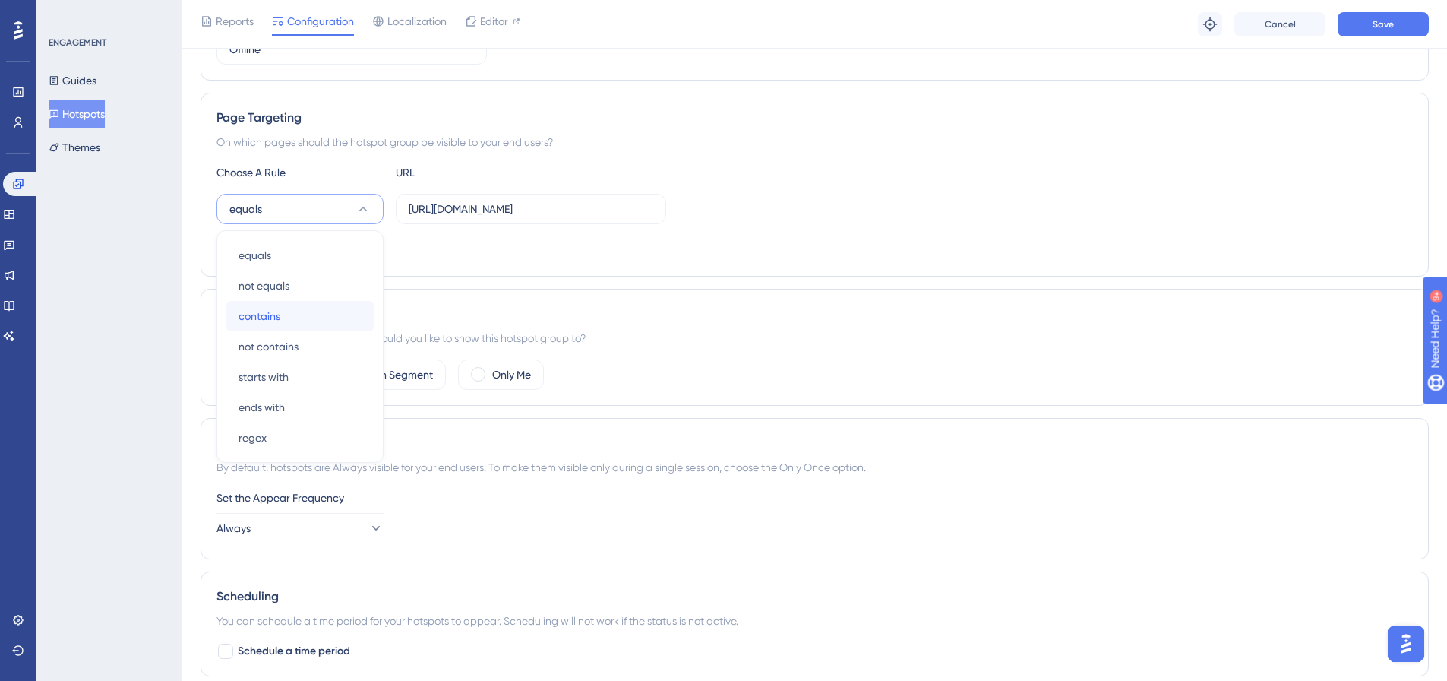
click at [265, 315] on span "contains" at bounding box center [260, 316] width 42 height 18
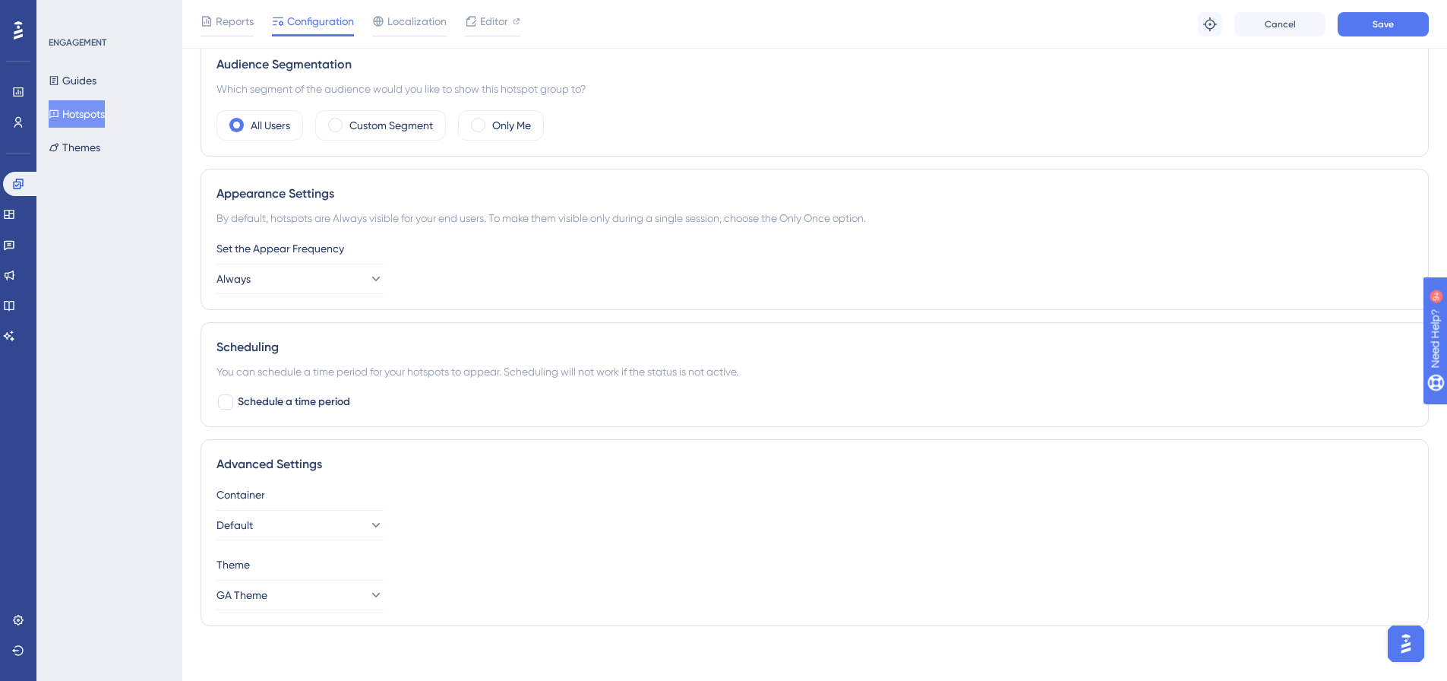
scroll to position [486, 0]
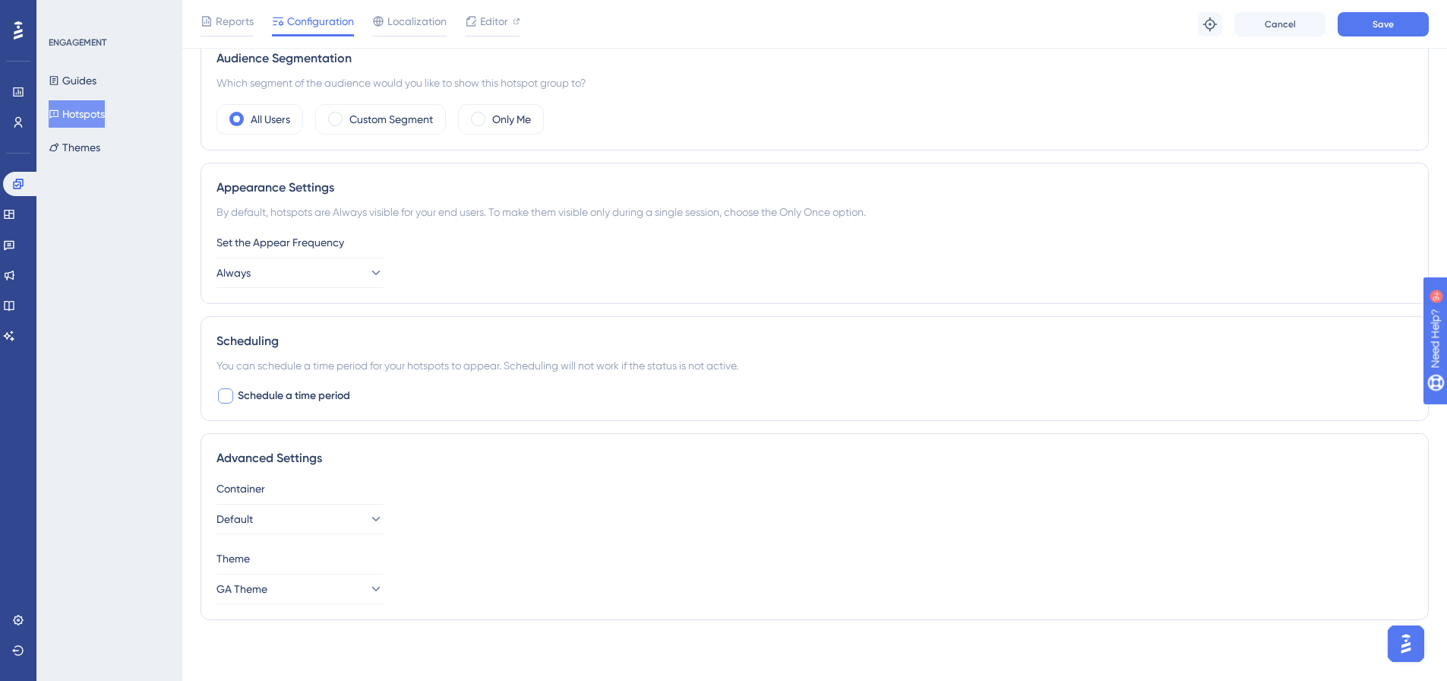
click at [260, 389] on span "Schedule a time period" at bounding box center [294, 396] width 112 height 18
checkbox input "true"
click at [368, 466] on icon at bounding box center [363, 459] width 15 height 15
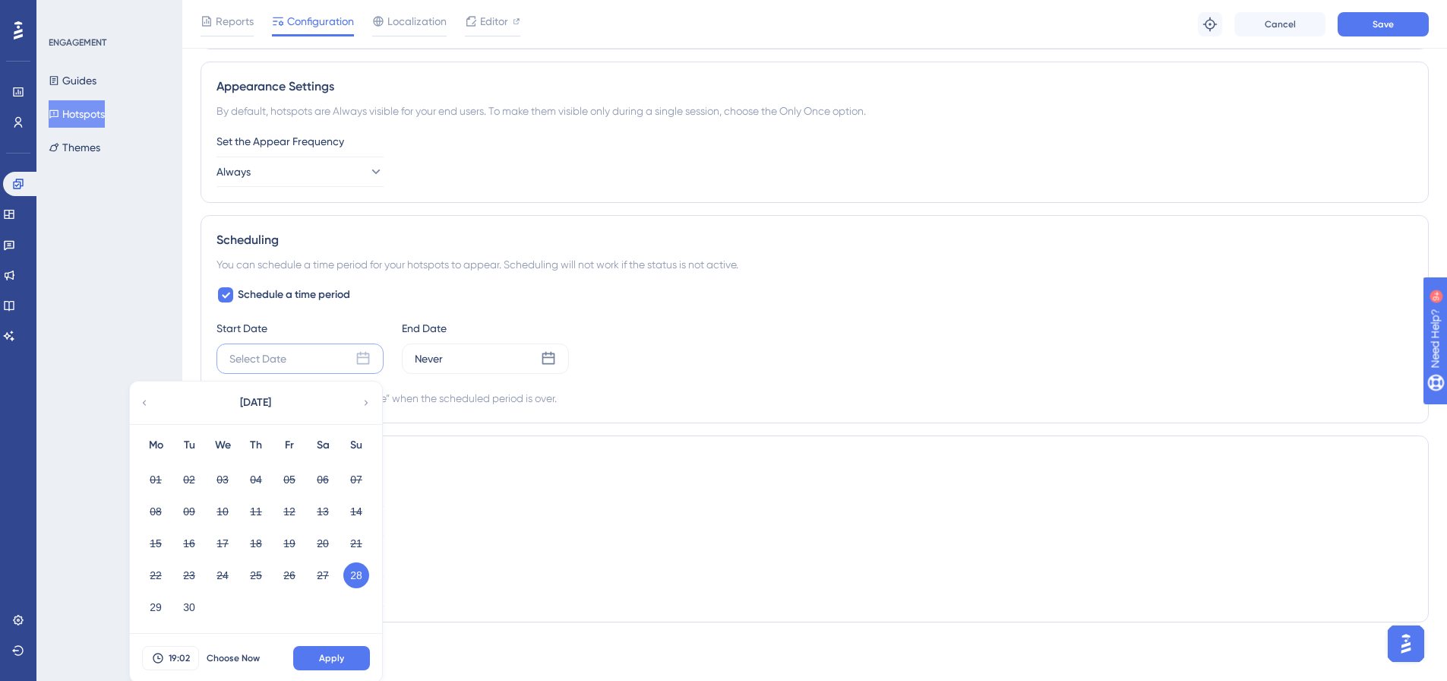
scroll to position [590, 0]
click at [359, 573] on button "28" at bounding box center [356, 573] width 26 height 26
drag, startPoint x: 343, startPoint y: 653, endPoint x: 409, endPoint y: 536, distance: 133.7
click at [343, 651] on span "Apply" at bounding box center [331, 656] width 25 height 12
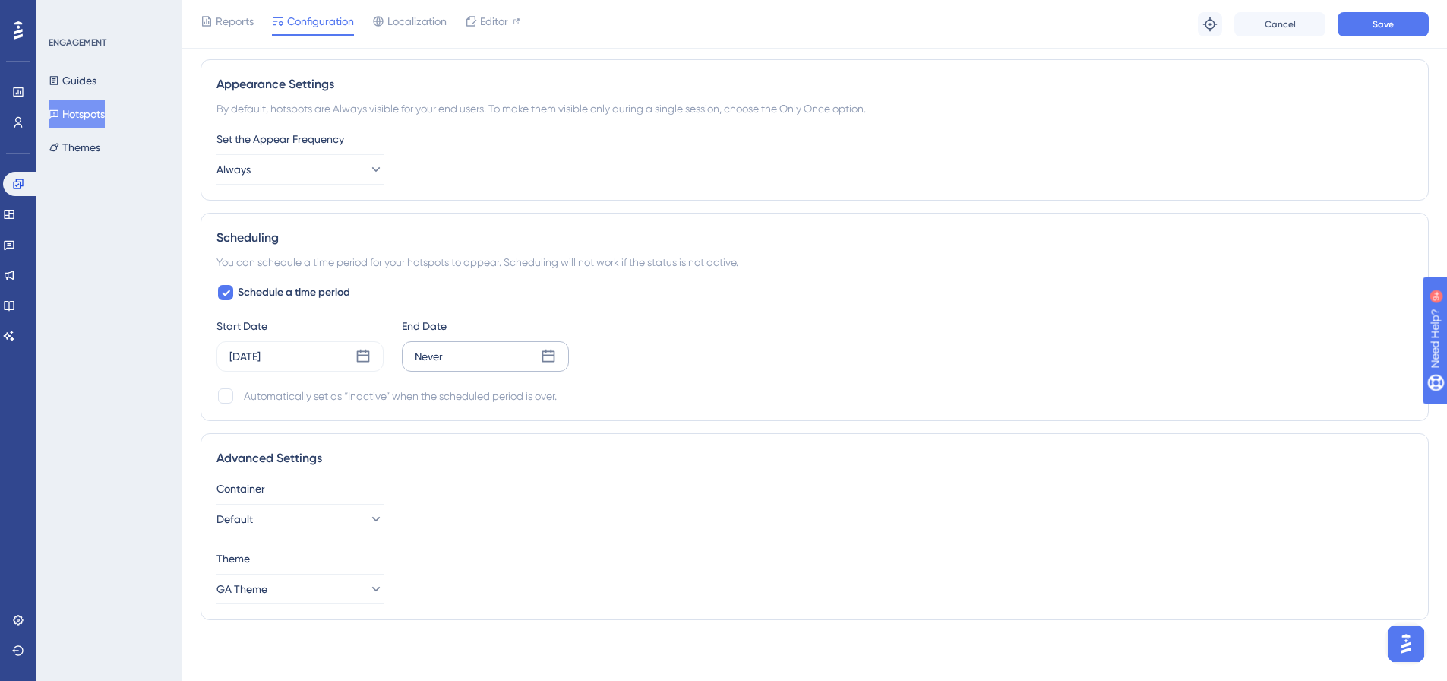
click at [551, 349] on icon at bounding box center [548, 355] width 13 height 13
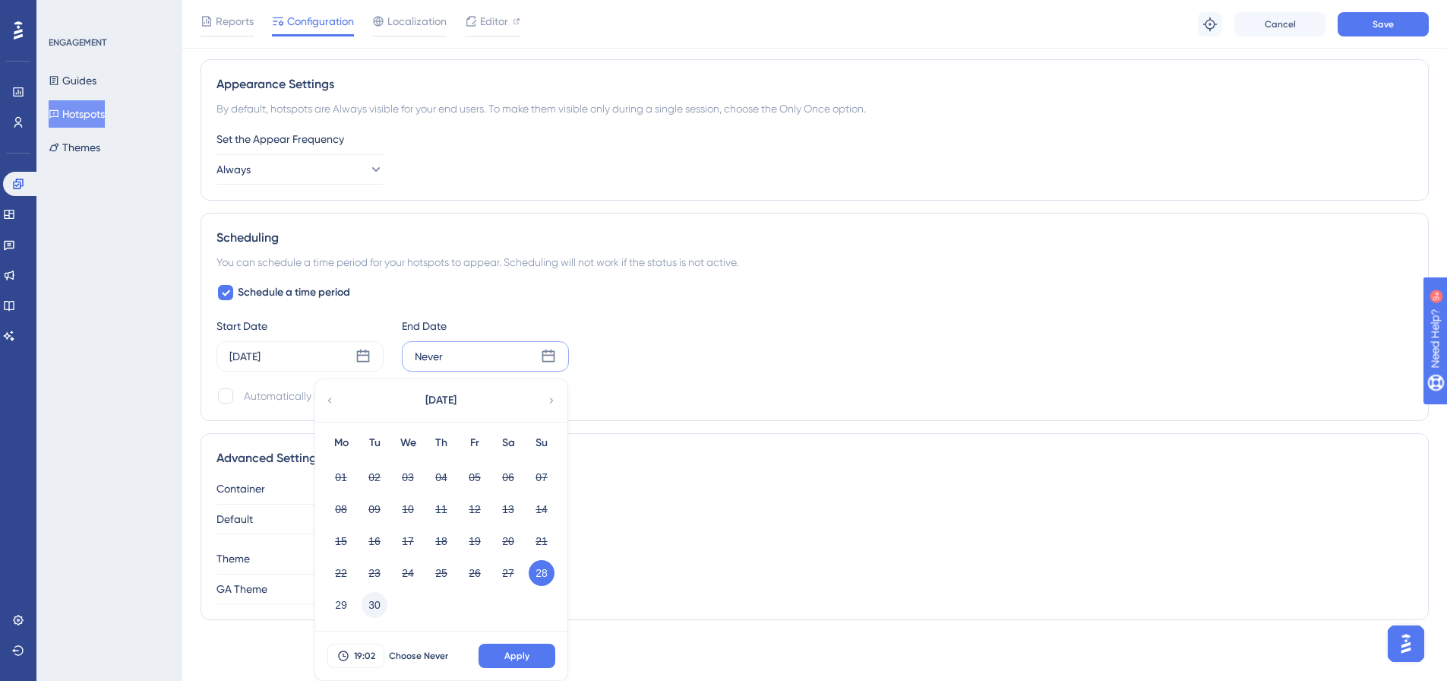
click at [379, 602] on button "30" at bounding box center [375, 605] width 26 height 26
click at [532, 650] on button "Apply" at bounding box center [517, 655] width 77 height 24
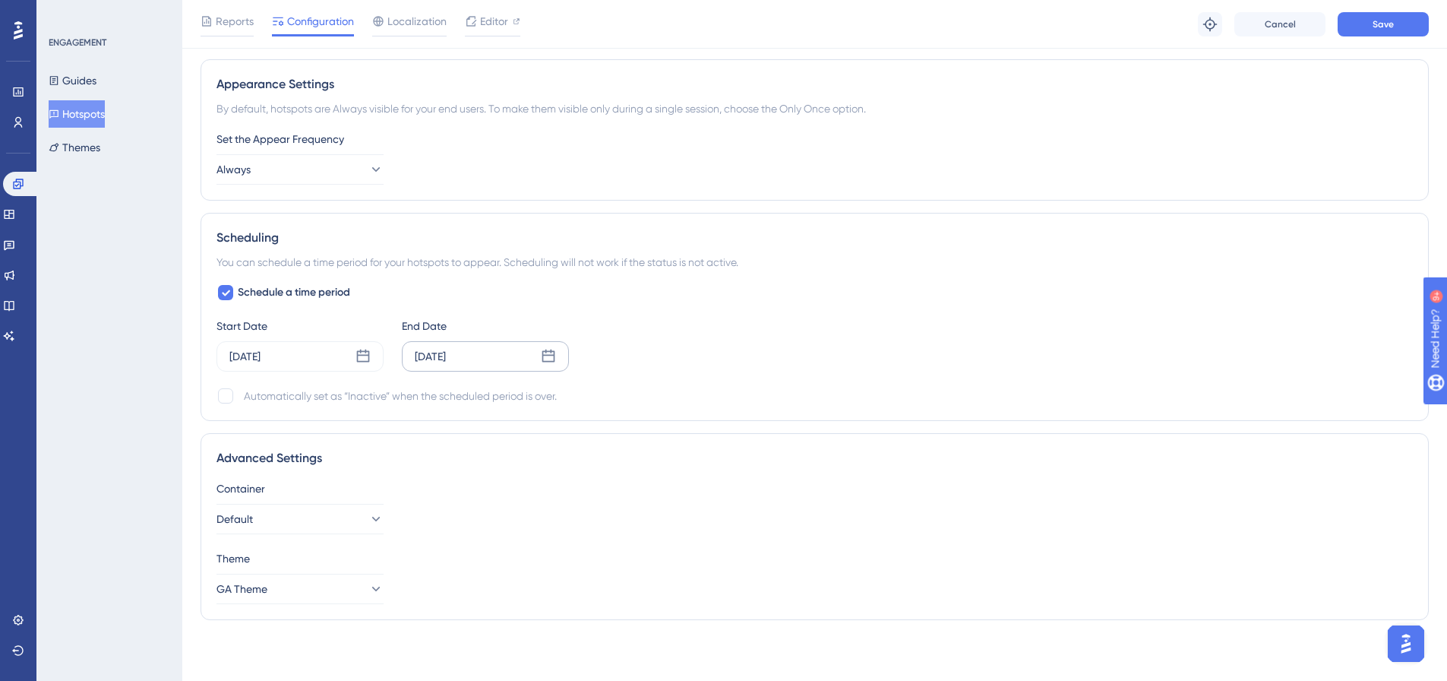
click at [296, 397] on div "Automatically set as “Inactive” when the scheduled period is over." at bounding box center [400, 396] width 313 height 18
click at [230, 397] on div at bounding box center [225, 395] width 15 height 15
checkbox input "true"
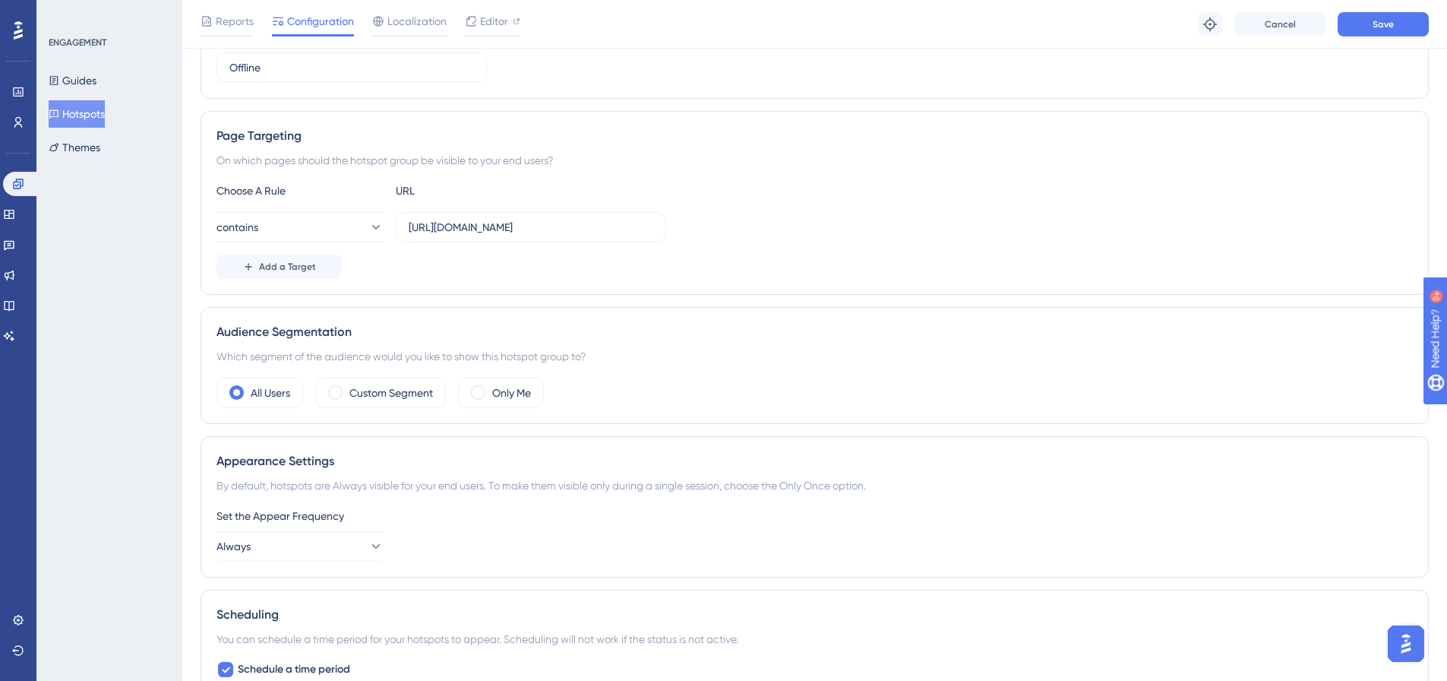
scroll to position [210, 0]
click at [368, 545] on icon at bounding box center [375, 549] width 15 height 15
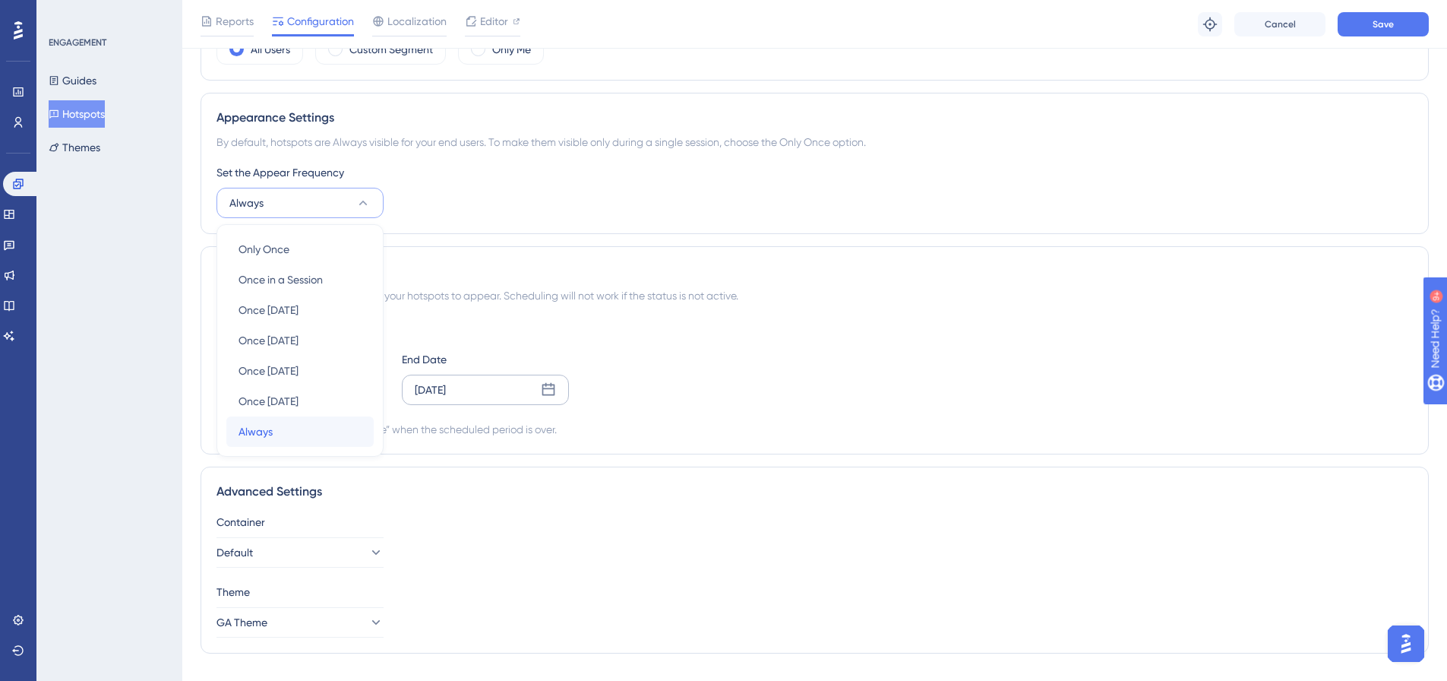
click at [309, 422] on div "Always Always" at bounding box center [300, 431] width 123 height 30
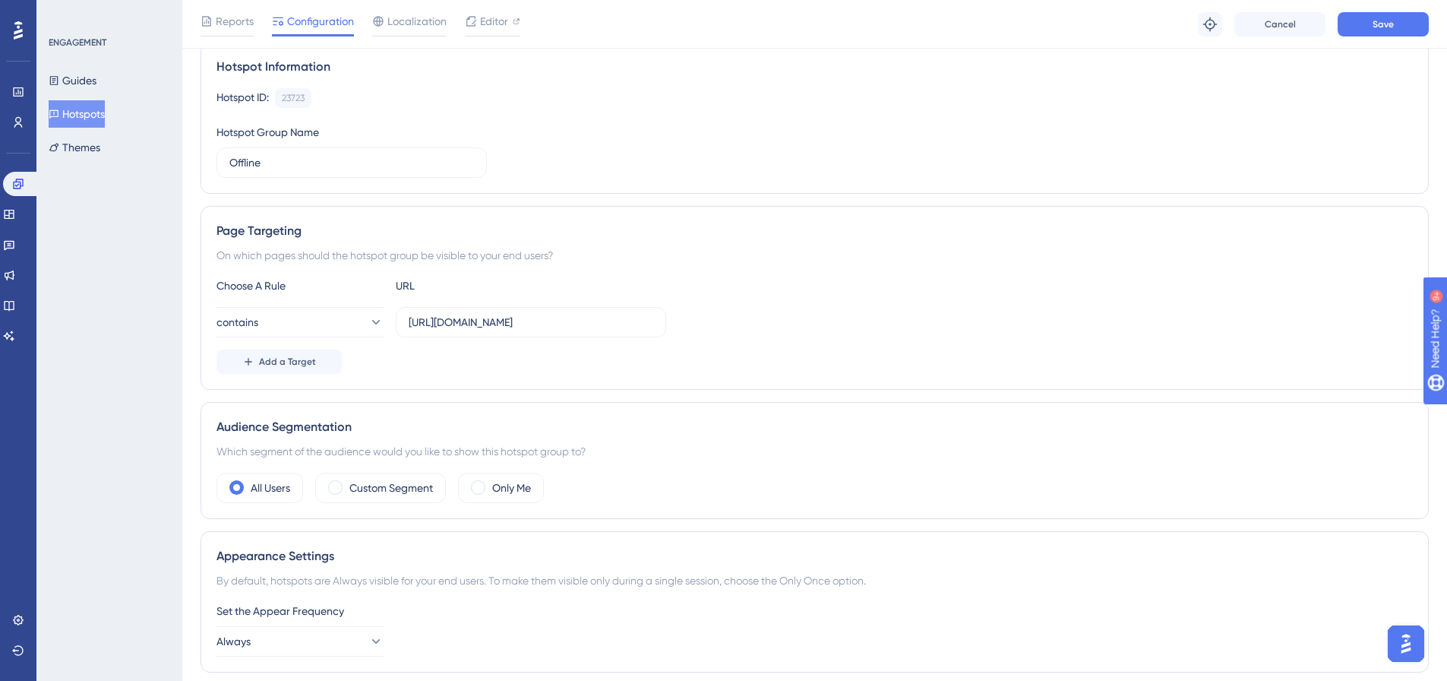
scroll to position [100, 0]
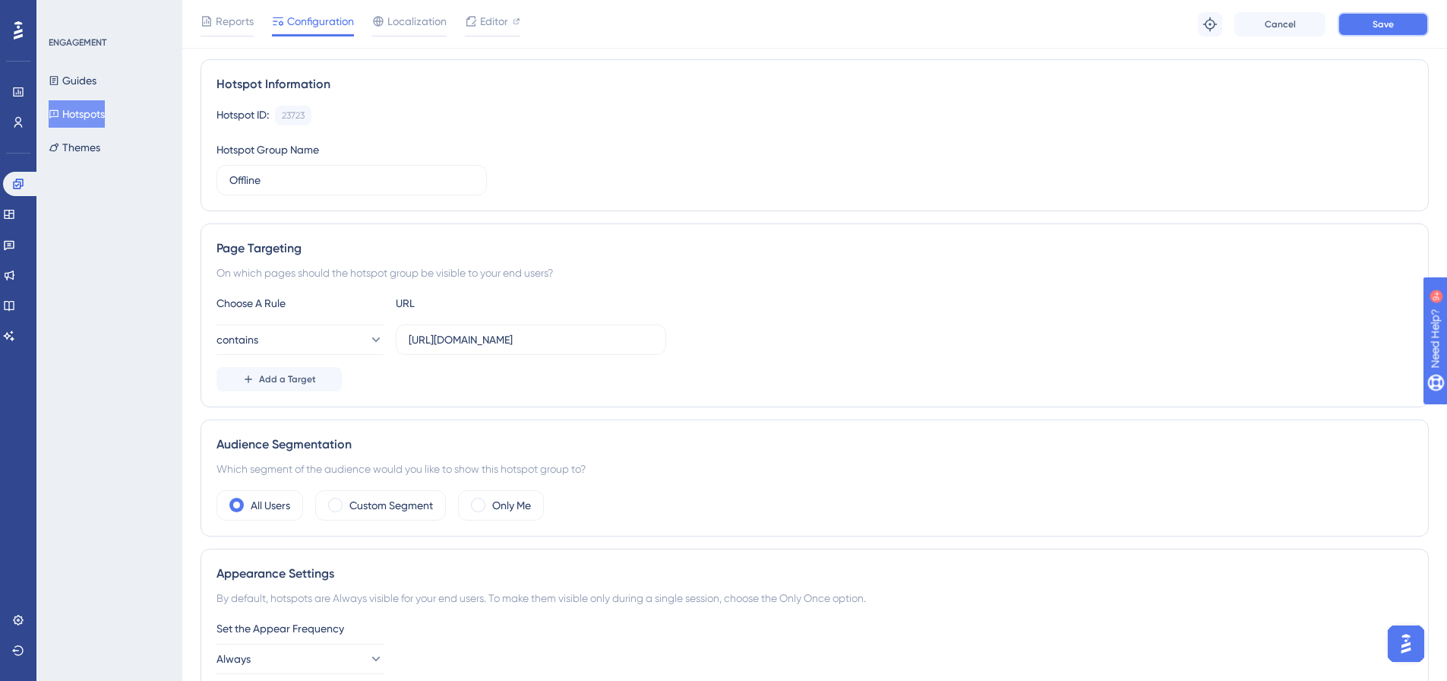
click at [1396, 24] on button "Save" at bounding box center [1383, 24] width 91 height 24
click at [500, 17] on span "Editor" at bounding box center [494, 21] width 28 height 18
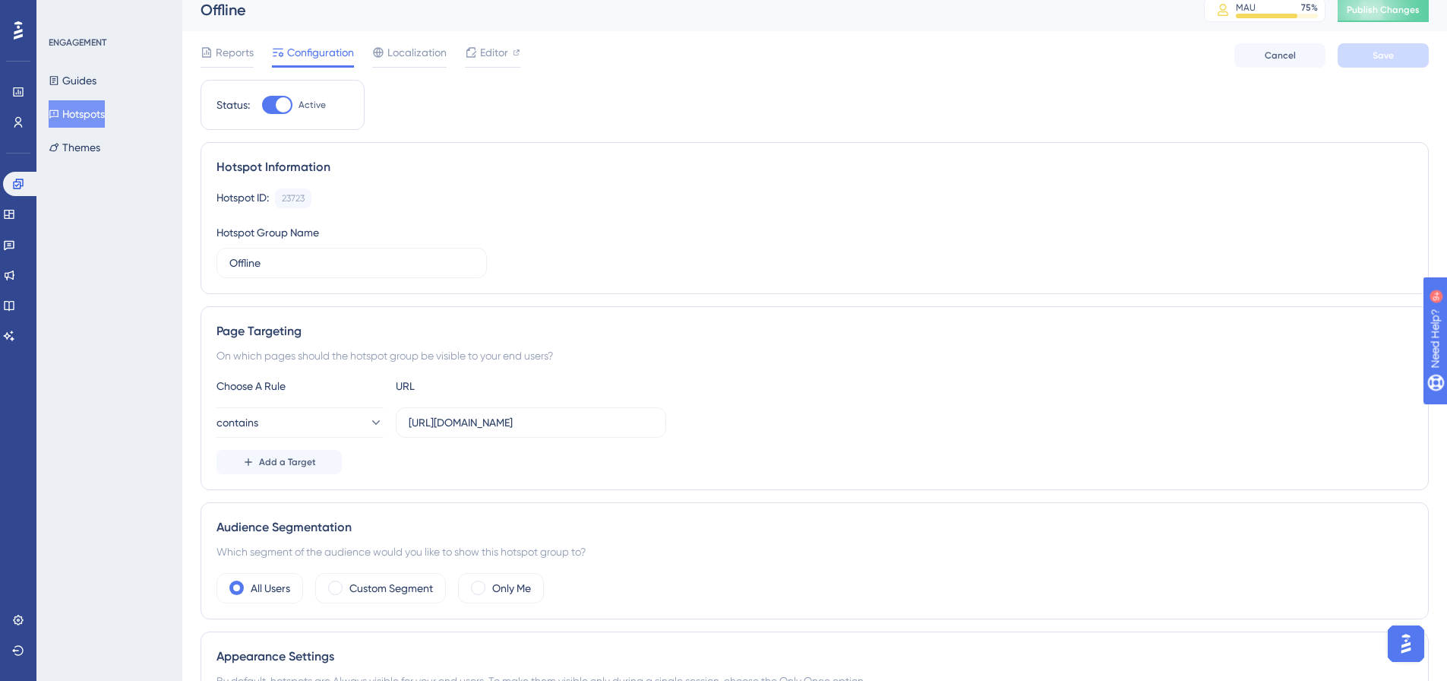
scroll to position [0, 0]
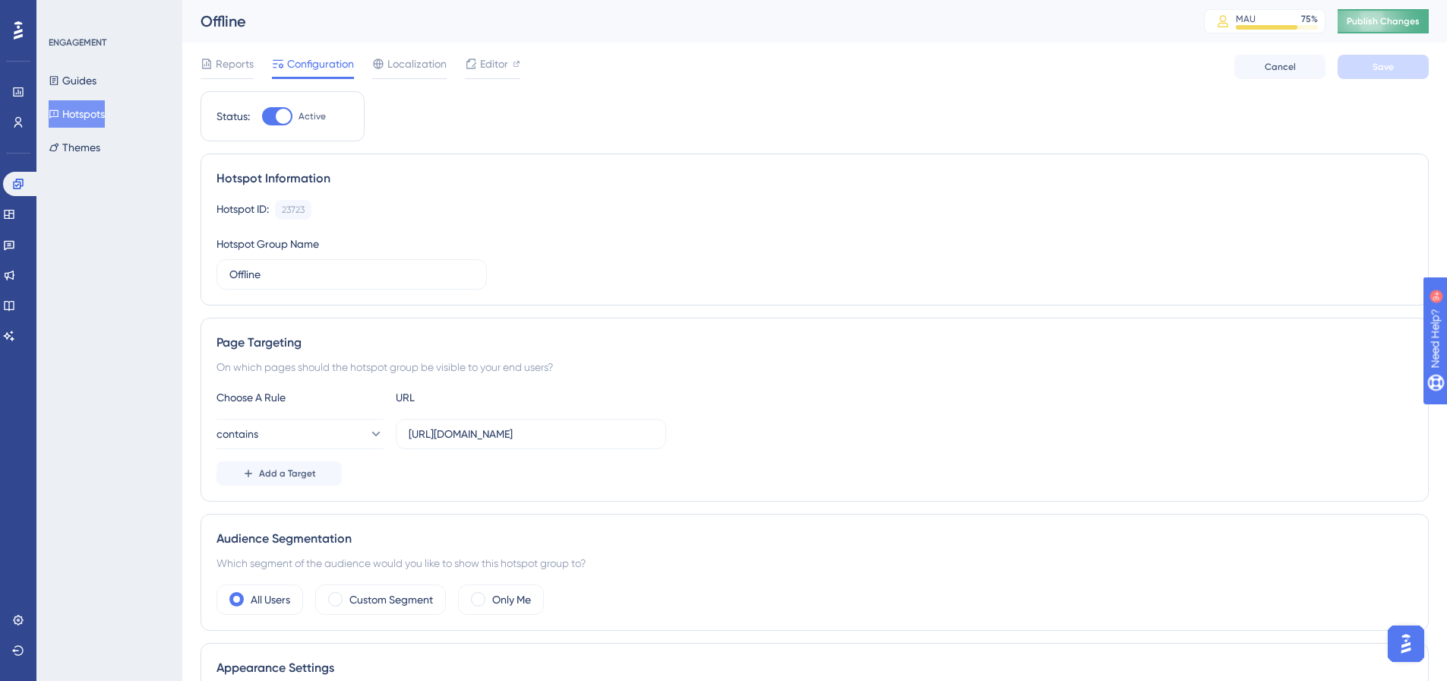
click at [1414, 9] on button "Publish Changes" at bounding box center [1383, 21] width 91 height 24
click at [278, 123] on div at bounding box center [277, 116] width 30 height 18
click at [262, 117] on input "Active" at bounding box center [261, 116] width 1 height 1
click at [1374, 65] on span "Save" at bounding box center [1383, 67] width 21 height 12
click at [1388, 27] on button "Publish Changes" at bounding box center [1383, 21] width 91 height 24
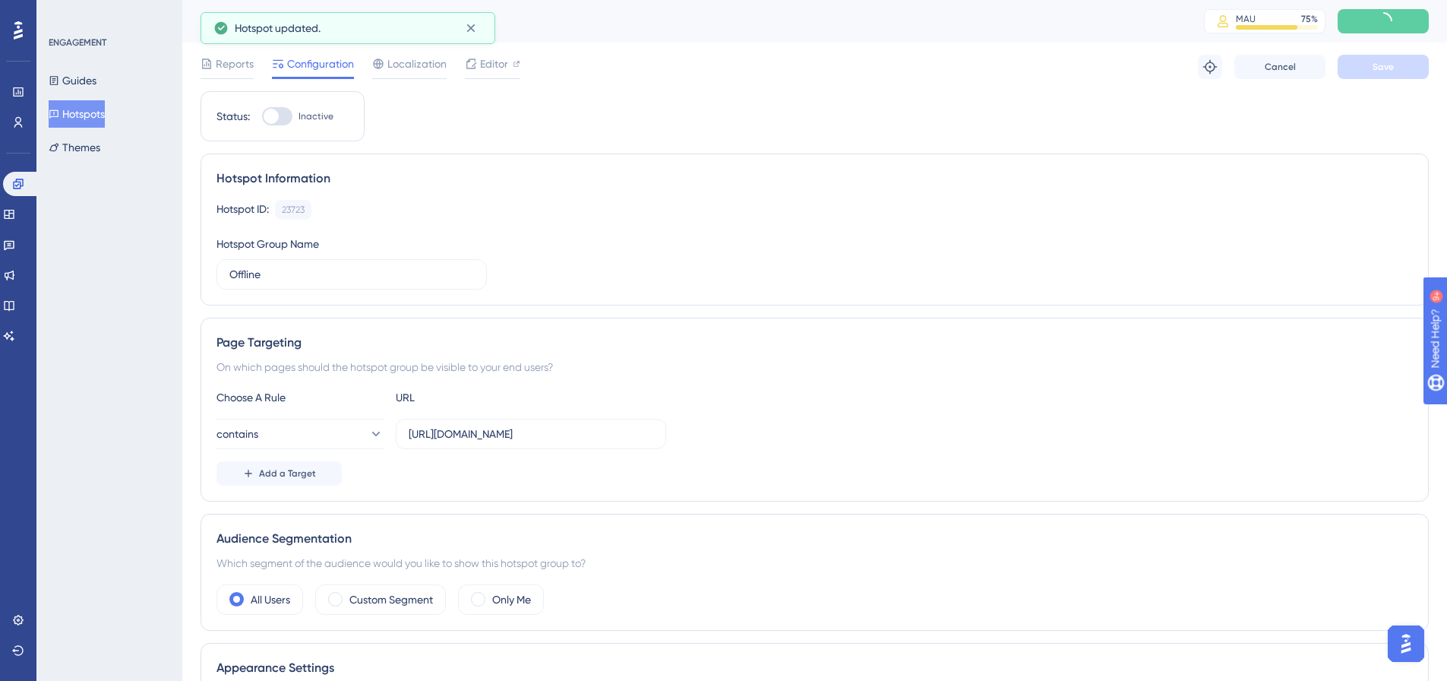
click at [283, 117] on div at bounding box center [277, 116] width 30 height 18
click at [262, 117] on input "Inactive" at bounding box center [261, 116] width 1 height 1
checkbox input "true"
click at [1367, 61] on button "Save" at bounding box center [1383, 67] width 91 height 24
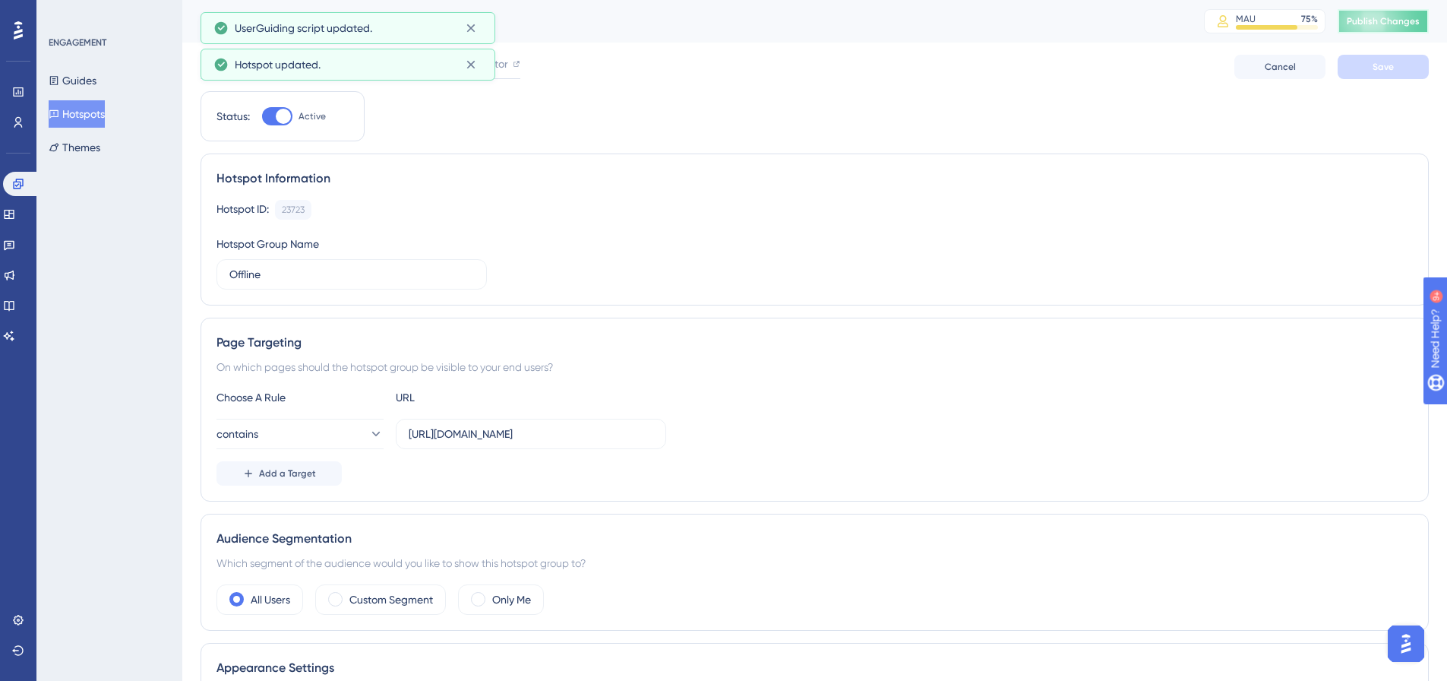
click at [1409, 24] on span "Publish Changes" at bounding box center [1383, 21] width 73 height 12
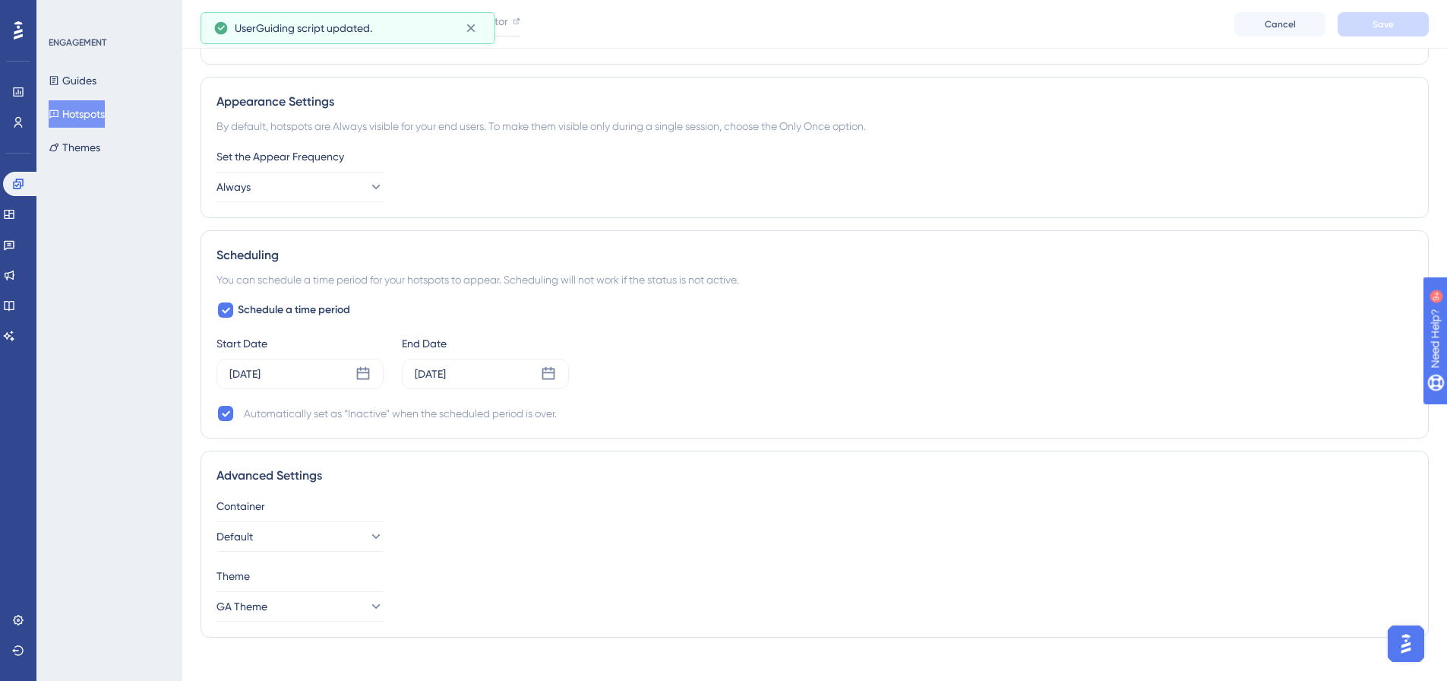
scroll to position [590, 0]
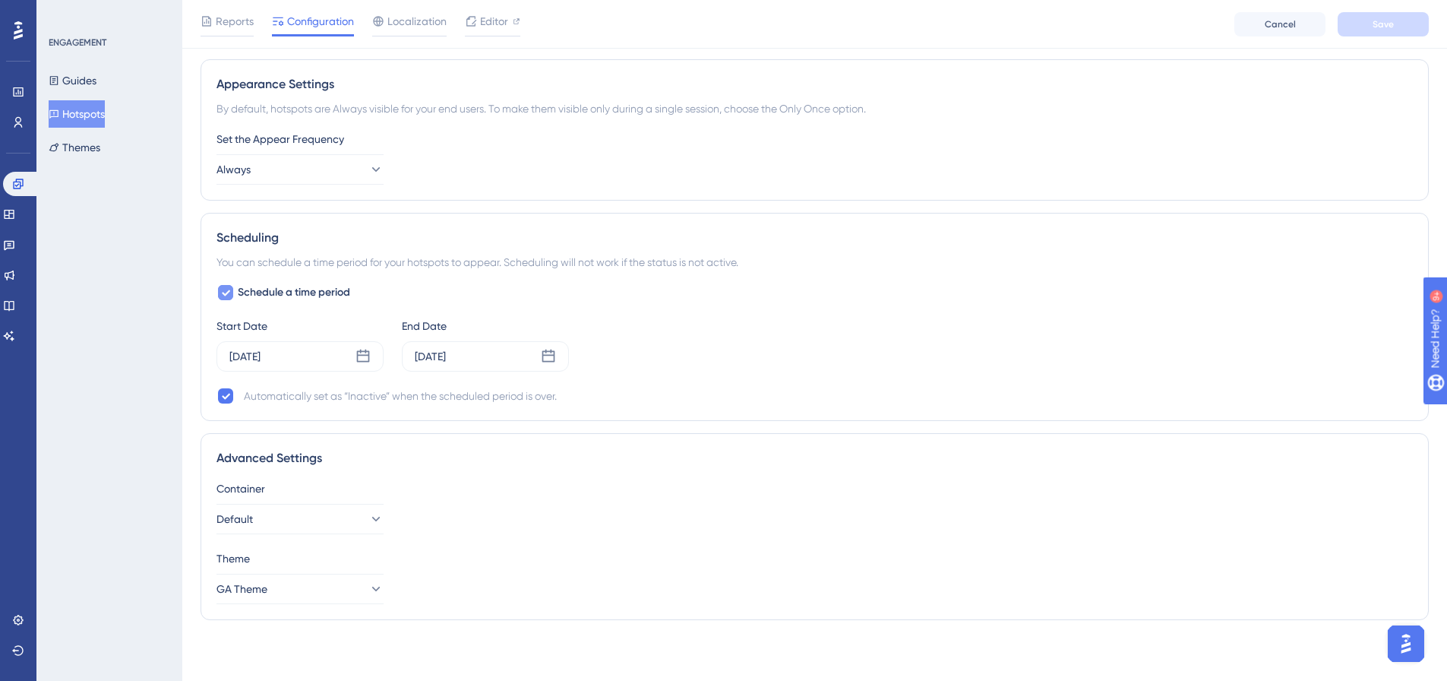
click at [229, 299] on div at bounding box center [225, 292] width 15 height 15
checkbox input "false"
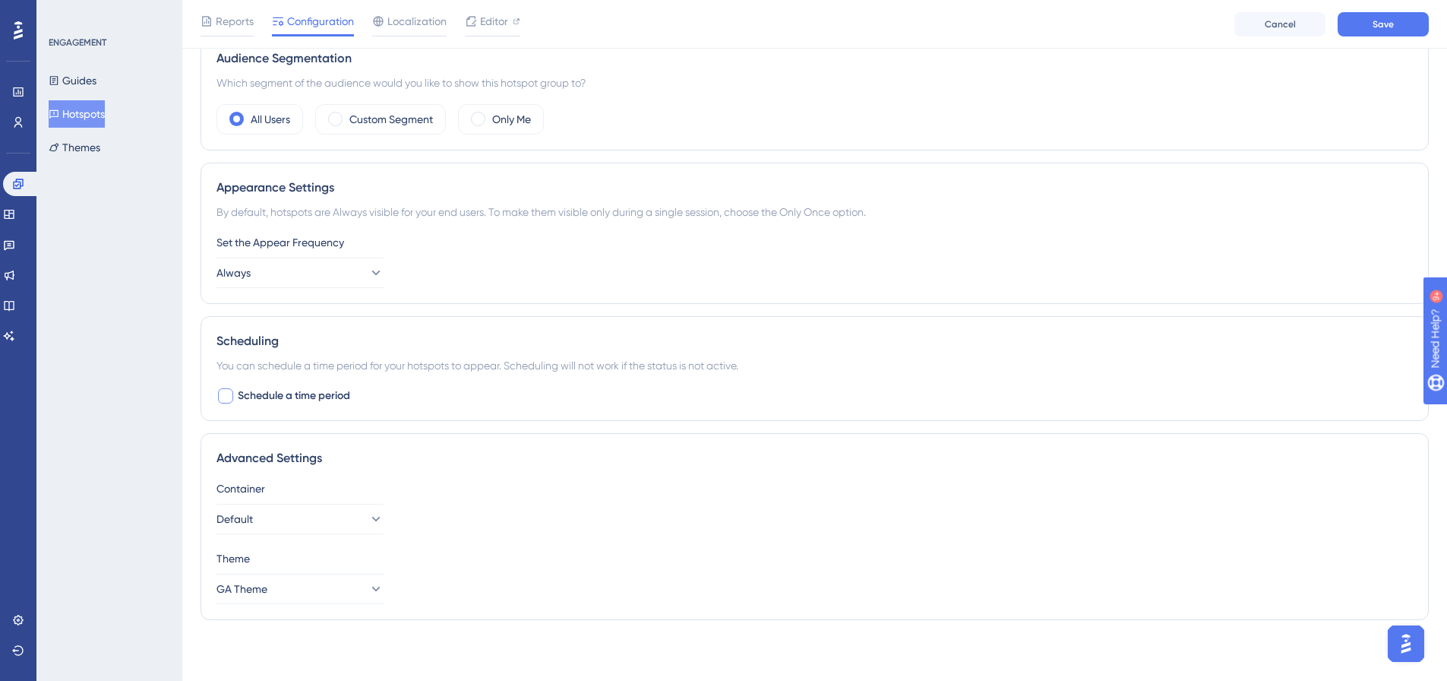
scroll to position [486, 0]
click at [1373, 29] on span "Save" at bounding box center [1383, 24] width 21 height 12
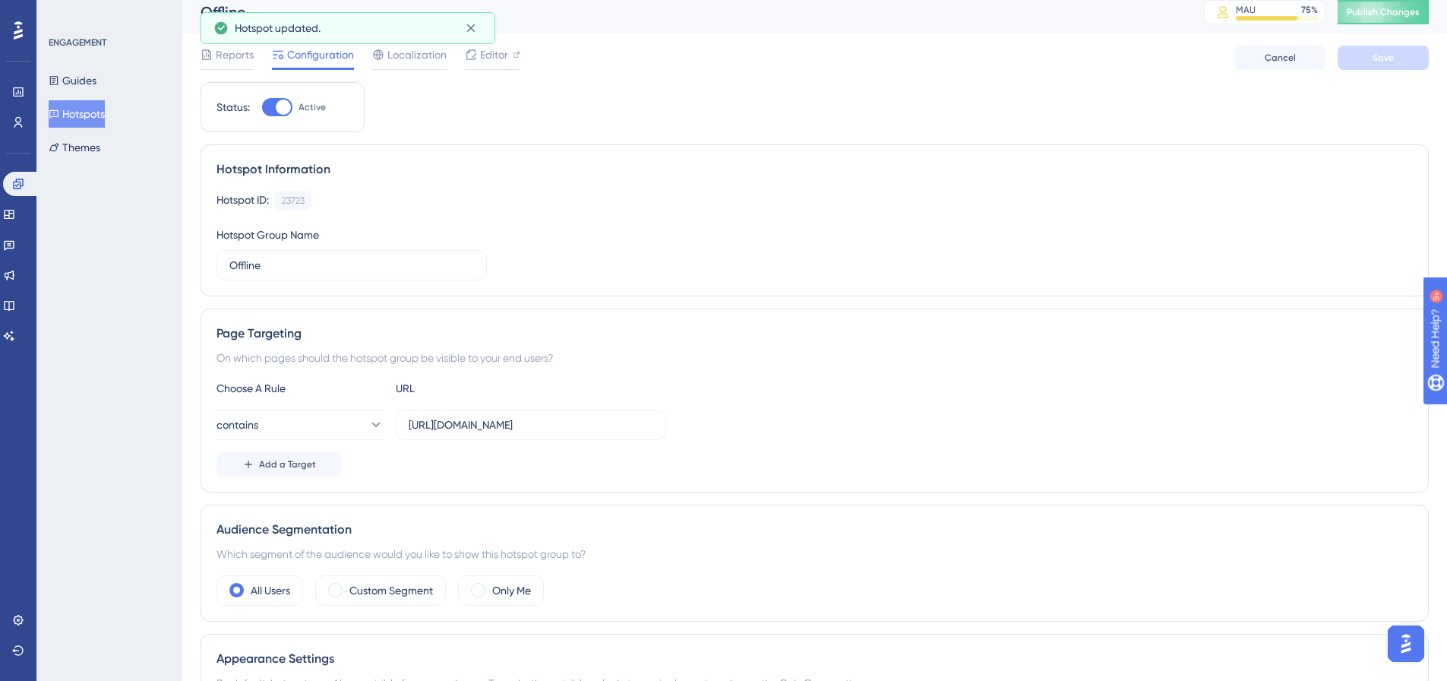
scroll to position [0, 0]
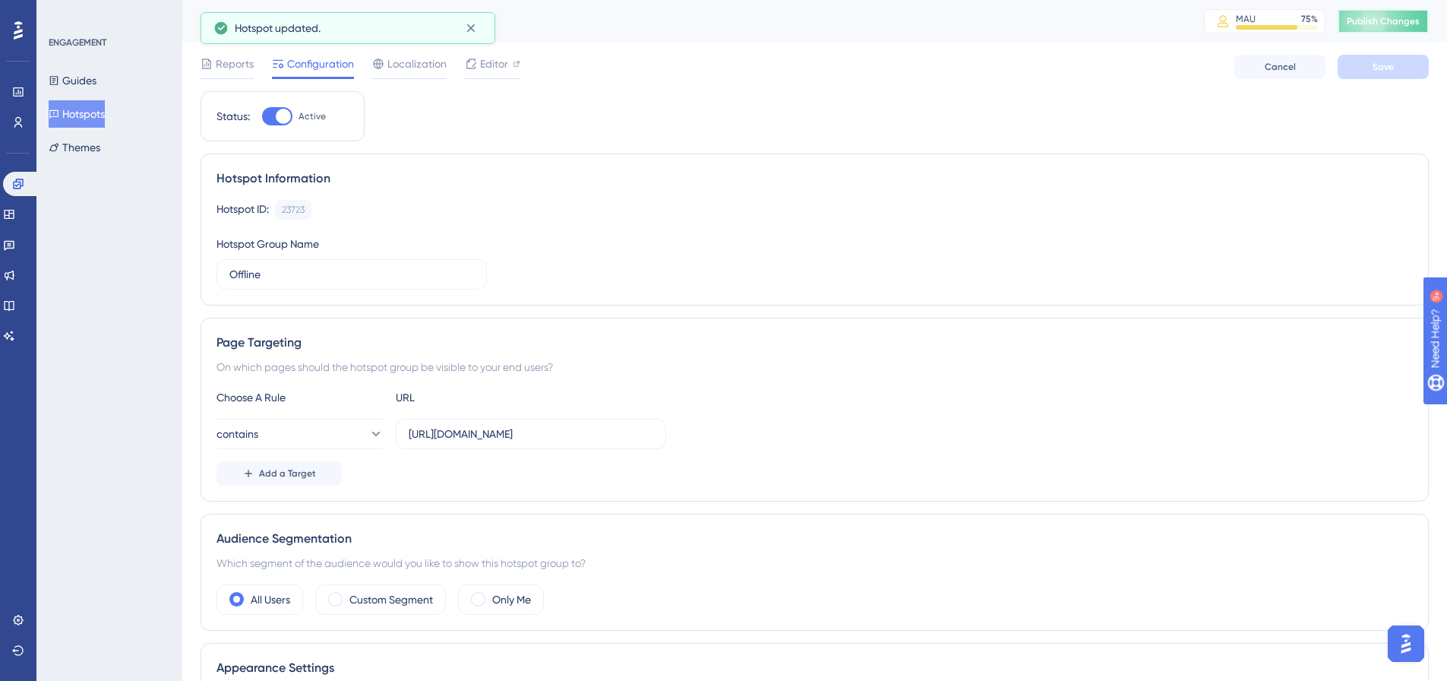
click at [1406, 30] on button "Publish Changes" at bounding box center [1383, 21] width 91 height 24
click at [482, 62] on span "Editor" at bounding box center [494, 64] width 28 height 18
click at [73, 83] on button "Guides" at bounding box center [73, 80] width 48 height 27
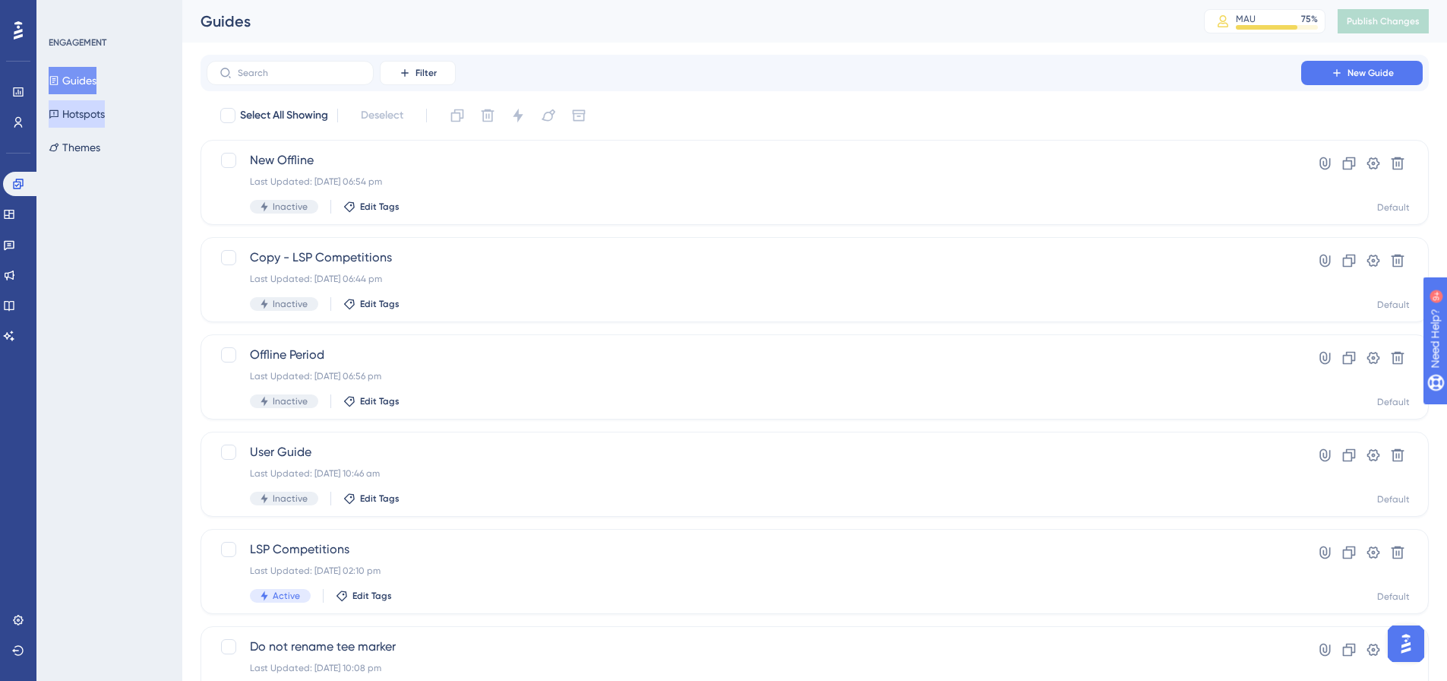
drag, startPoint x: 93, startPoint y: 121, endPoint x: 95, endPoint y: 113, distance: 7.9
click at [93, 117] on button "Hotspots" at bounding box center [77, 113] width 56 height 27
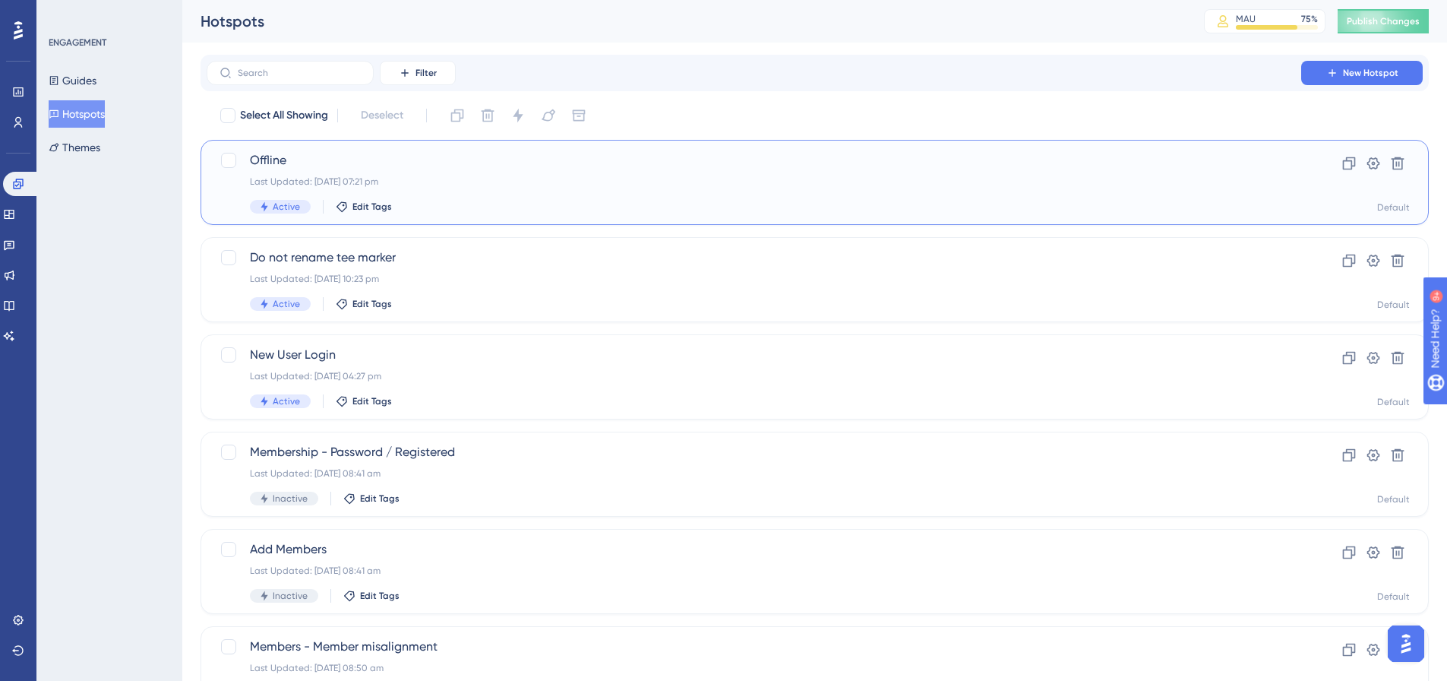
click at [327, 180] on div "Last Updated: 28 Sept 2025 07:21 pm" at bounding box center [754, 181] width 1008 height 12
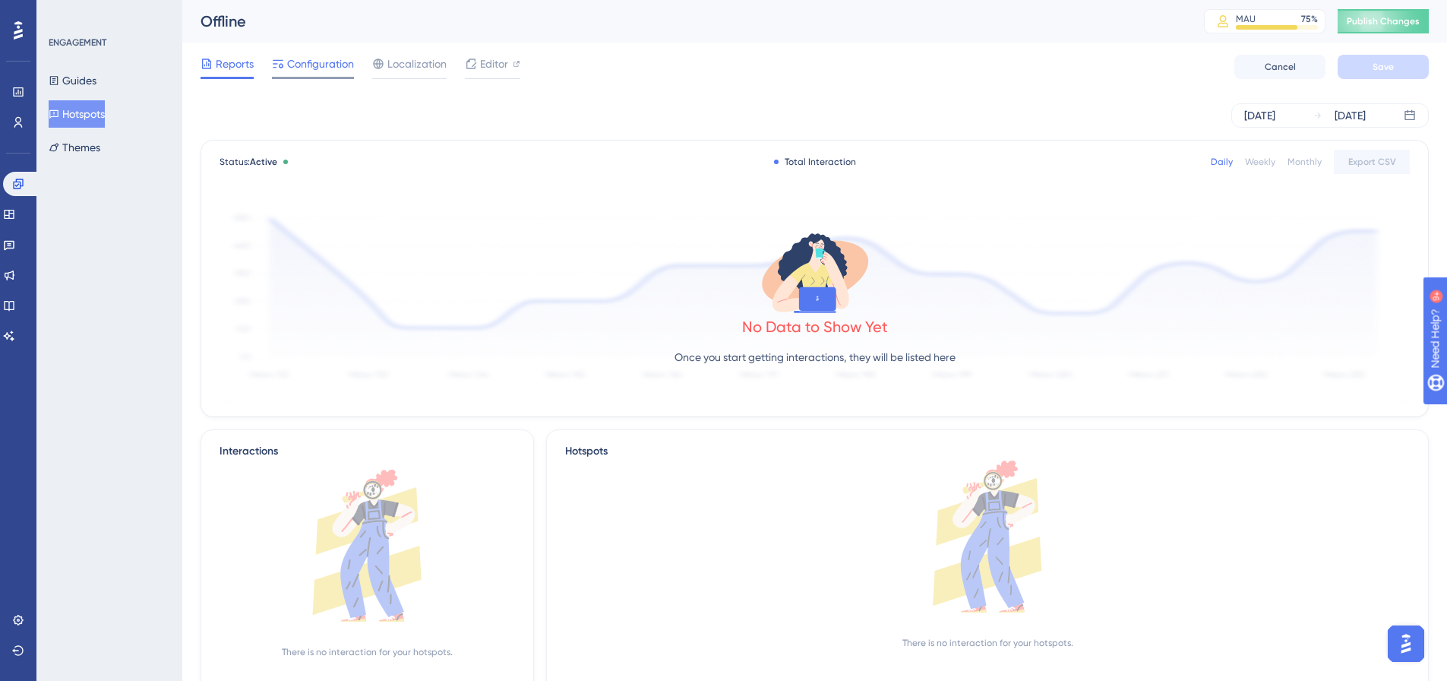
click at [315, 63] on span "Configuration" at bounding box center [320, 64] width 67 height 18
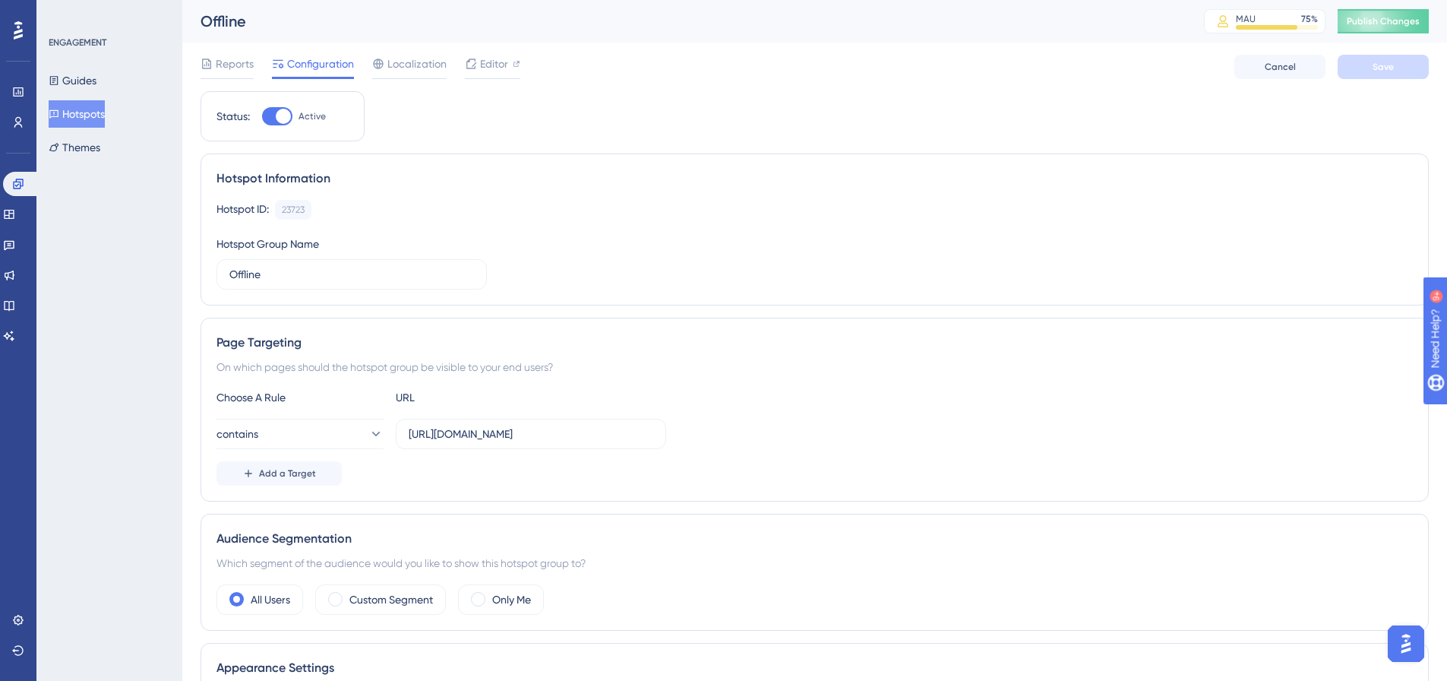
click at [277, 115] on div at bounding box center [283, 116] width 15 height 15
click at [262, 116] on input "Active" at bounding box center [261, 116] width 1 height 1
click at [1354, 67] on button "Save" at bounding box center [1383, 67] width 91 height 24
click at [283, 115] on div at bounding box center [277, 116] width 30 height 18
click at [262, 116] on input "Inactive" at bounding box center [261, 116] width 1 height 1
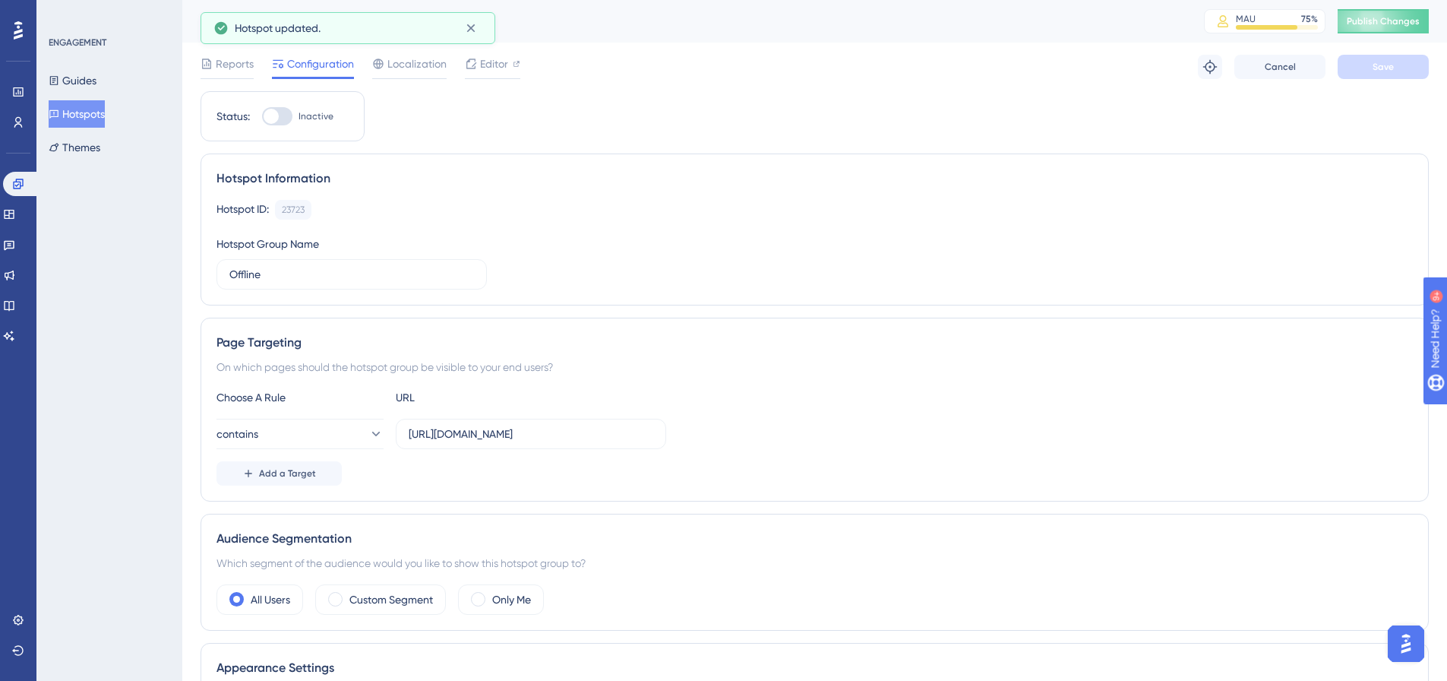
checkbox input "true"
click at [1384, 71] on span "Save" at bounding box center [1383, 67] width 21 height 12
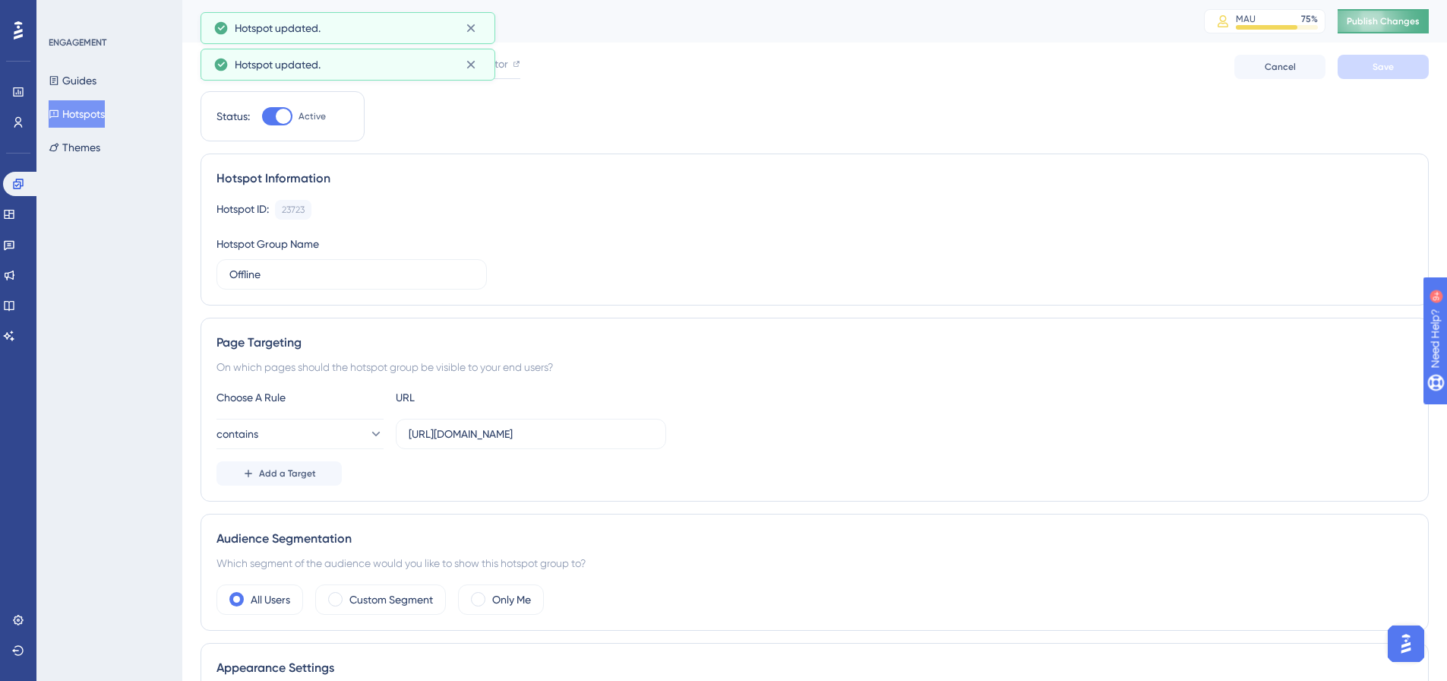
click at [1400, 17] on button "Publish Changes" at bounding box center [1383, 21] width 91 height 24
